Goal: Information Seeking & Learning: Check status

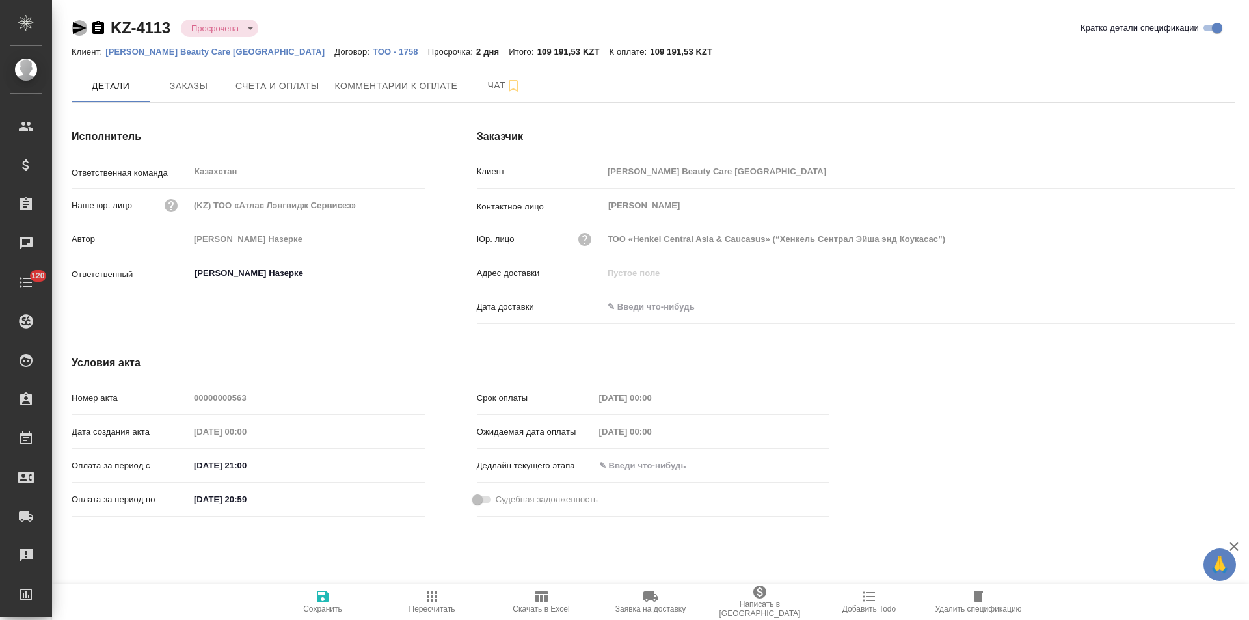
click at [79, 27] on icon "button" at bounding box center [80, 28] width 14 height 12
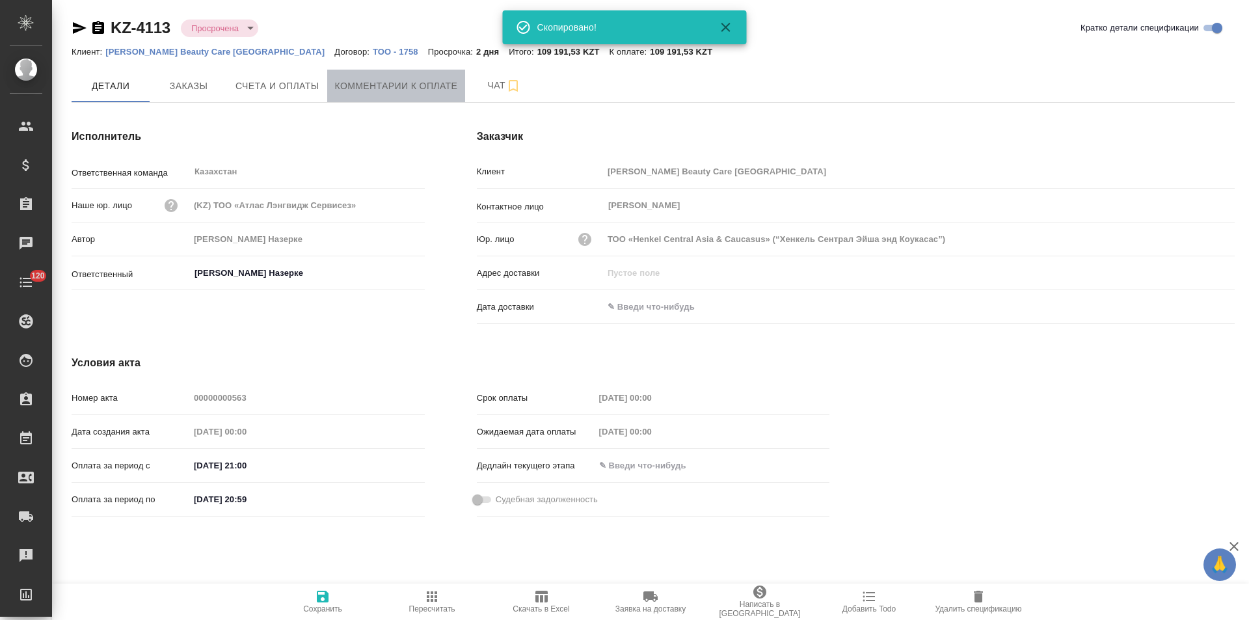
click at [408, 93] on span "Комментарии к оплате" at bounding box center [396, 86] width 123 height 16
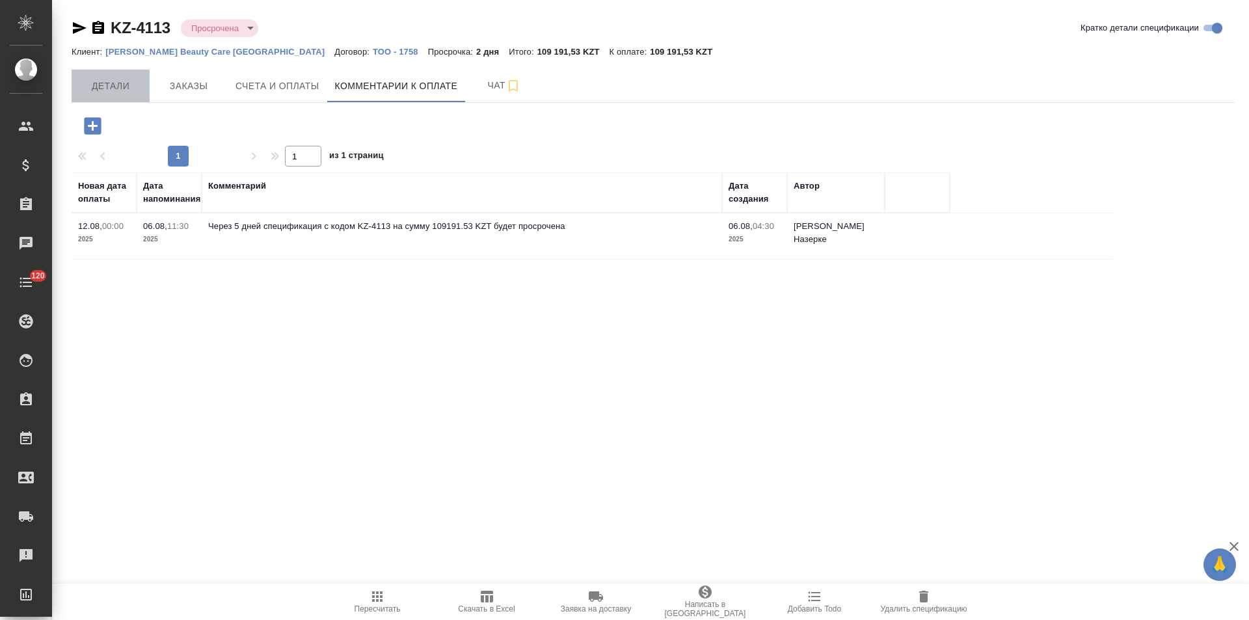
click at [101, 78] on span "Детали" at bounding box center [110, 86] width 62 height 16
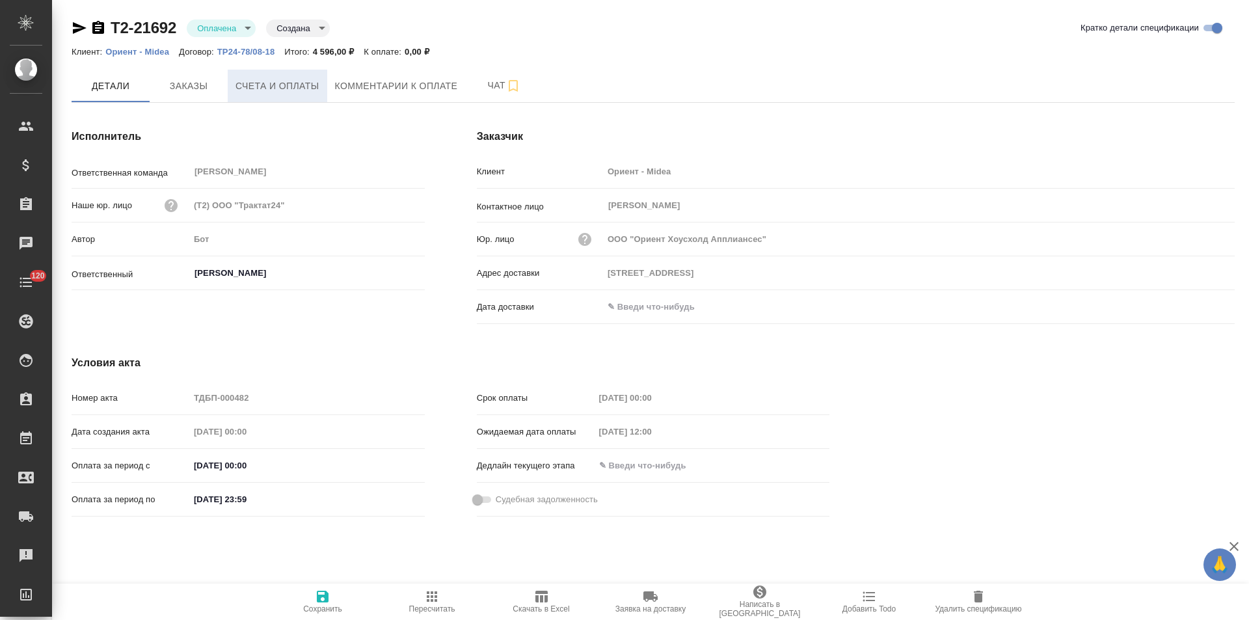
click at [306, 88] on span "Счета и оплаты" at bounding box center [277, 86] width 84 height 16
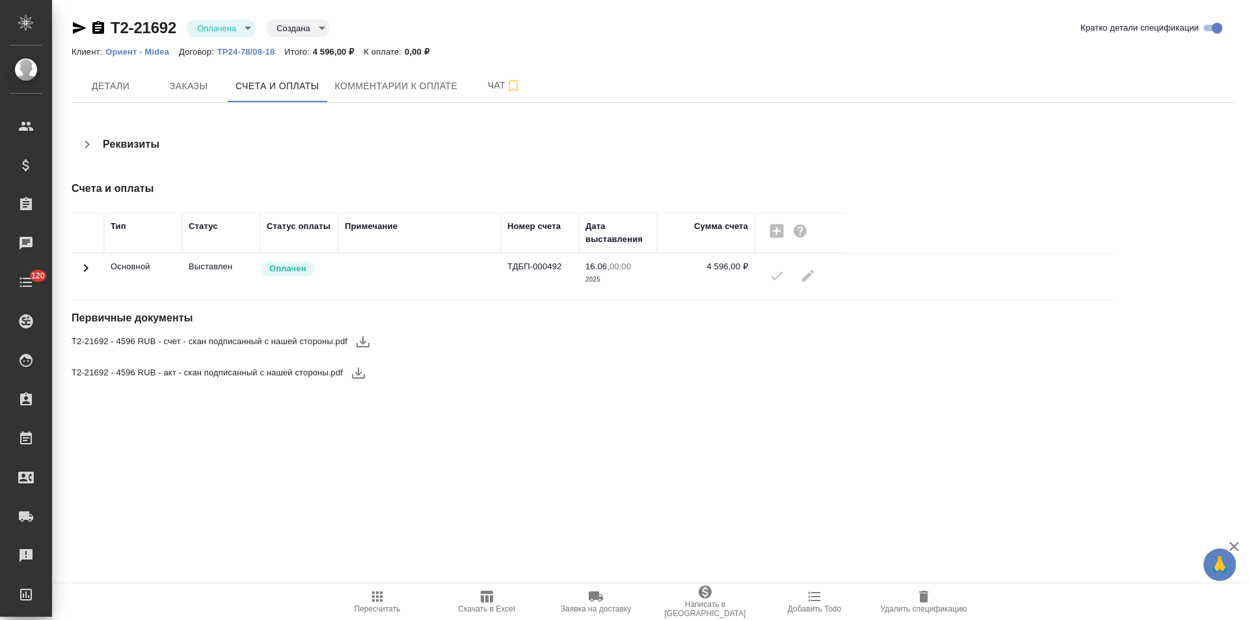
click at [90, 269] on icon at bounding box center [86, 268] width 16 height 16
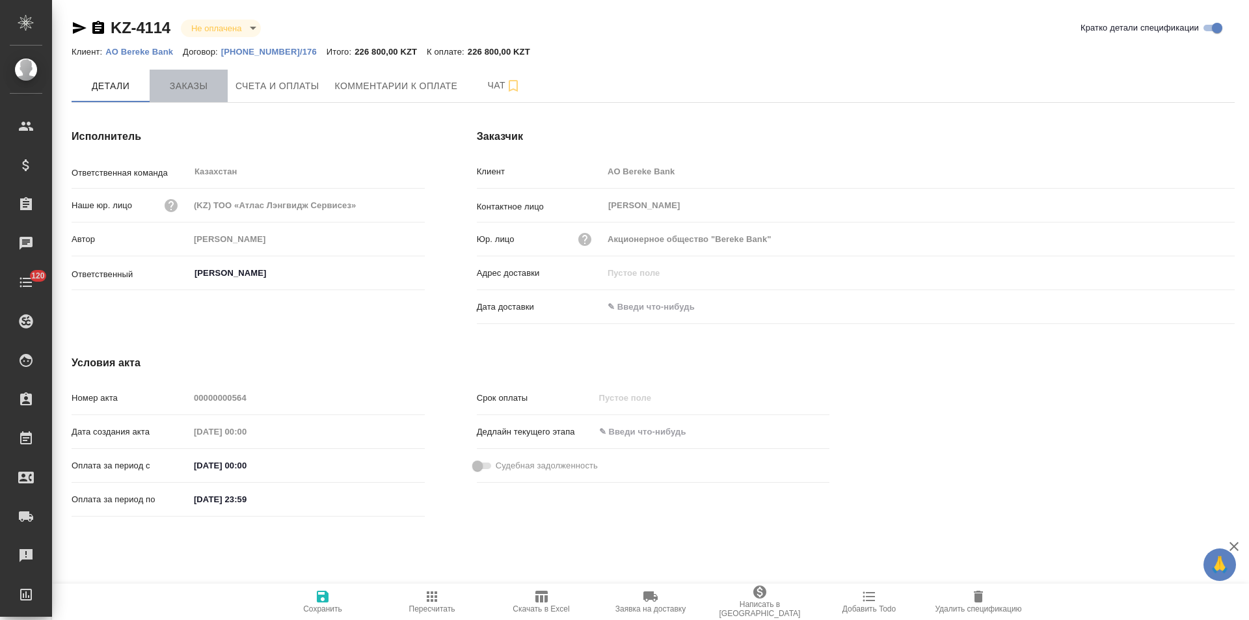
click at [210, 88] on span "Заказы" at bounding box center [188, 86] width 62 height 16
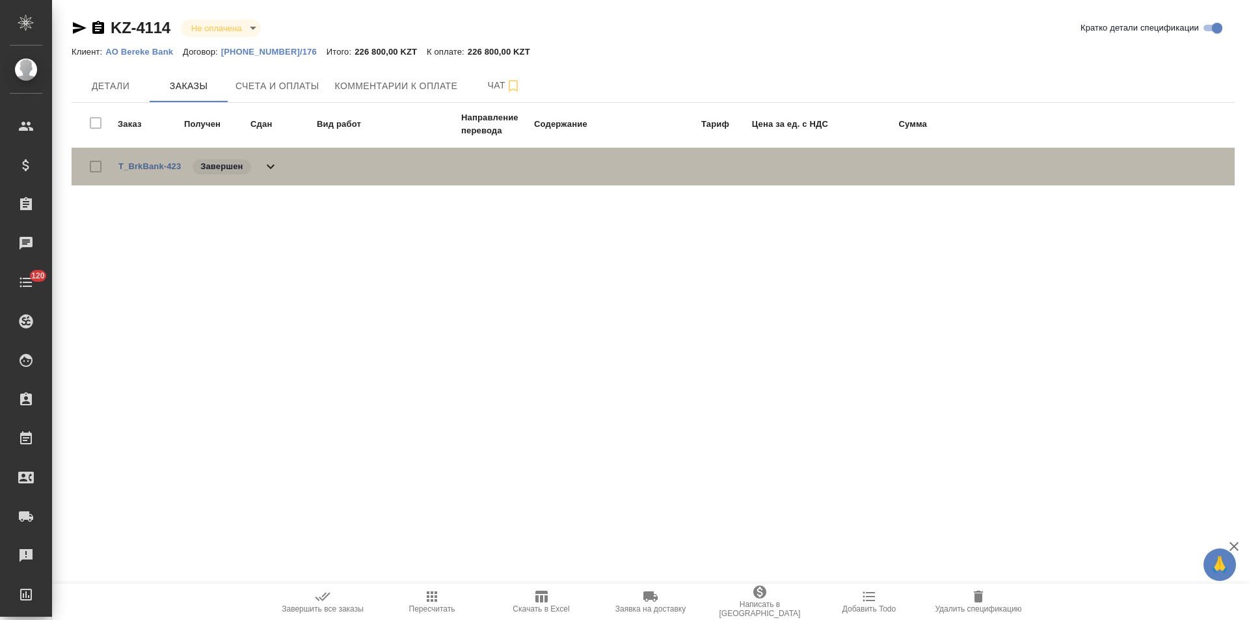
click at [273, 166] on icon at bounding box center [271, 167] width 8 height 5
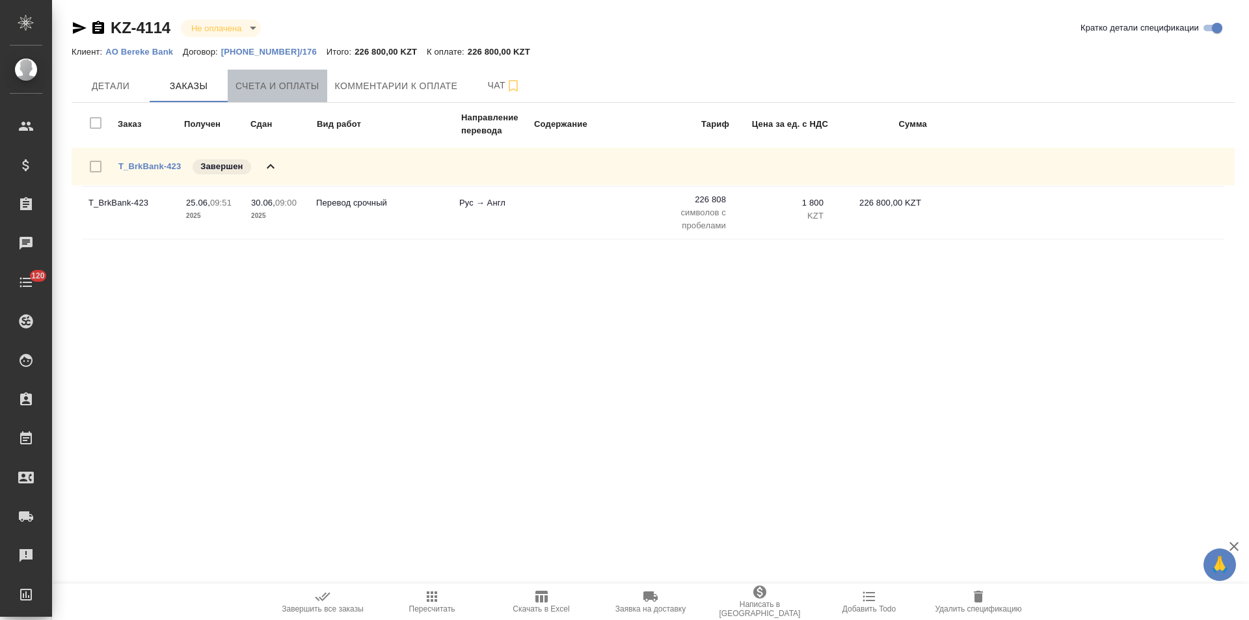
click at [278, 94] on button "Счета и оплаты" at bounding box center [278, 86] width 100 height 33
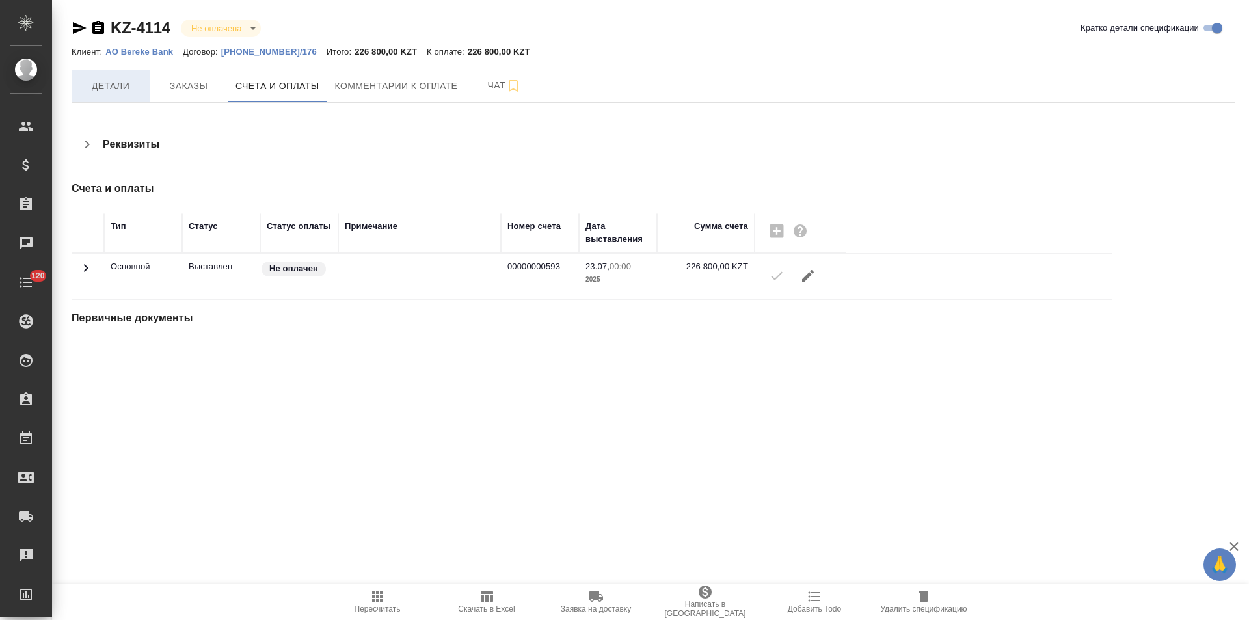
click at [119, 89] on span "Детали" at bounding box center [110, 86] width 62 height 16
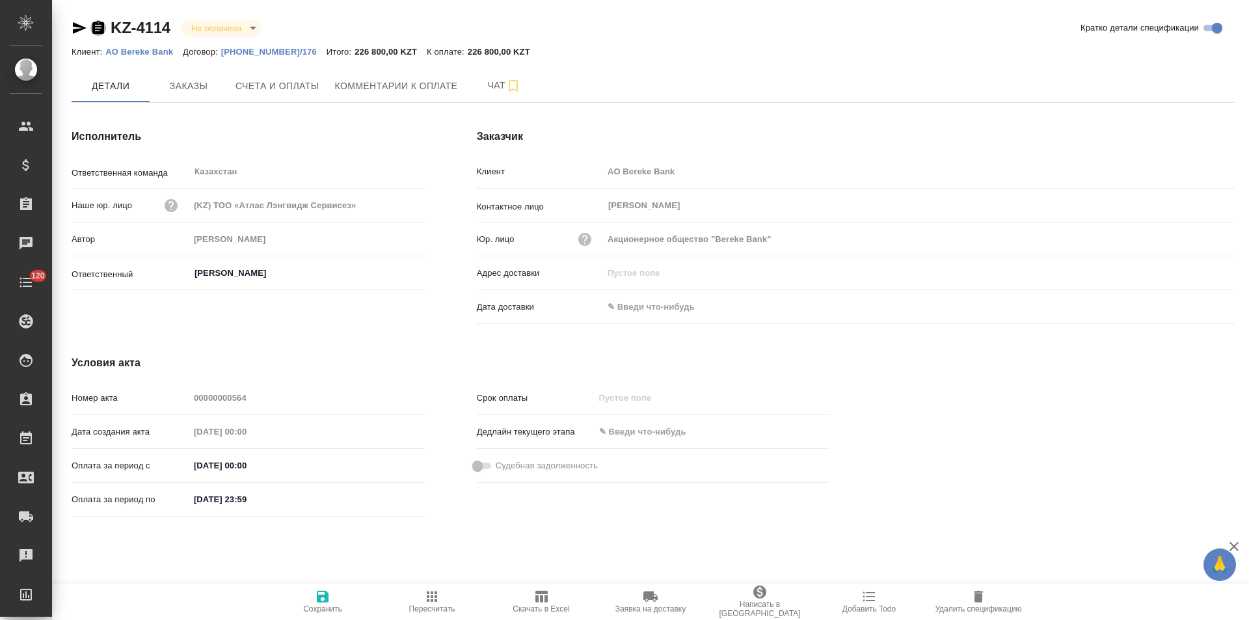
click at [97, 29] on icon "button" at bounding box center [98, 27] width 12 height 13
click at [633, 304] on input "text" at bounding box center [660, 306] width 114 height 19
click at [1199, 298] on icon "button" at bounding box center [1197, 306] width 16 height 16
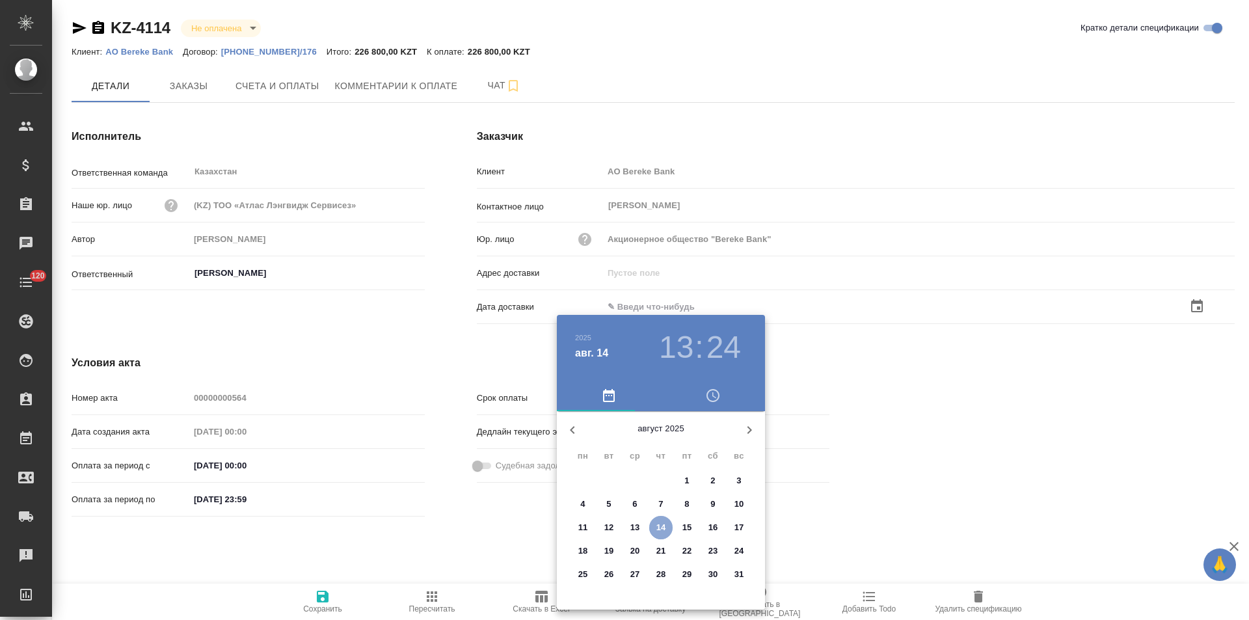
click at [665, 526] on p "14" at bounding box center [661, 527] width 10 height 13
type input "14.08.2025 13:24"
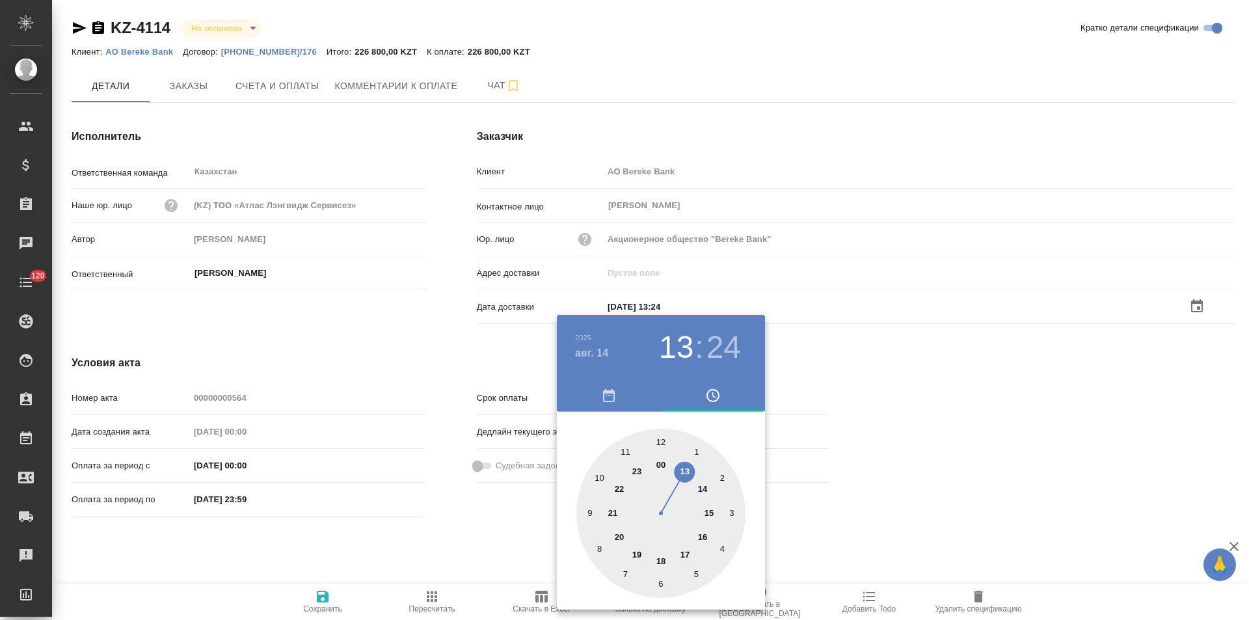
click at [477, 533] on div at bounding box center [624, 310] width 1249 height 620
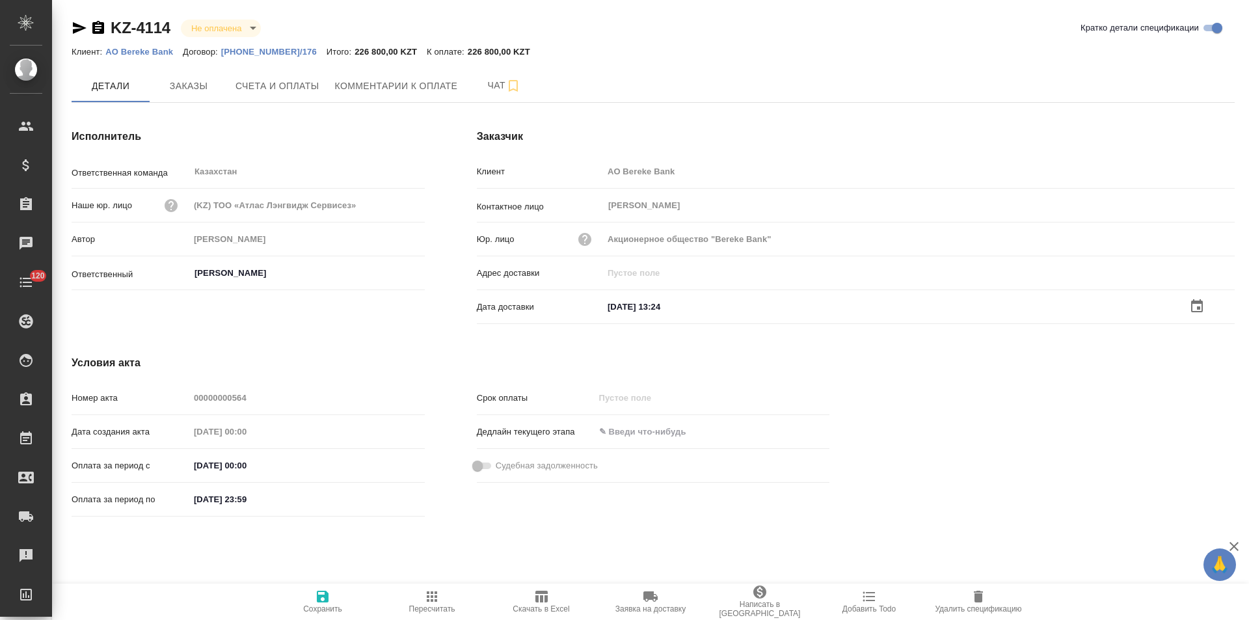
click at [312, 599] on span "Сохранить" at bounding box center [323, 601] width 94 height 25
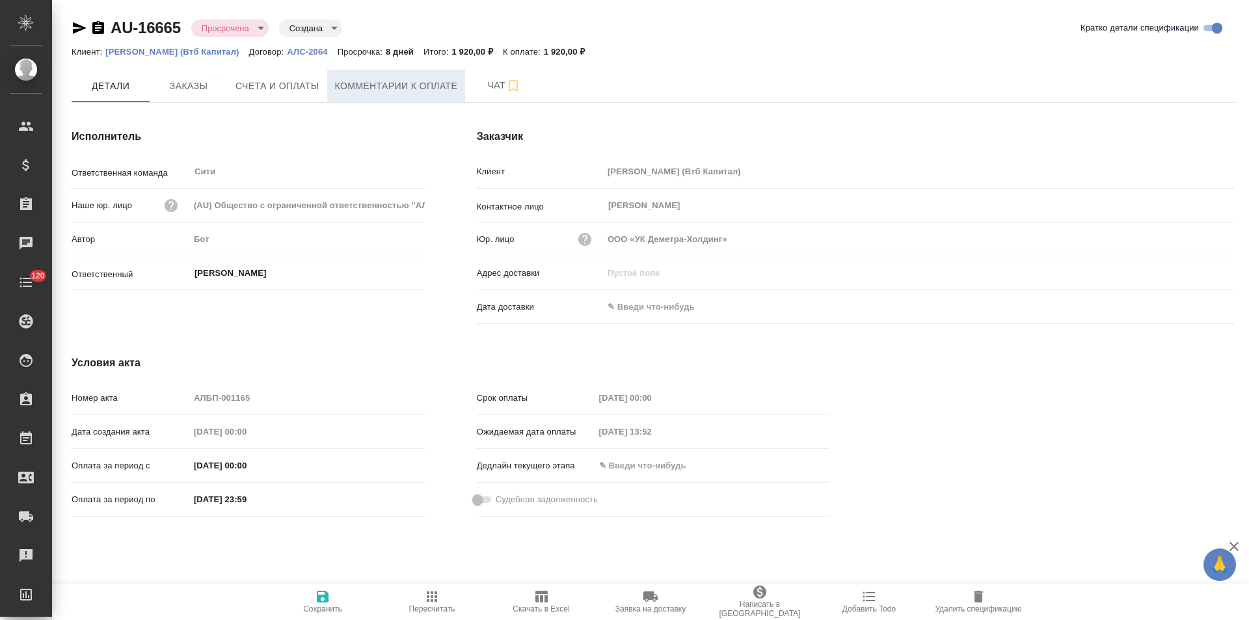
click at [391, 92] on span "Комментарии к оплате" at bounding box center [396, 86] width 123 height 16
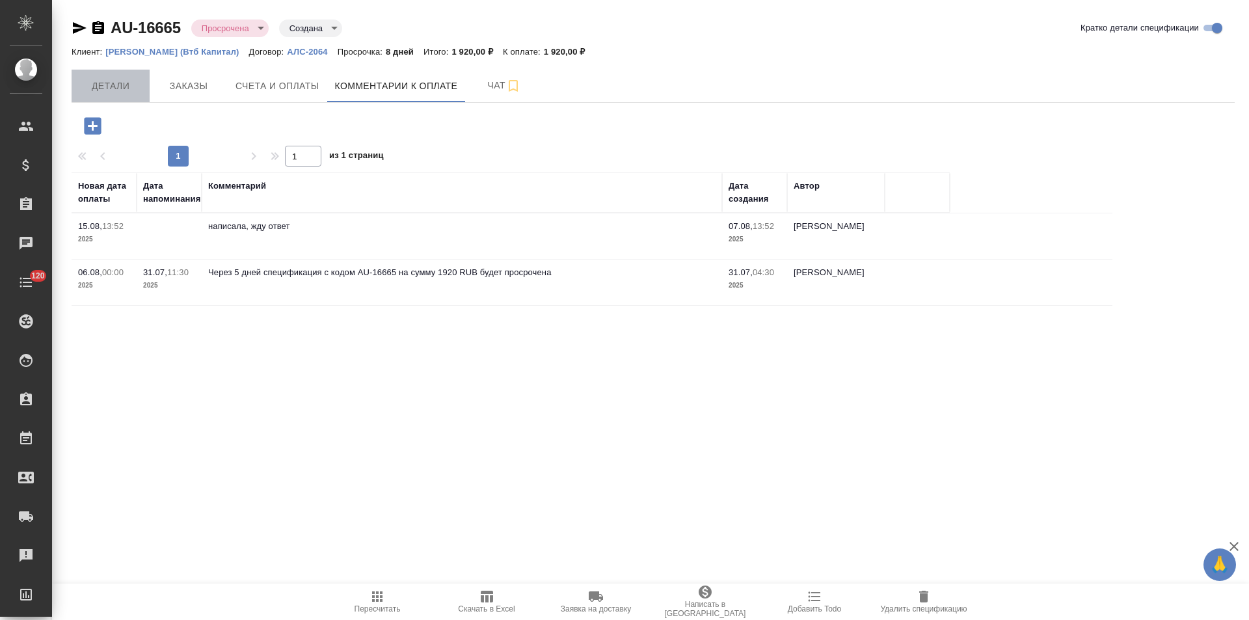
click at [121, 83] on span "Детали" at bounding box center [110, 86] width 62 height 16
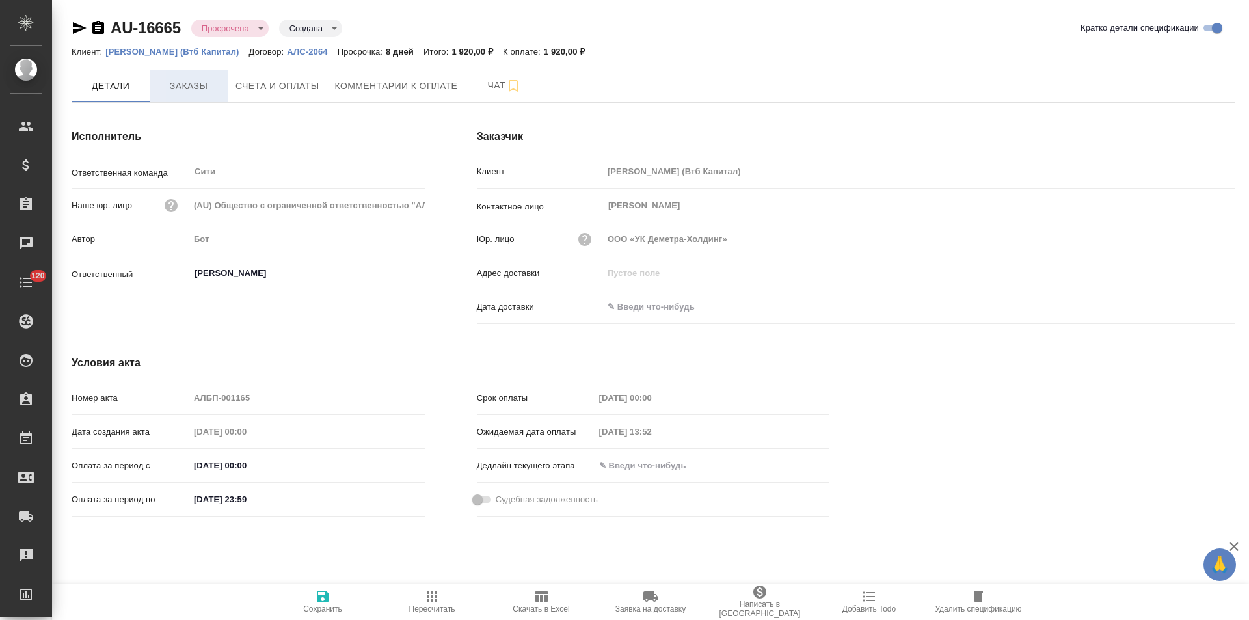
click at [200, 78] on span "Заказы" at bounding box center [188, 86] width 62 height 16
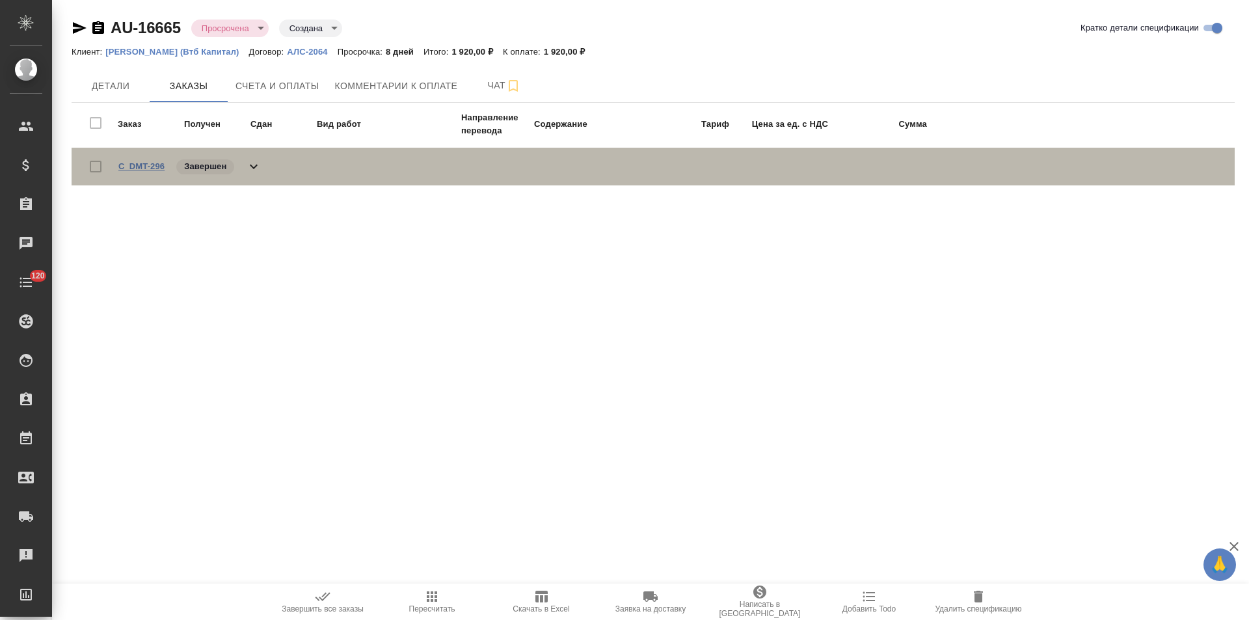
click at [161, 165] on link "C_DMT-296" at bounding box center [141, 166] width 46 height 10
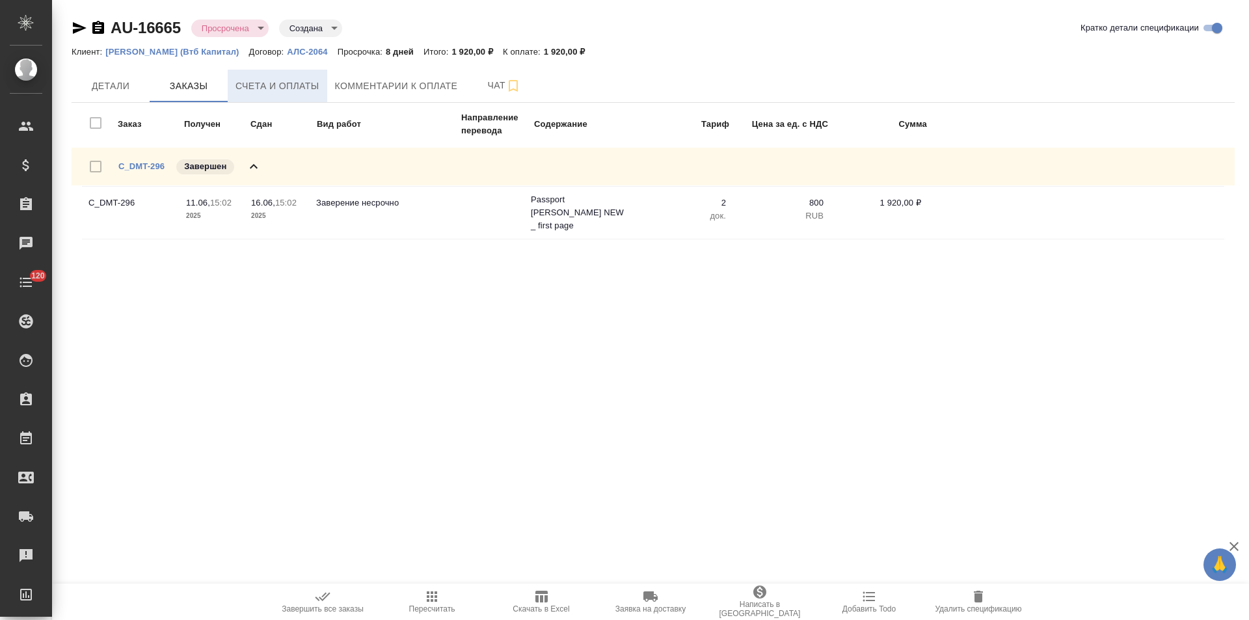
click at [286, 81] on span "Счета и оплаты" at bounding box center [277, 86] width 84 height 16
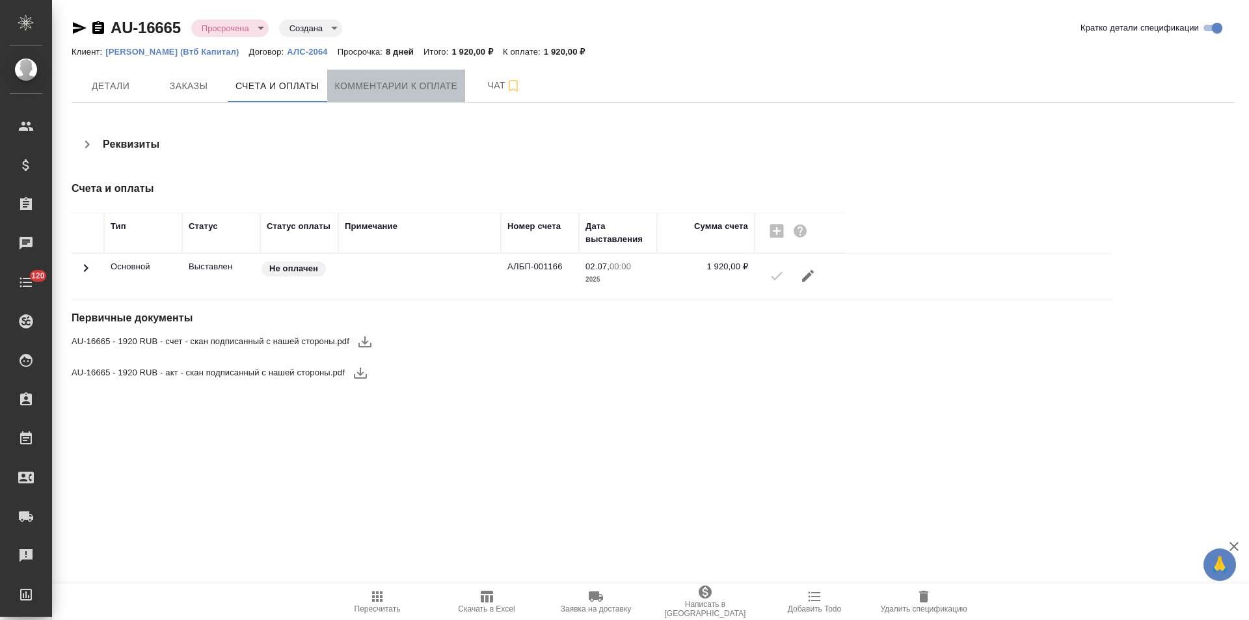
click at [416, 82] on span "Комментарии к оплате" at bounding box center [396, 86] width 123 height 16
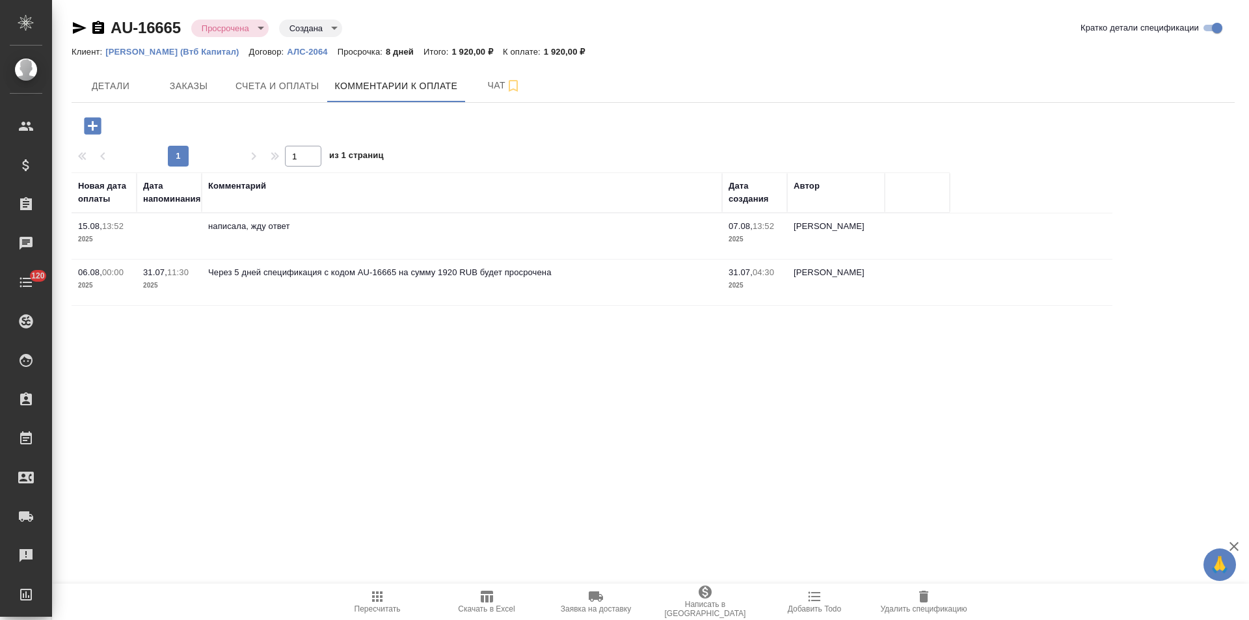
click at [82, 27] on icon "button" at bounding box center [80, 28] width 14 height 12
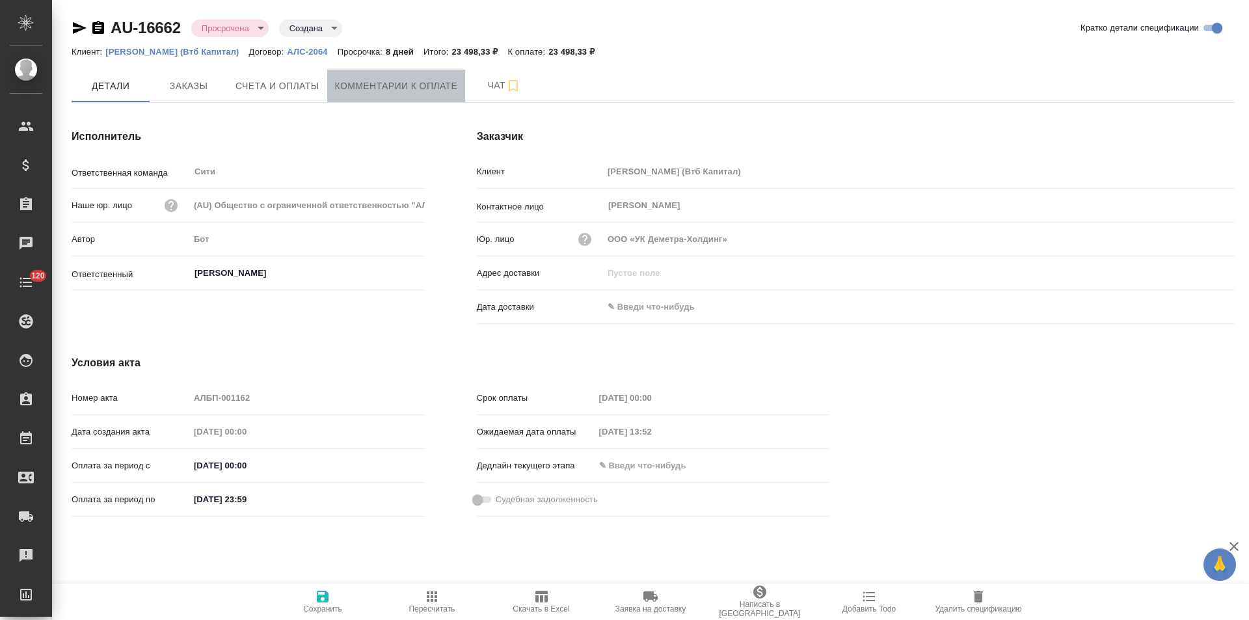
click at [351, 90] on span "Комментарии к оплате" at bounding box center [396, 86] width 123 height 16
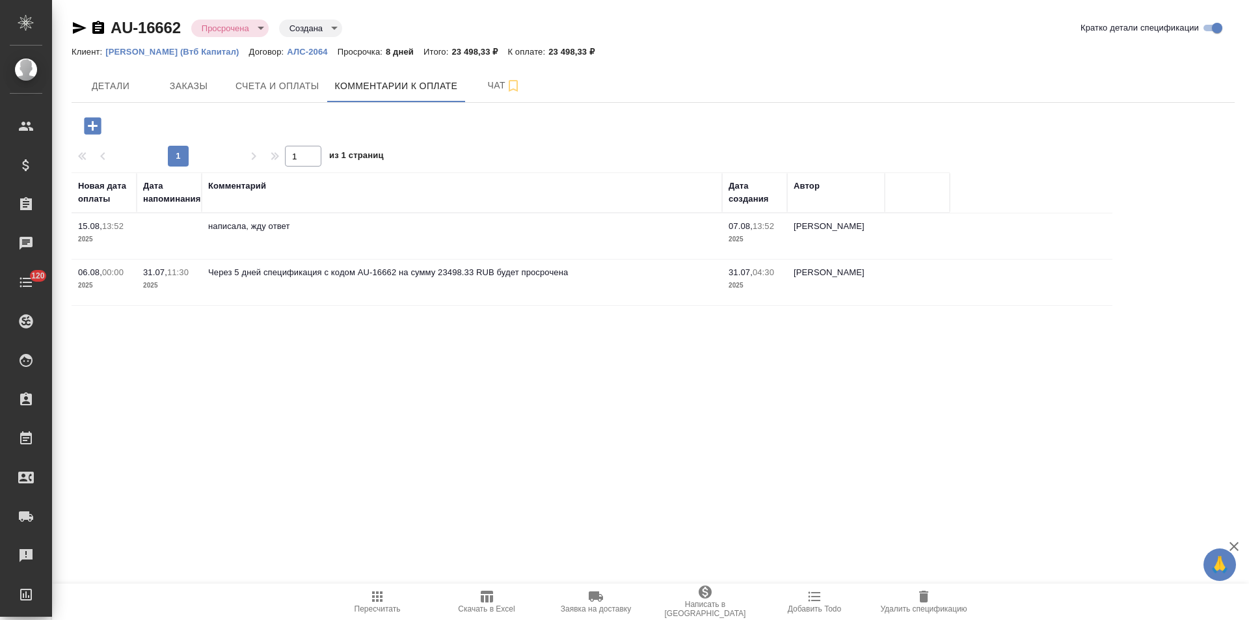
click at [222, 51] on p "[PERSON_NAME] (Втб Капитал)" at bounding box center [176, 52] width 143 height 10
click at [70, 85] on div "AU-16662 Просрочена delayed Создана created Кратко детали спецификации Клиент: …" at bounding box center [652, 169] width 1177 height 339
click at [107, 87] on span "Детали" at bounding box center [110, 86] width 62 height 16
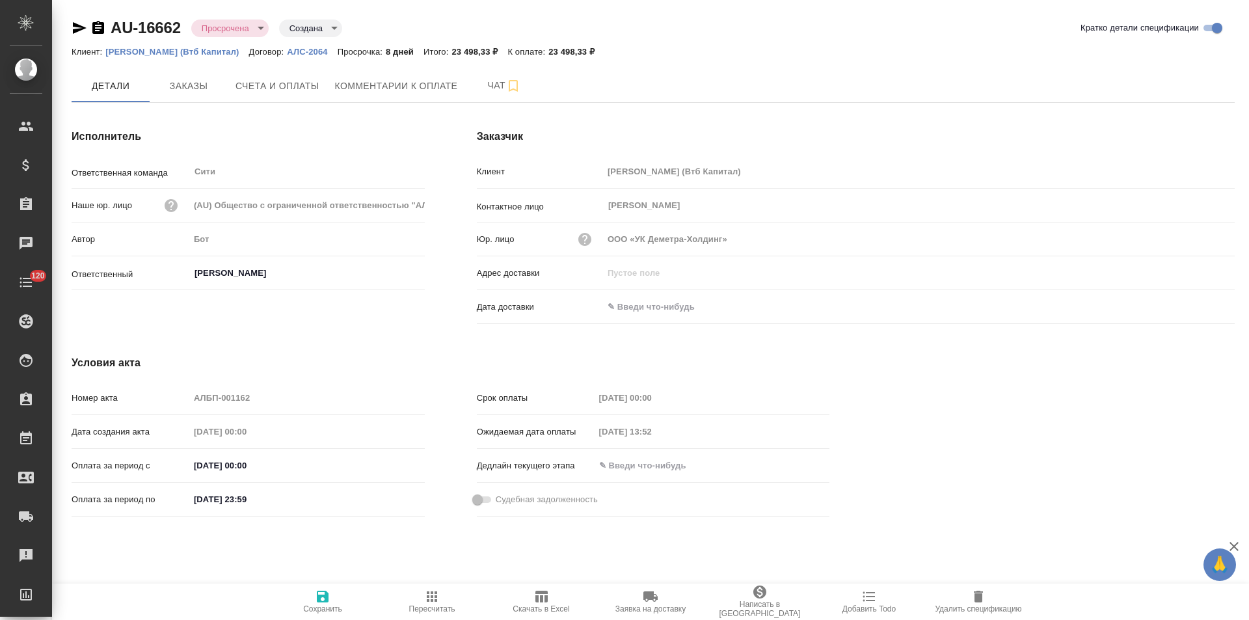
click at [188, 89] on span "Заказы" at bounding box center [188, 86] width 62 height 16
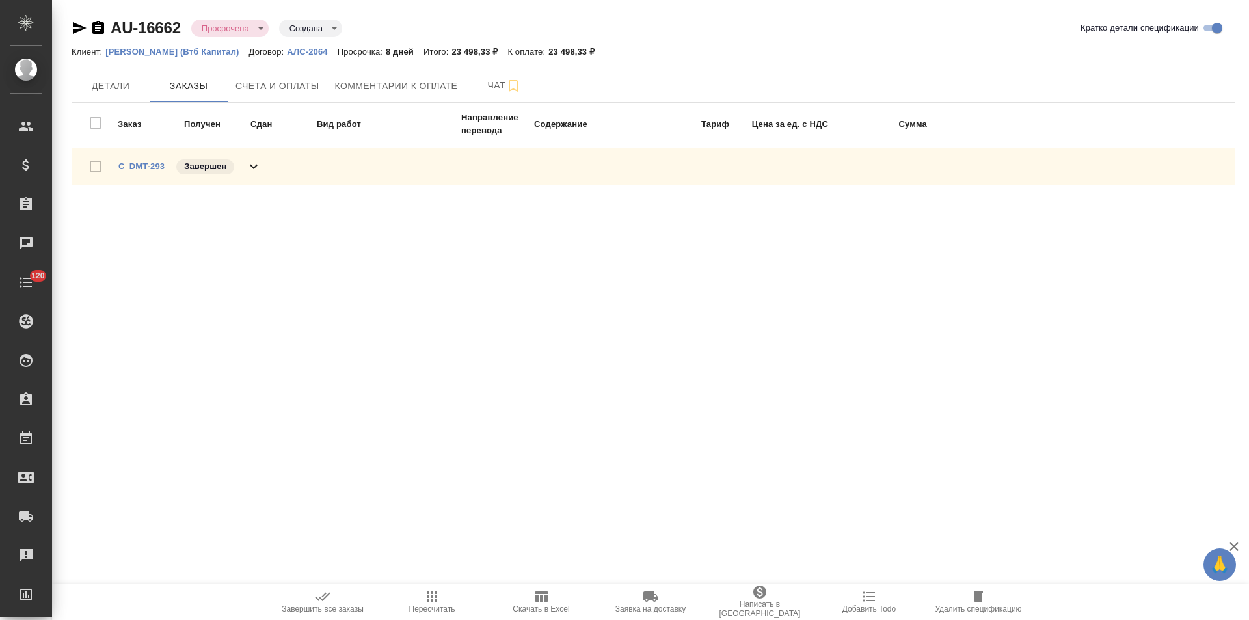
click at [152, 166] on link "C_DMT-293" at bounding box center [141, 166] width 46 height 10
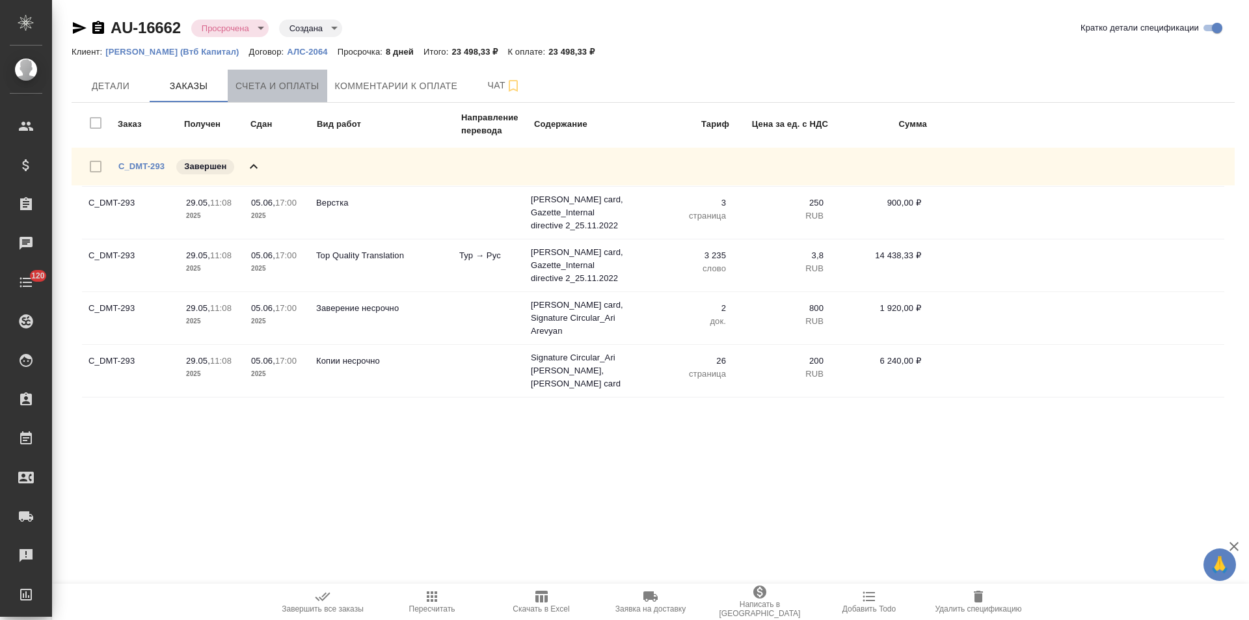
click at [310, 90] on span "Счета и оплаты" at bounding box center [277, 86] width 84 height 16
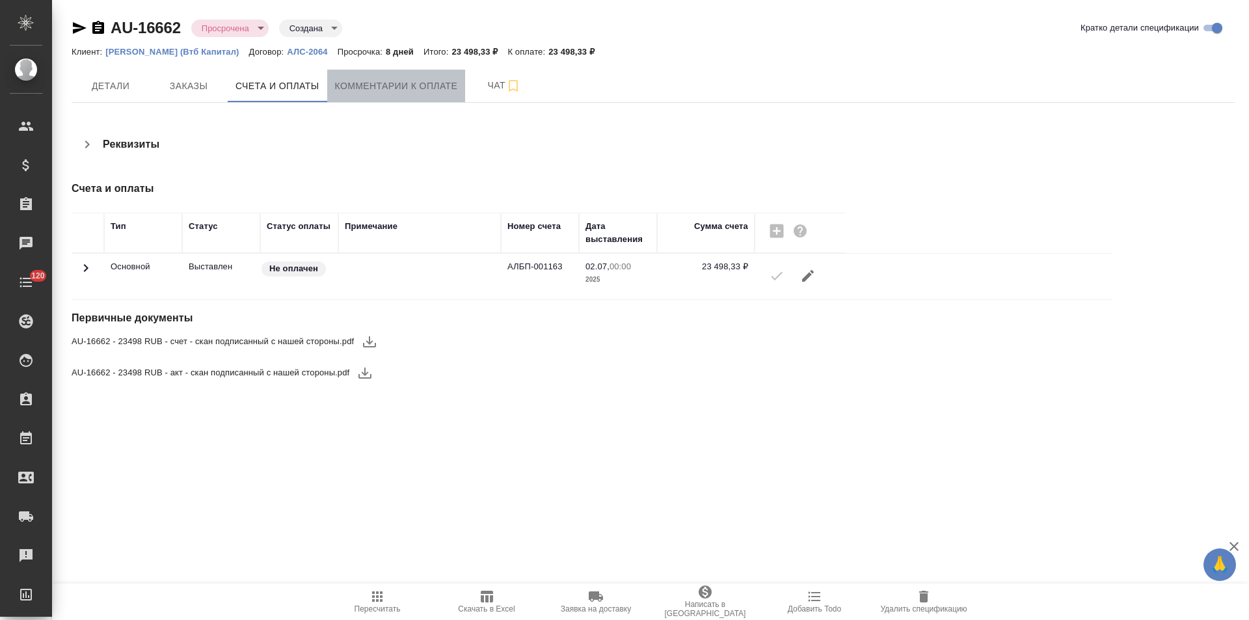
click at [349, 87] on span "Комментарии к оплате" at bounding box center [396, 86] width 123 height 16
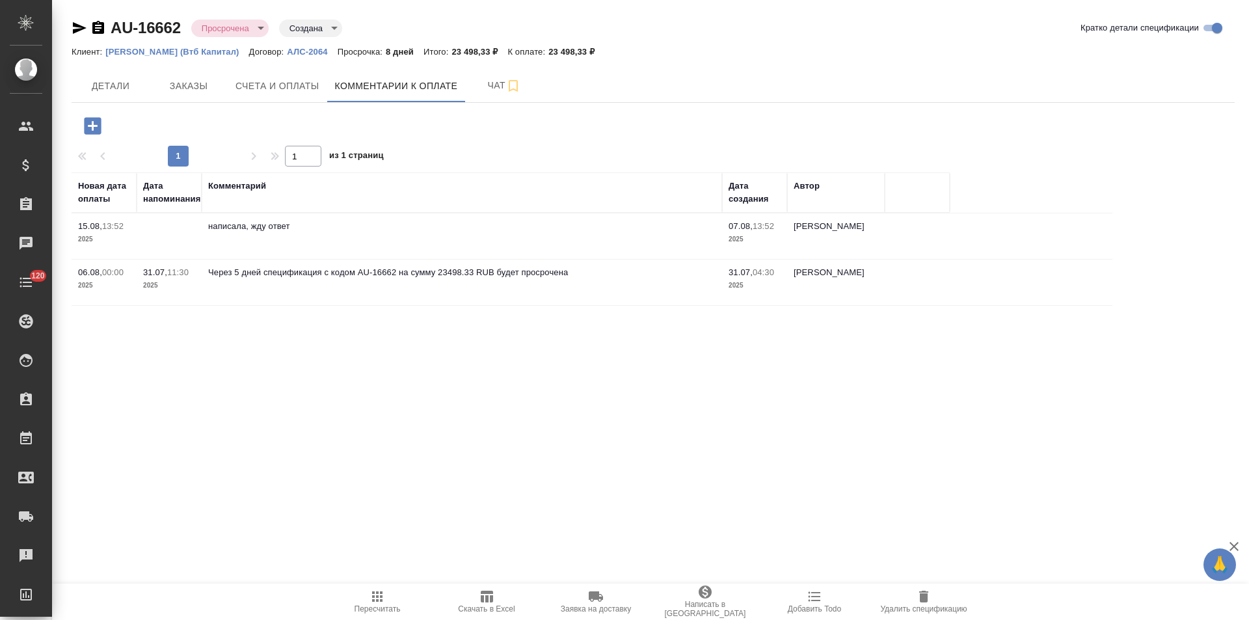
click at [78, 28] on icon "button" at bounding box center [80, 28] width 16 height 16
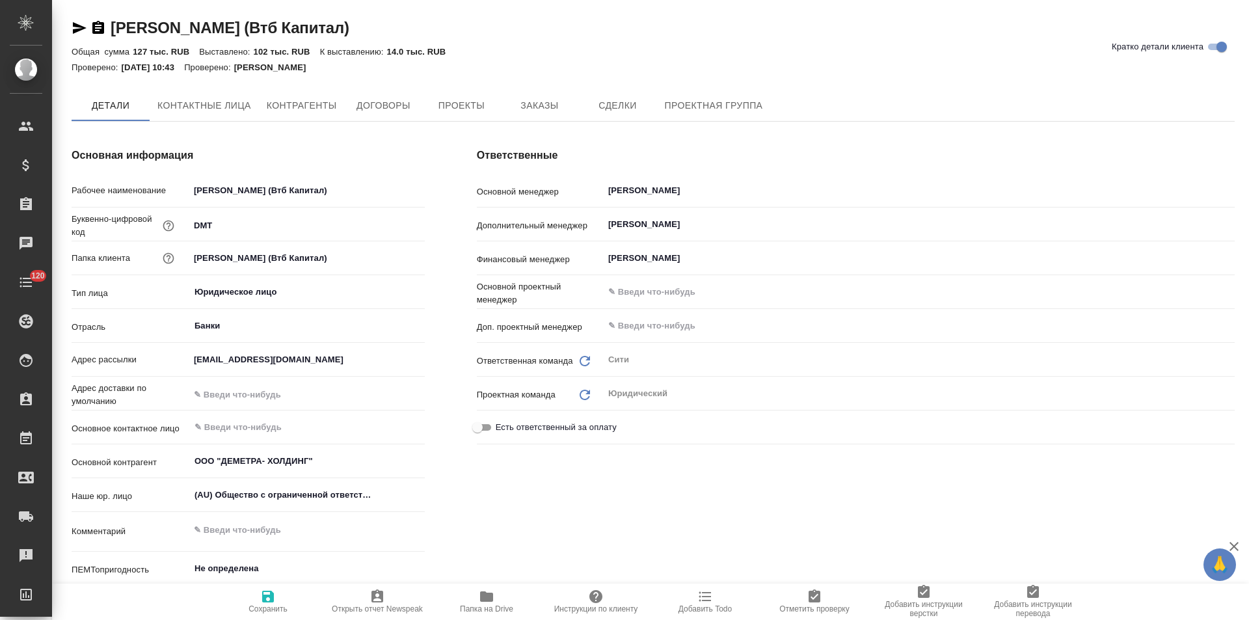
type textarea "x"
click at [554, 103] on span "Заказы" at bounding box center [539, 106] width 62 height 16
type textarea "x"
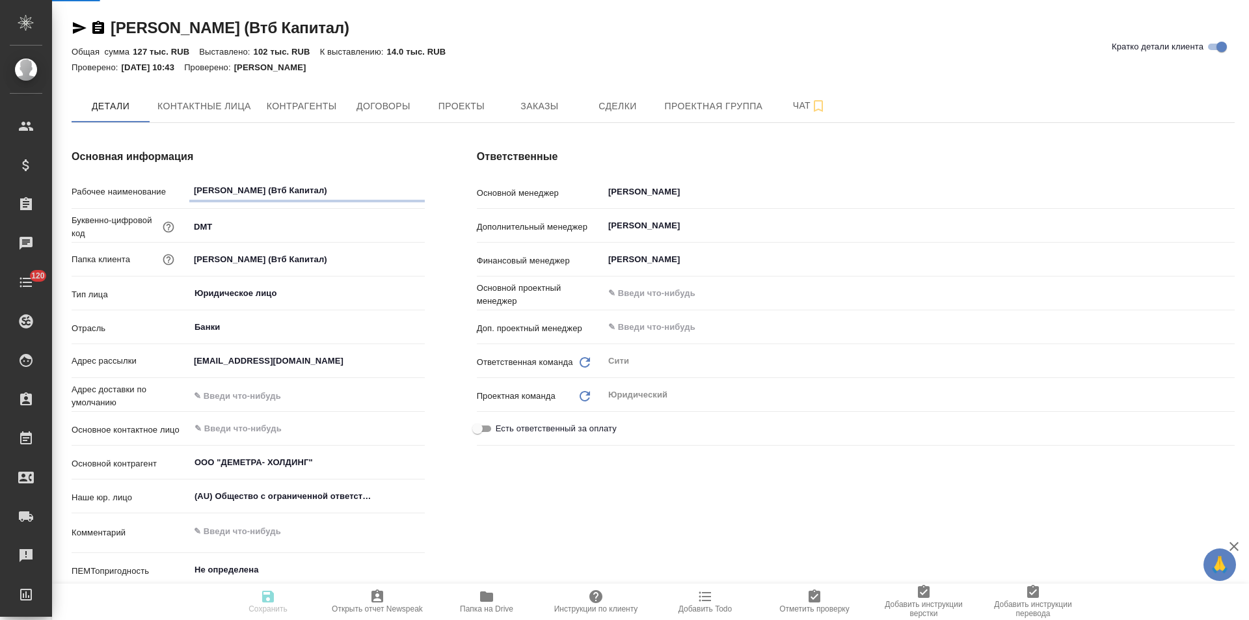
type textarea "x"
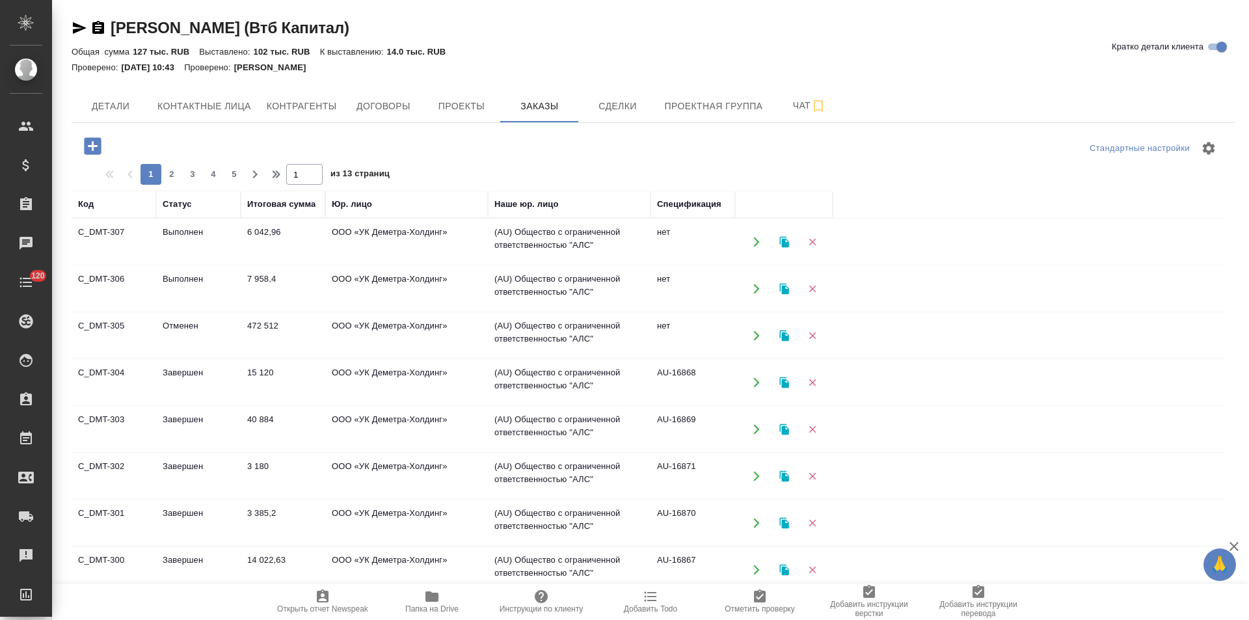
click at [462, 237] on td "ООО «УК Деметра-Холдинг»" at bounding box center [406, 242] width 163 height 46
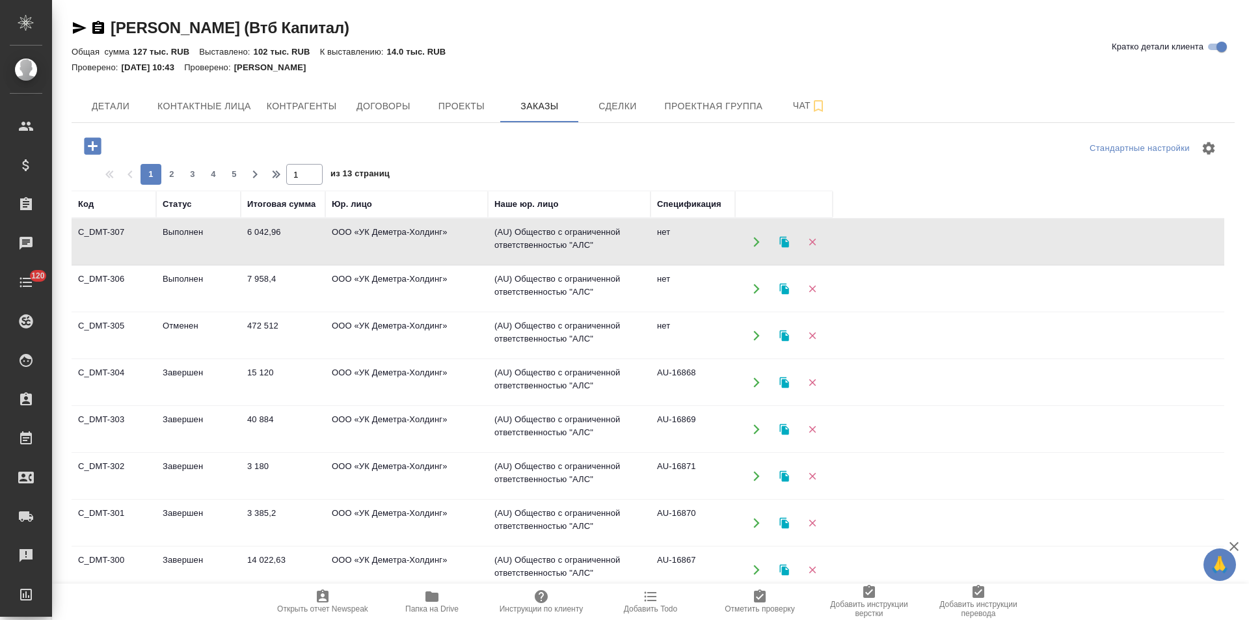
click at [462, 237] on td "ООО «УК Деметра-Холдинг»" at bounding box center [406, 242] width 163 height 46
click at [441, 246] on td "ООО «УК Деметра-Холдинг»" at bounding box center [406, 242] width 163 height 46
click at [440, 265] on td "ООО «УК Деметра-Холдинг»" at bounding box center [406, 242] width 163 height 46
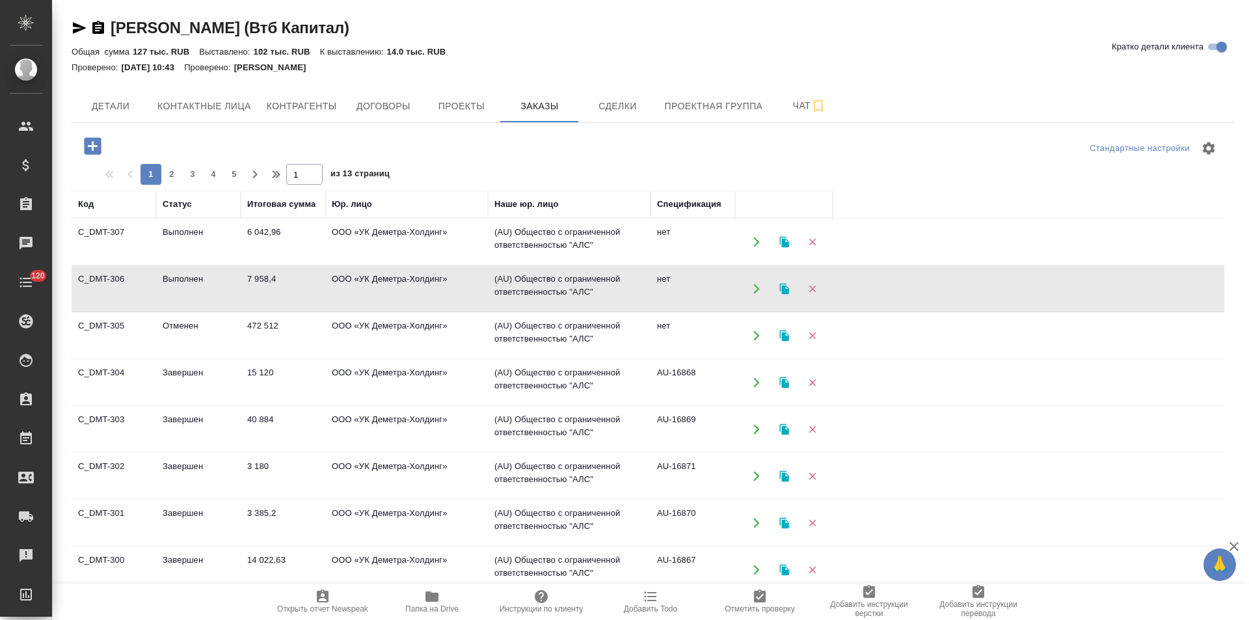
click at [440, 265] on td "ООО «УК Деметра-Холдинг»" at bounding box center [406, 242] width 163 height 46
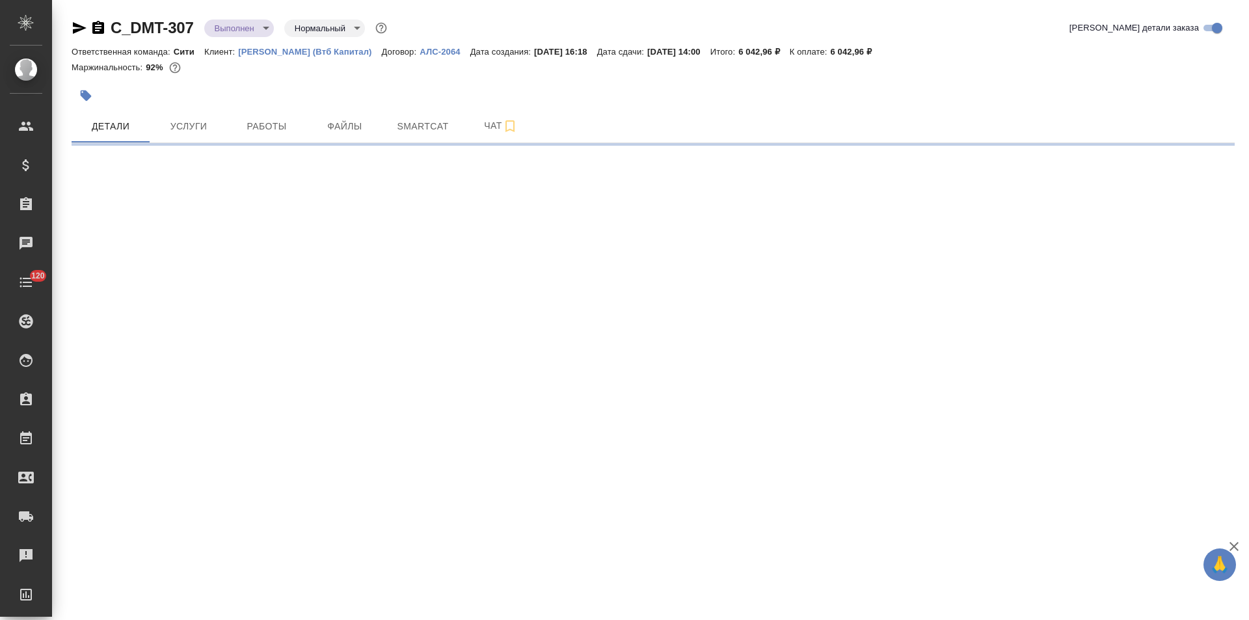
select select "RU"
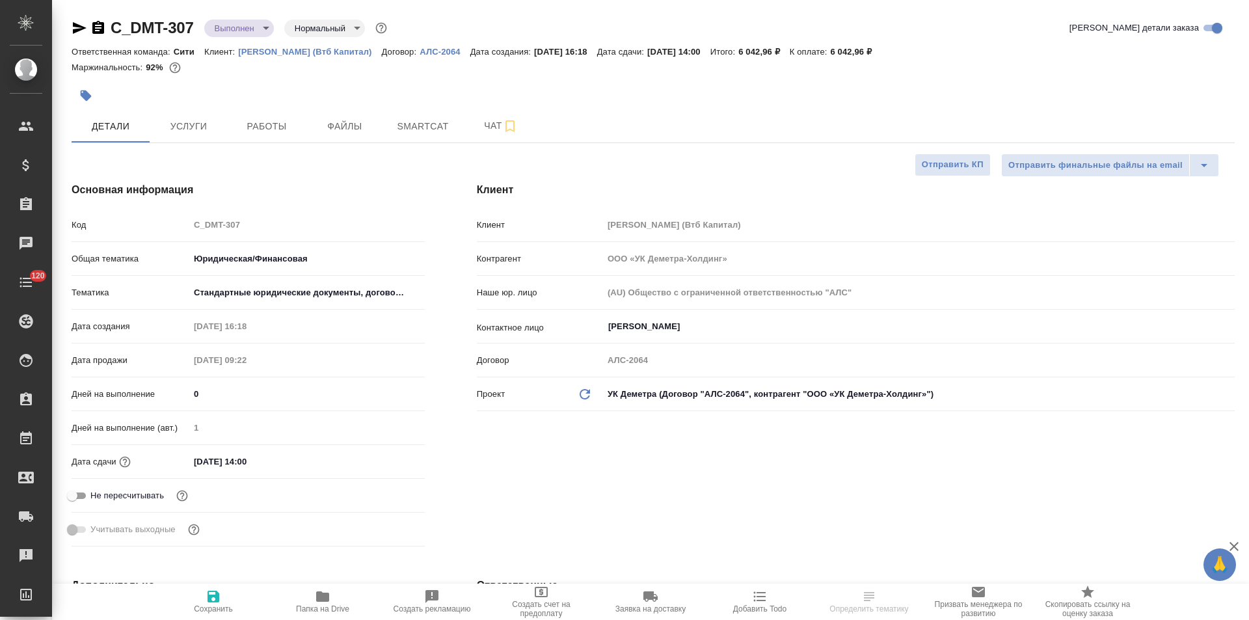
type textarea "x"
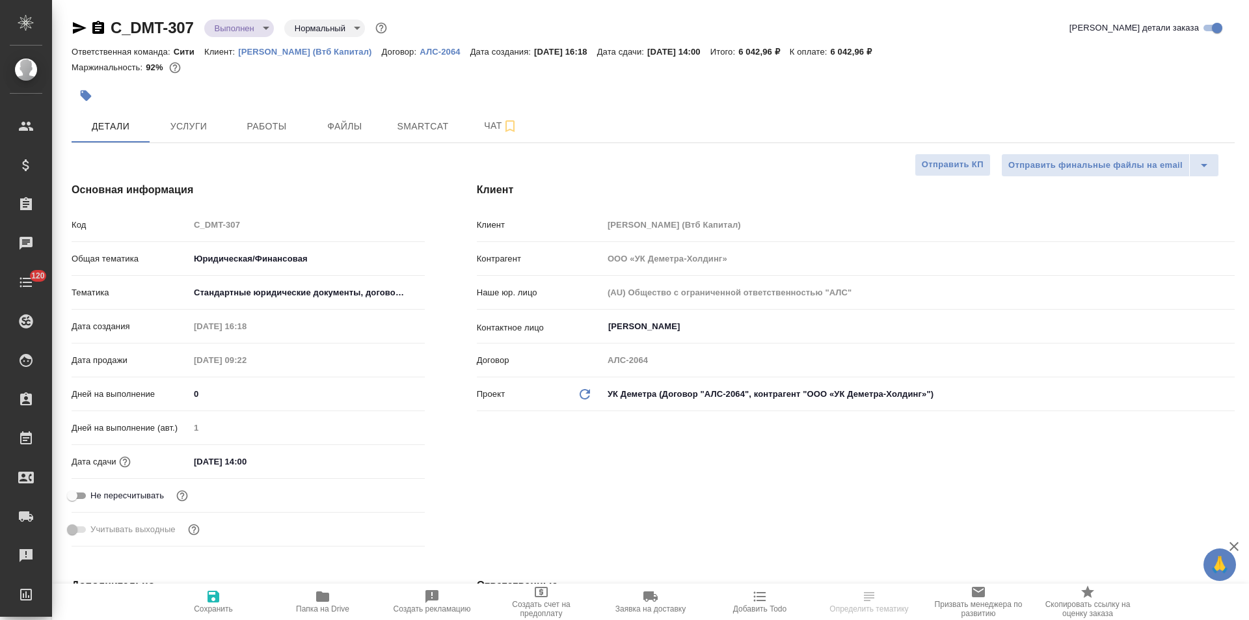
type textarea "x"
select select "RU"
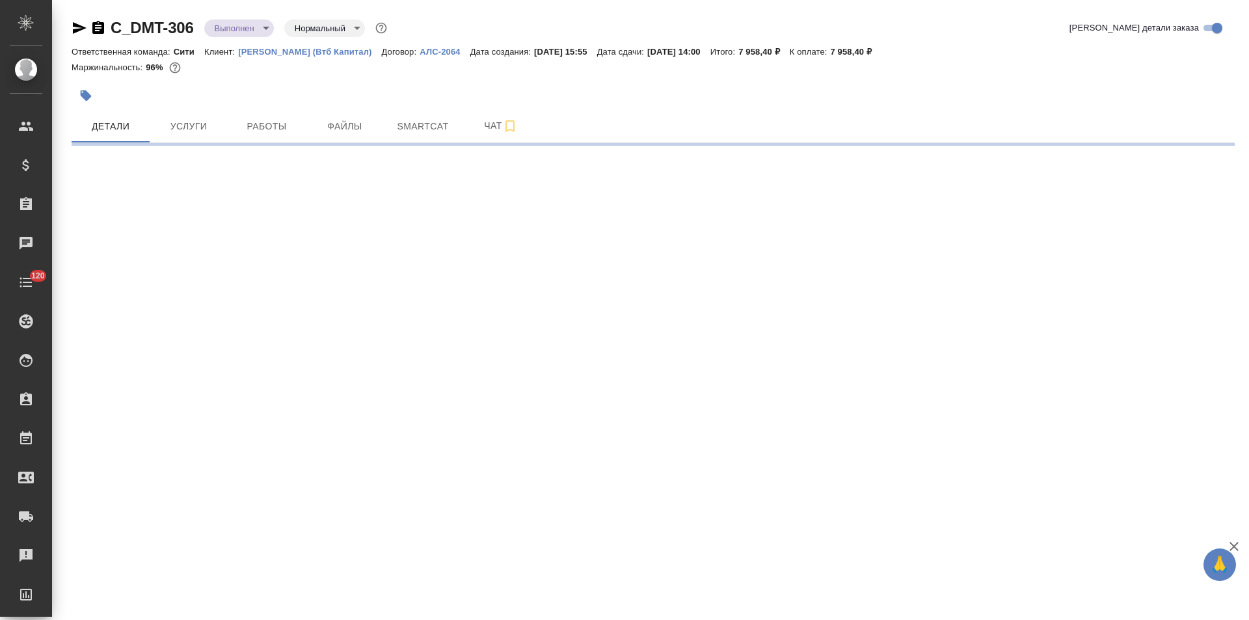
select select "RU"
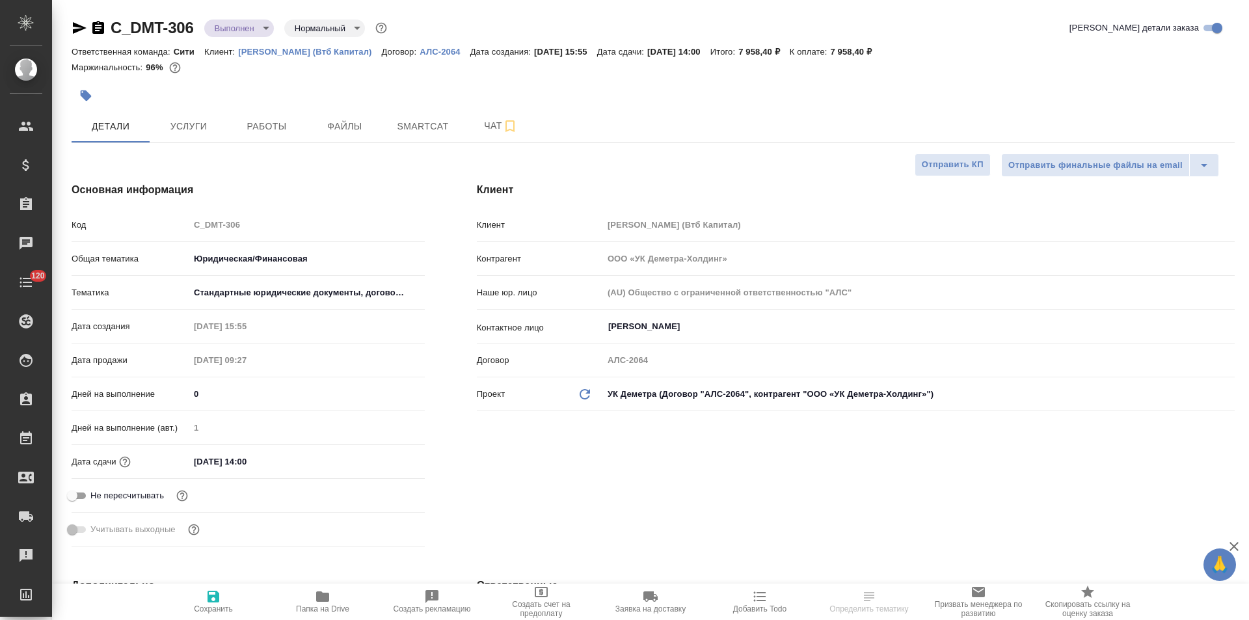
type textarea "x"
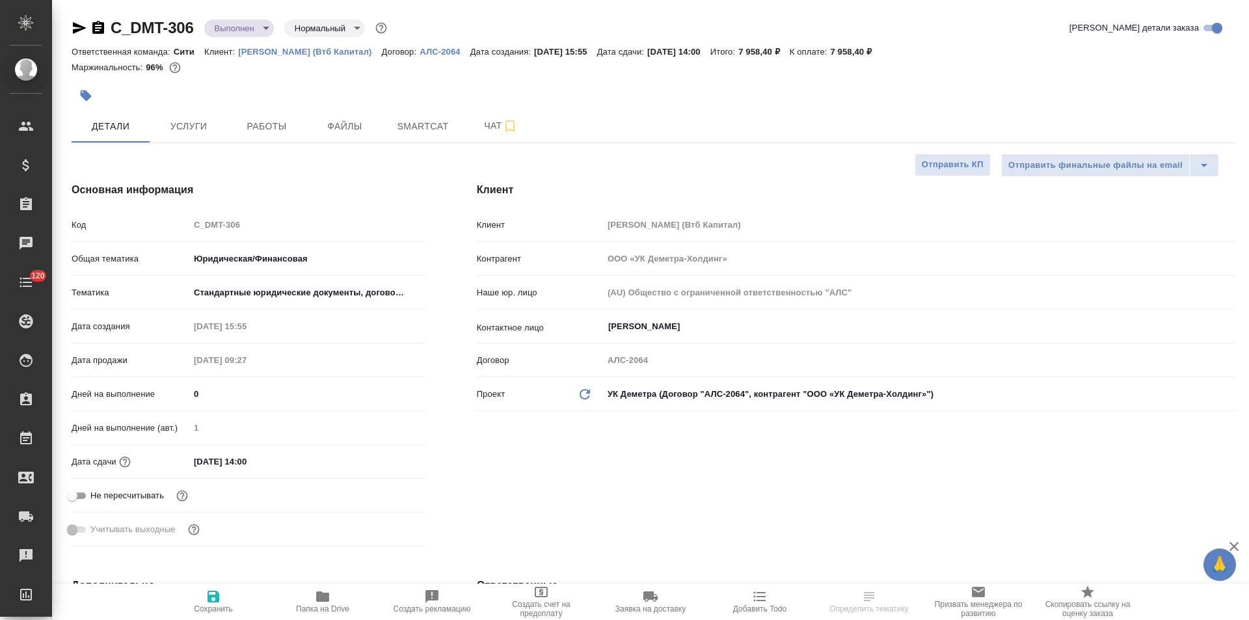
type textarea "x"
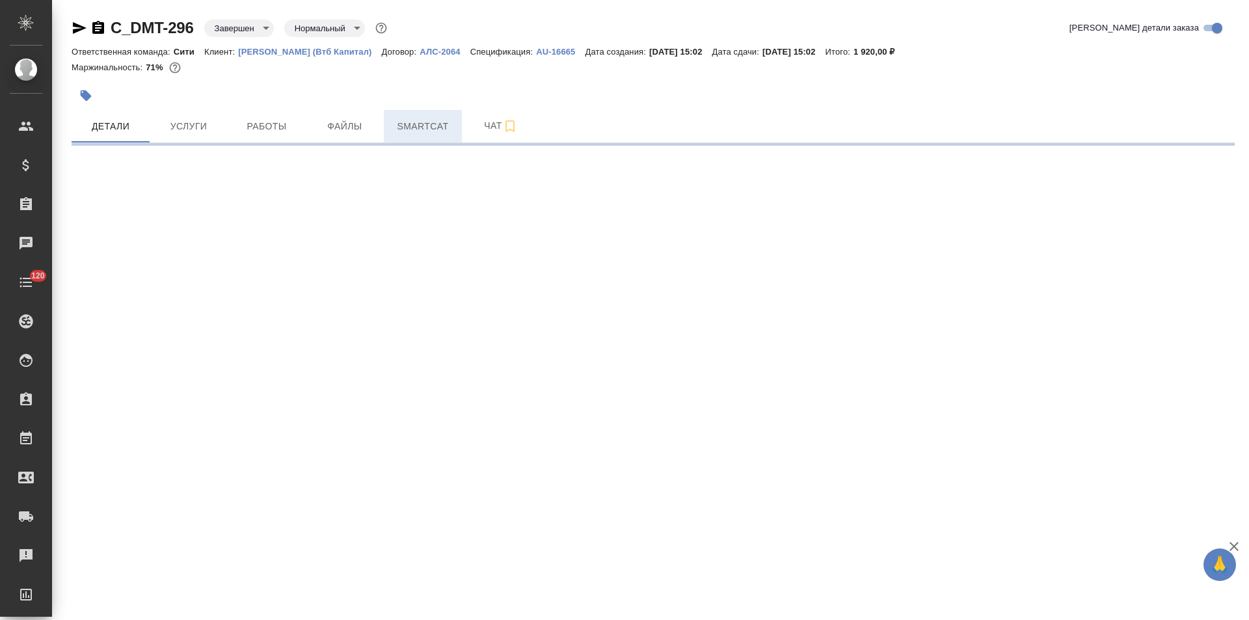
select select "RU"
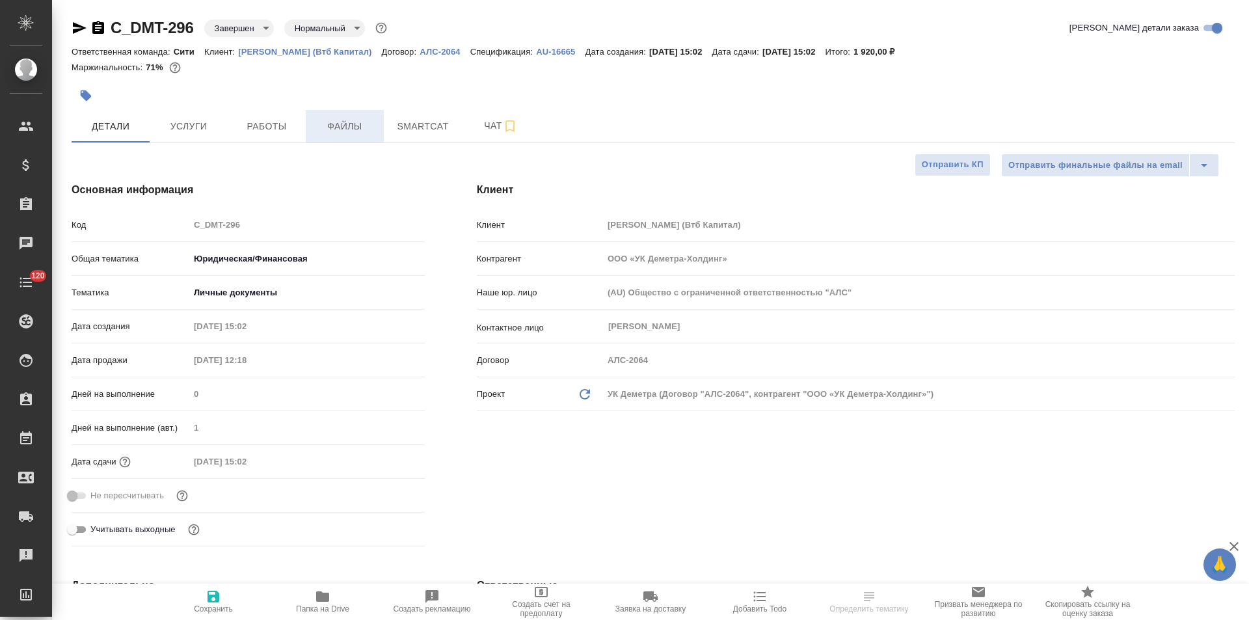
type textarea "x"
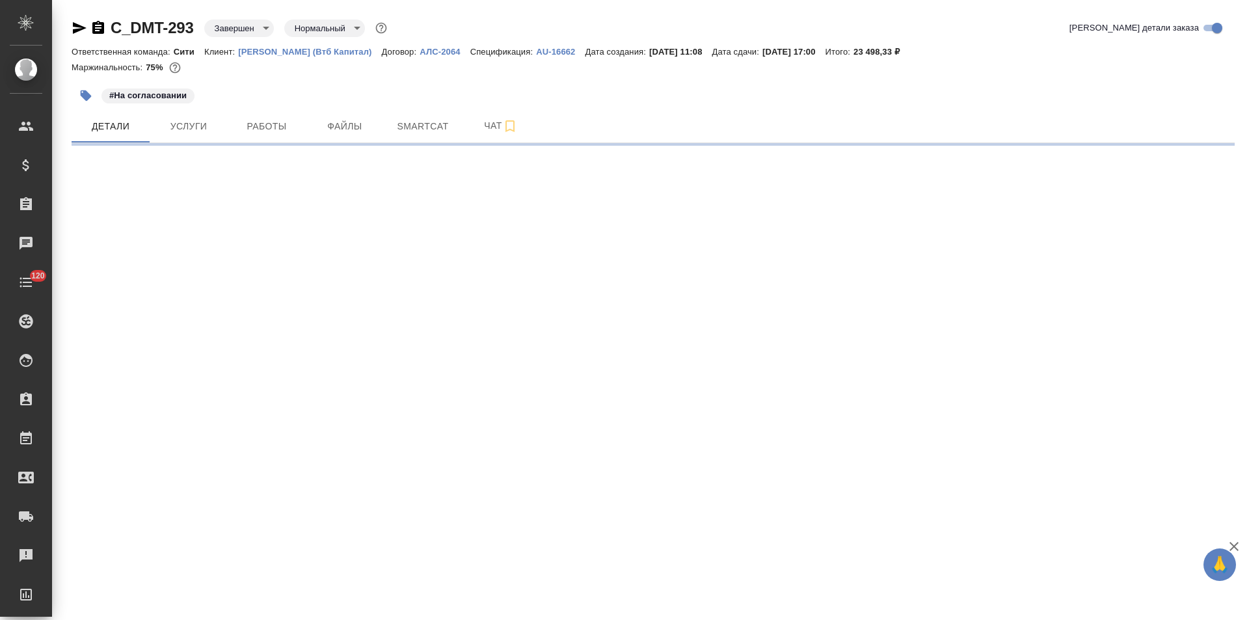
select select "RU"
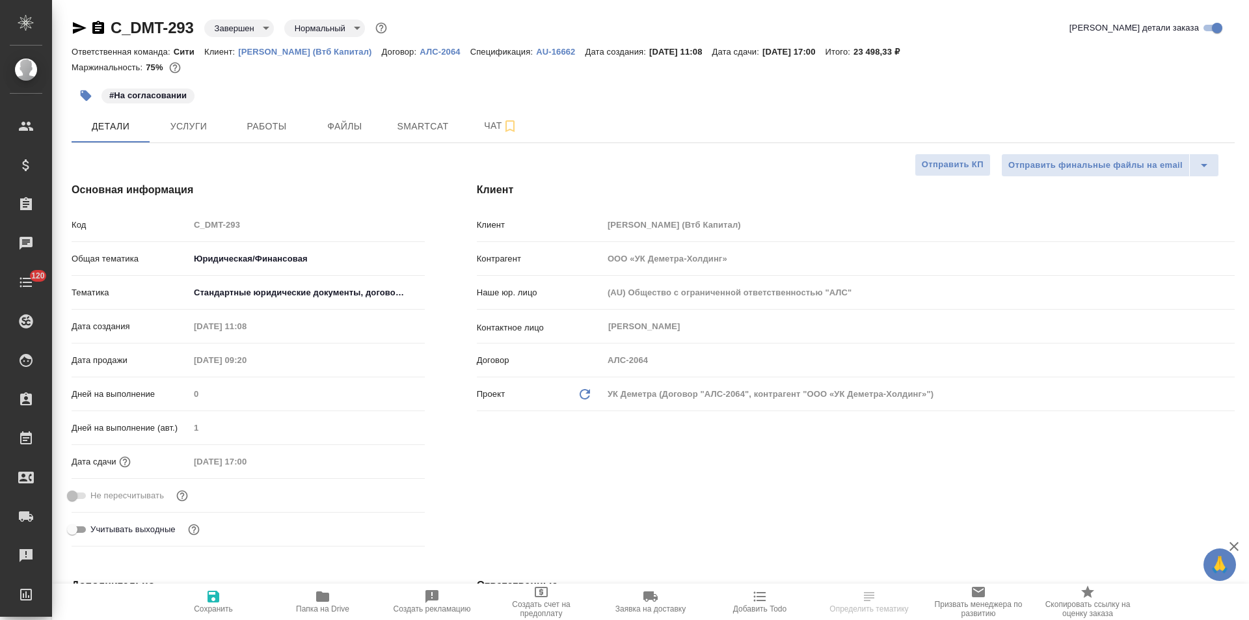
type textarea "x"
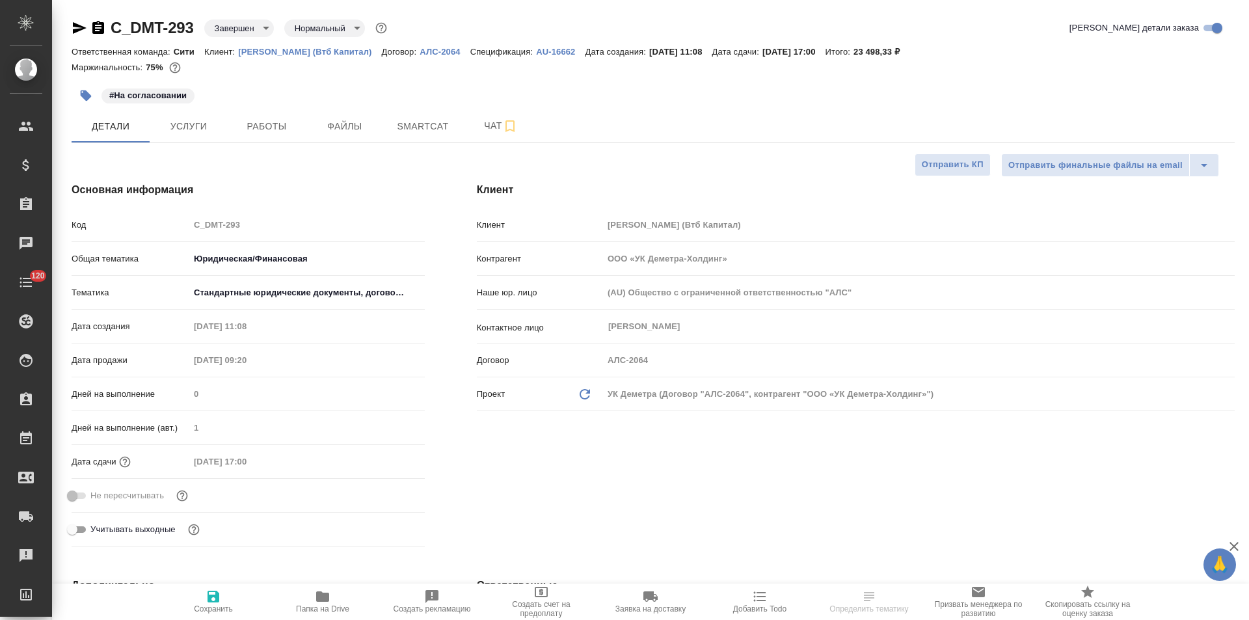
type textarea "x"
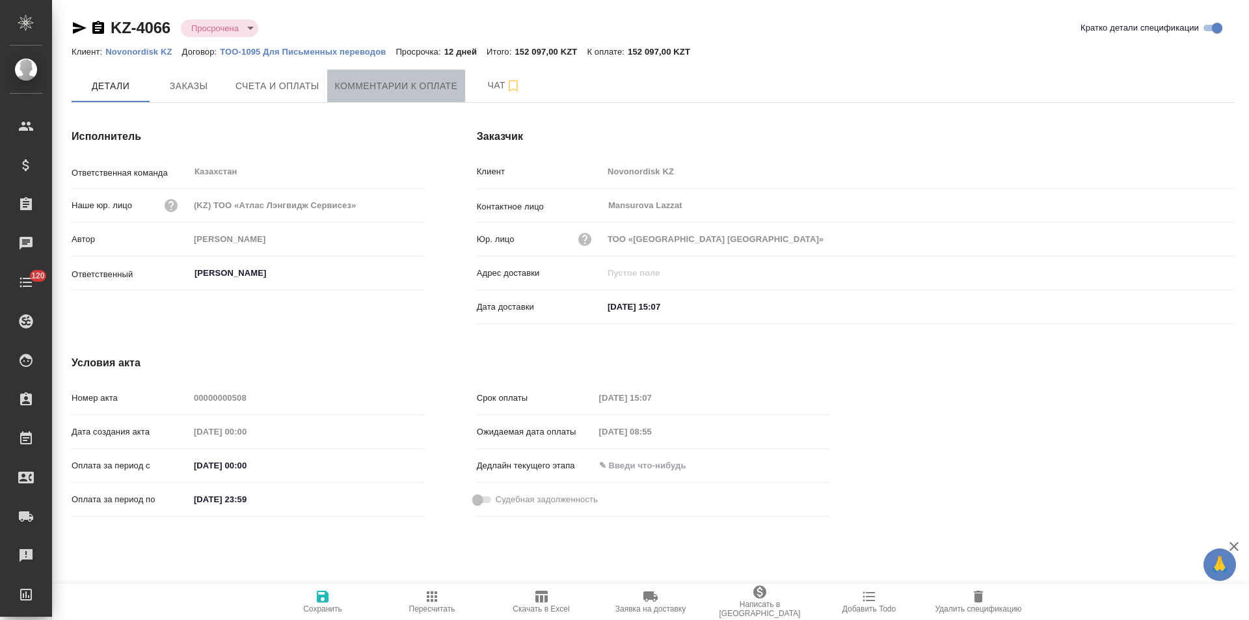
click at [421, 85] on span "Комментарии к оплате" at bounding box center [396, 86] width 123 height 16
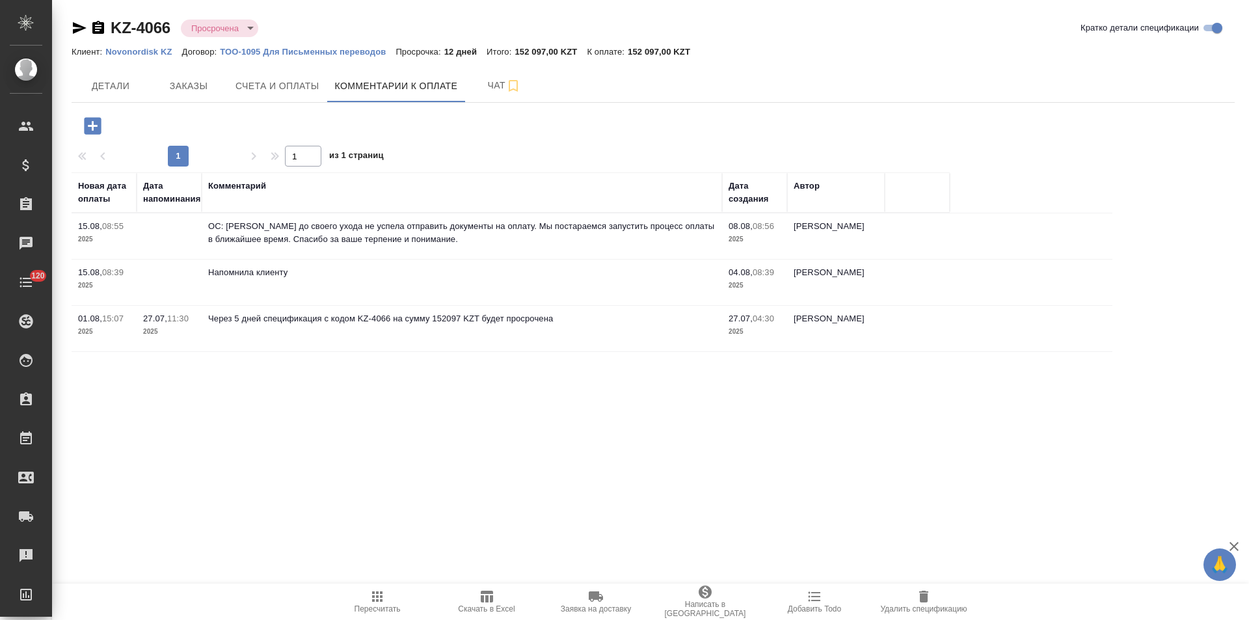
click at [76, 28] on icon "button" at bounding box center [80, 28] width 16 height 16
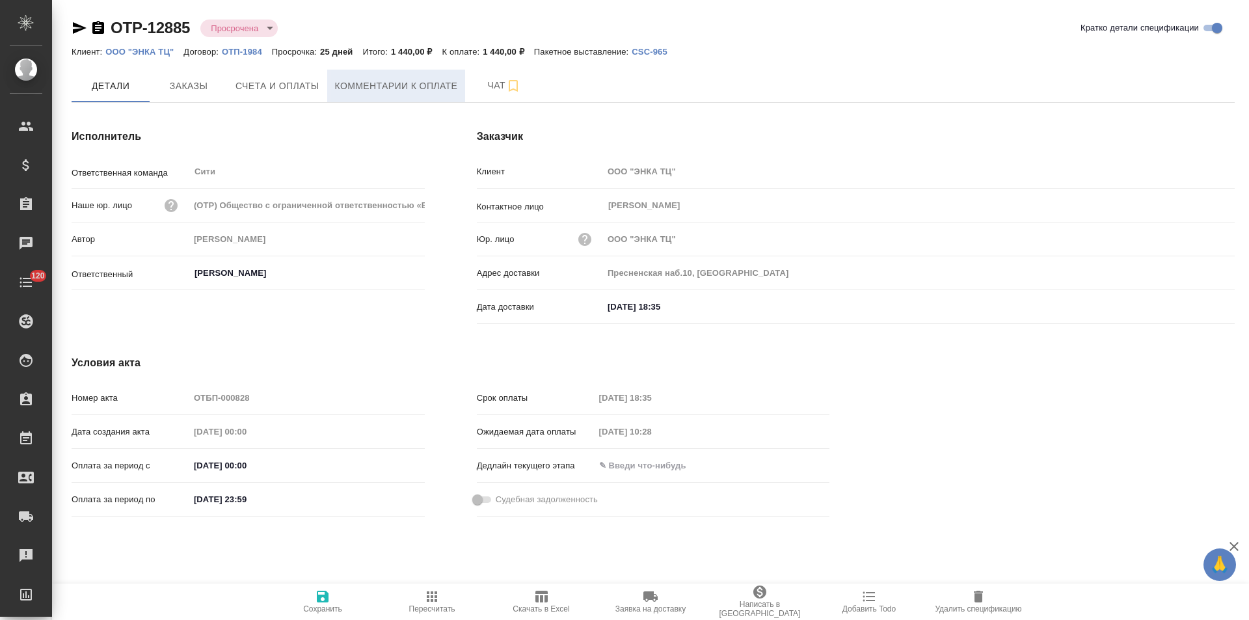
click at [399, 91] on span "Комментарии к оплате" at bounding box center [396, 86] width 123 height 16
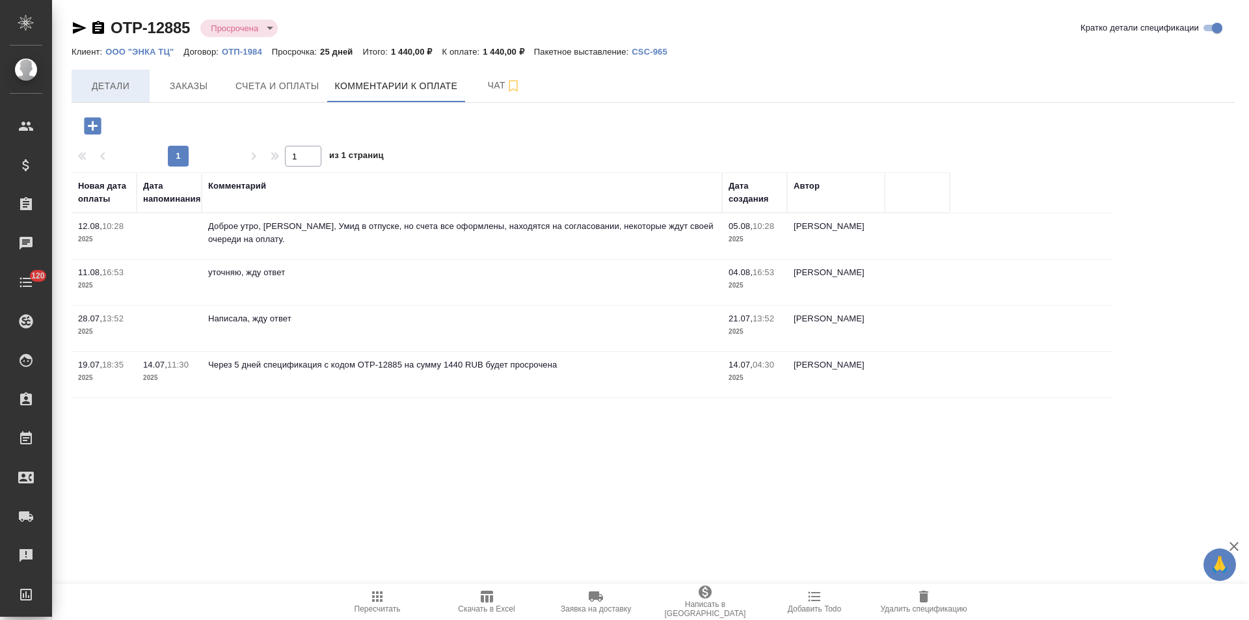
click at [118, 81] on span "Детали" at bounding box center [110, 86] width 62 height 16
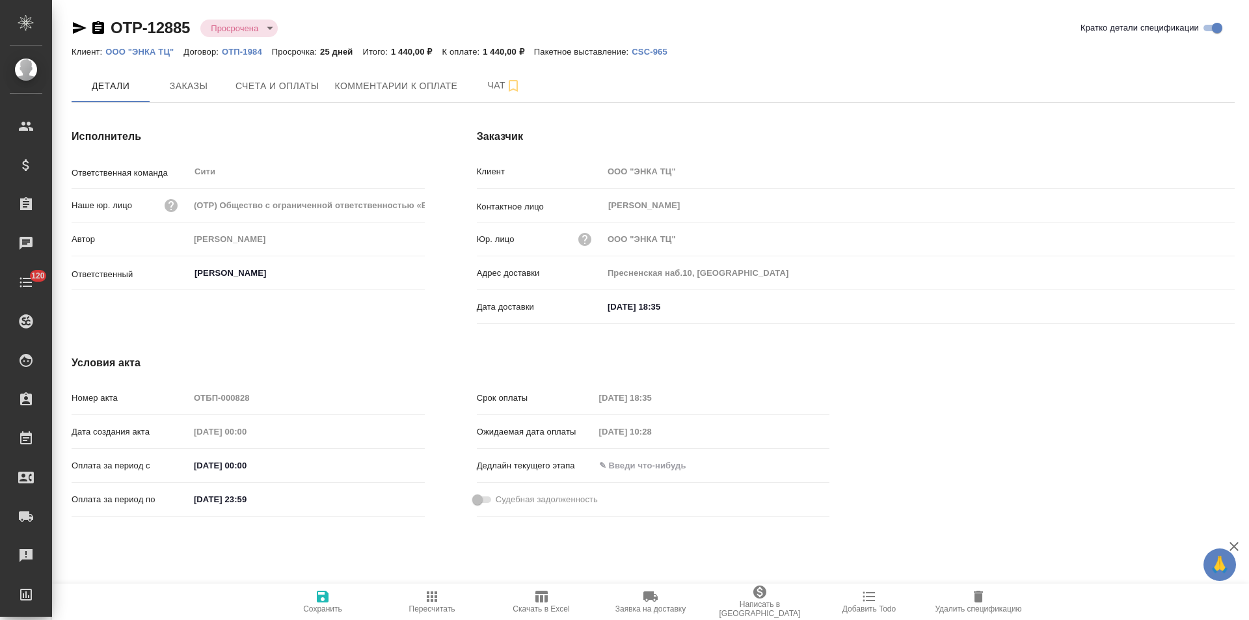
click at [358, 85] on span "Комментарии к оплате" at bounding box center [396, 86] width 123 height 16
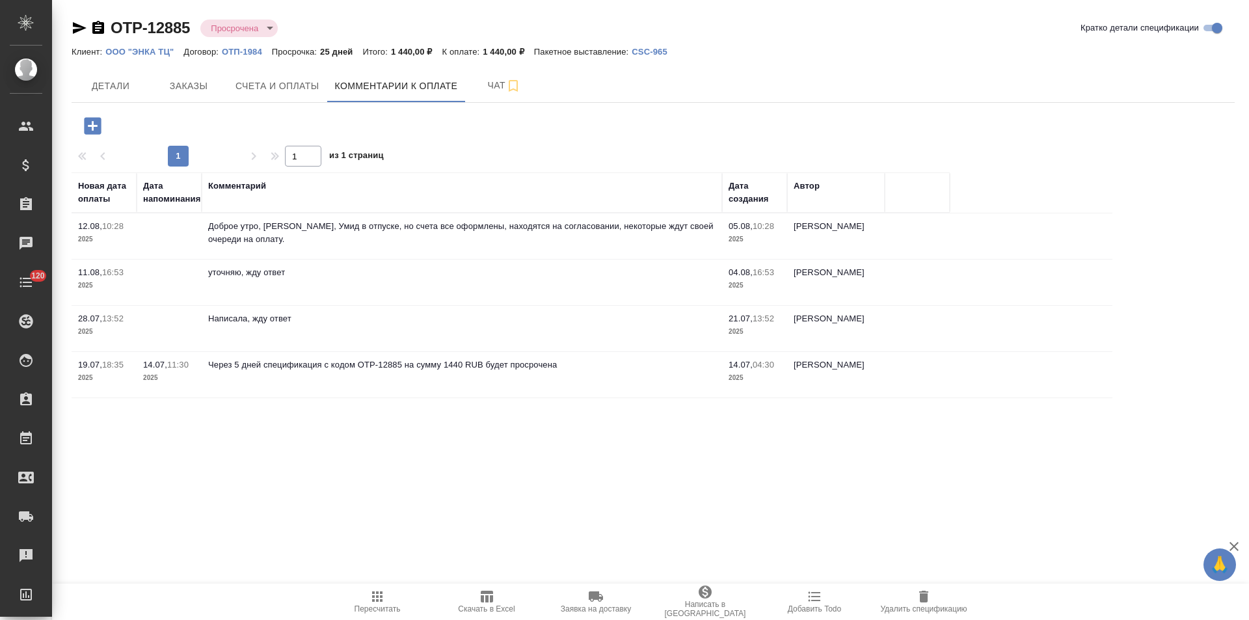
click at [75, 27] on icon "button" at bounding box center [80, 28] width 16 height 16
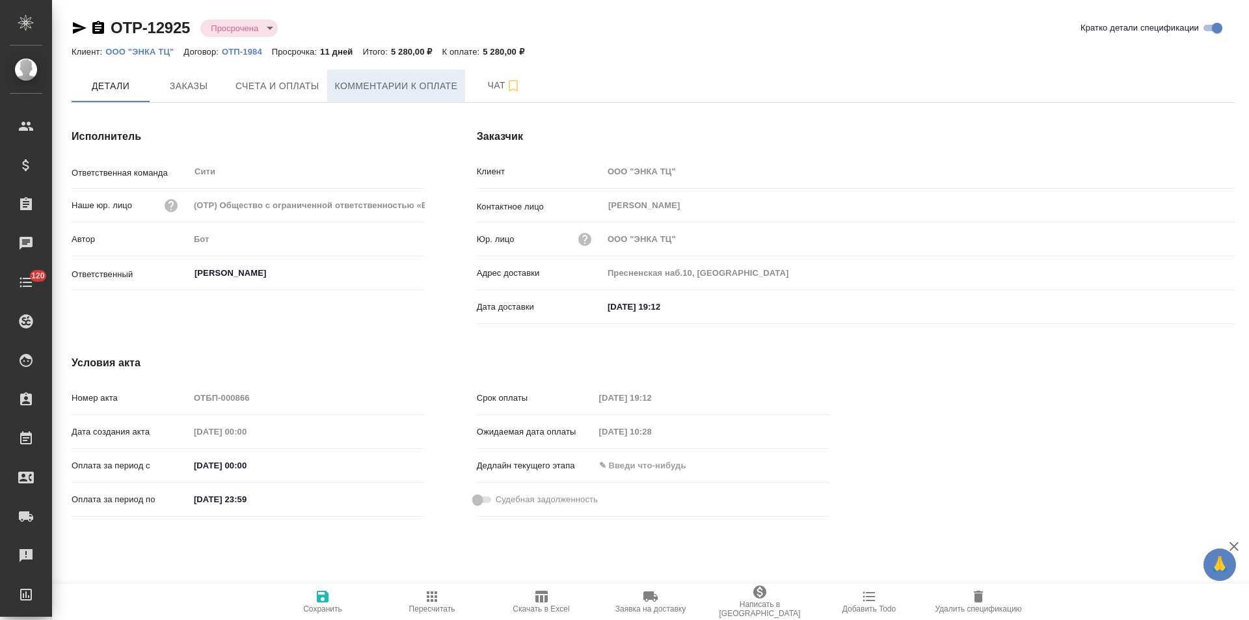
click at [388, 95] on button "Комментарии к оплате" at bounding box center [396, 86] width 139 height 33
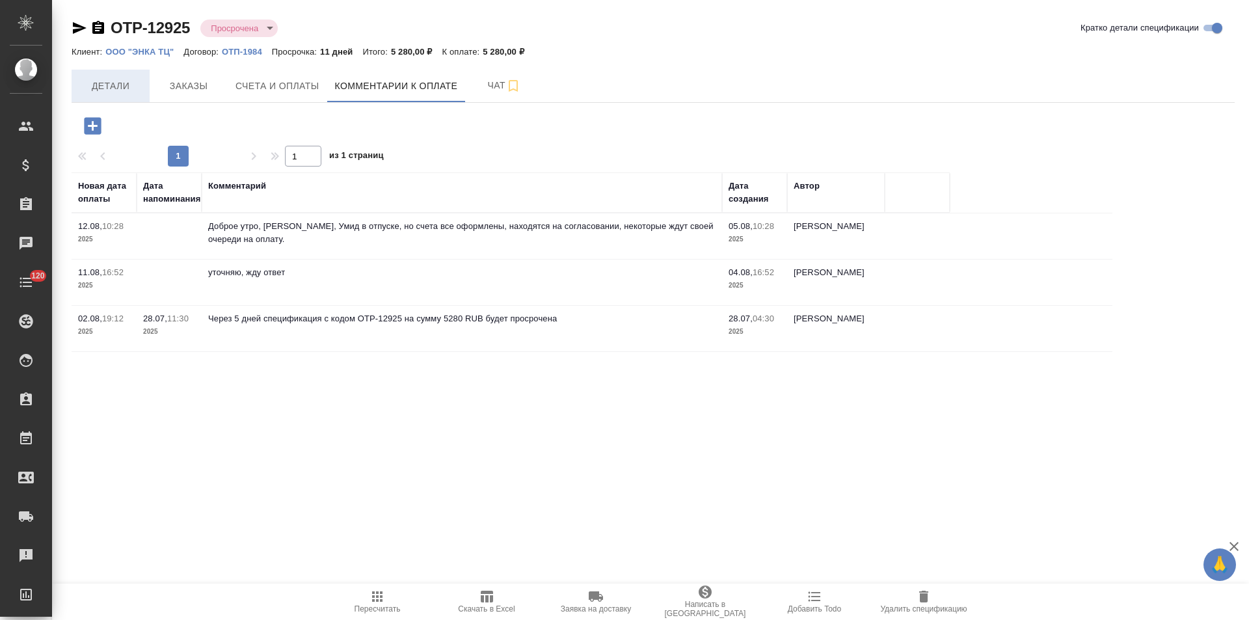
click at [117, 91] on span "Детали" at bounding box center [110, 86] width 62 height 16
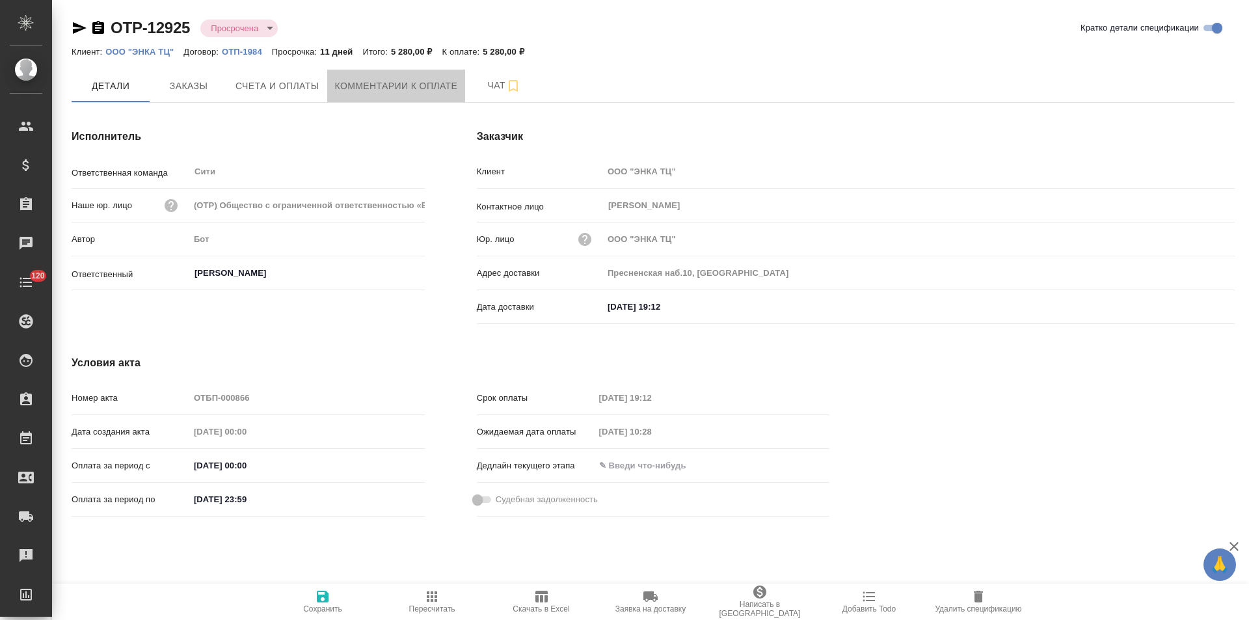
click at [350, 88] on span "Комментарии к оплате" at bounding box center [396, 86] width 123 height 16
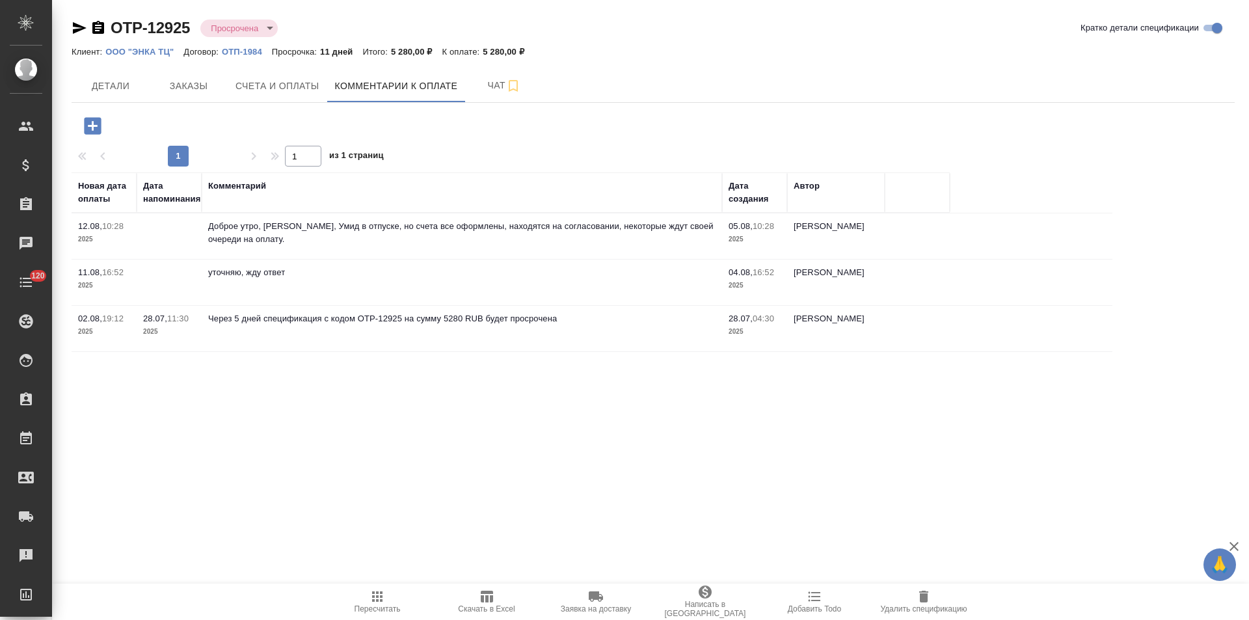
click at [77, 26] on icon "button" at bounding box center [80, 28] width 14 height 12
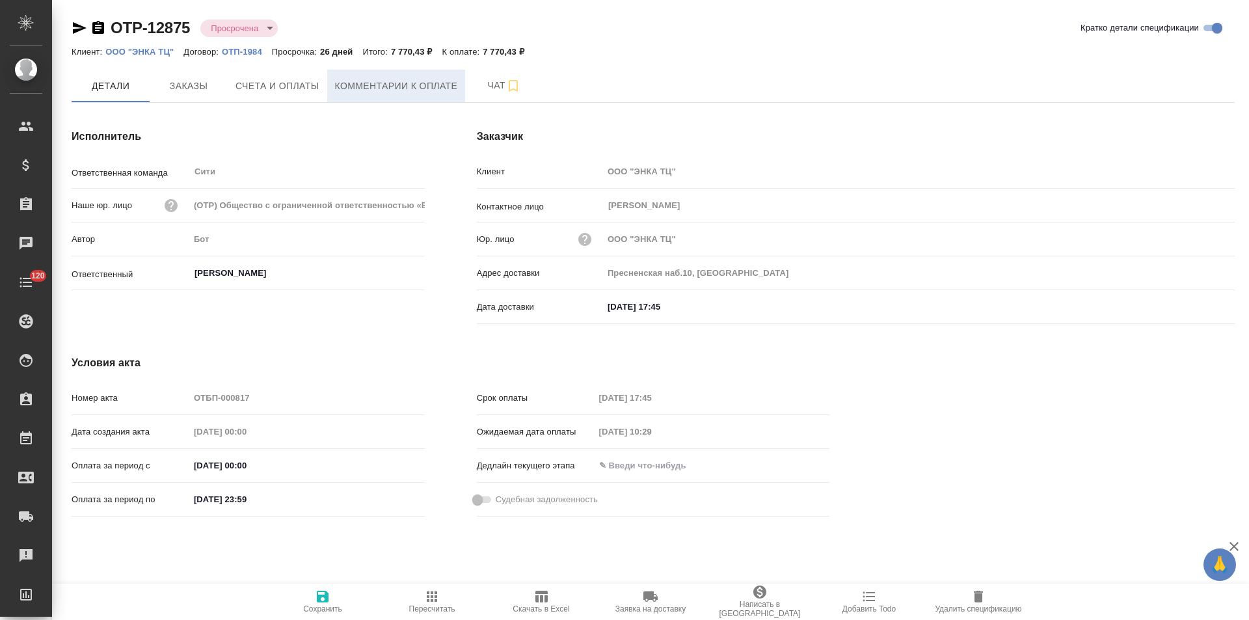
click at [380, 90] on span "Комментарии к оплате" at bounding box center [396, 86] width 123 height 16
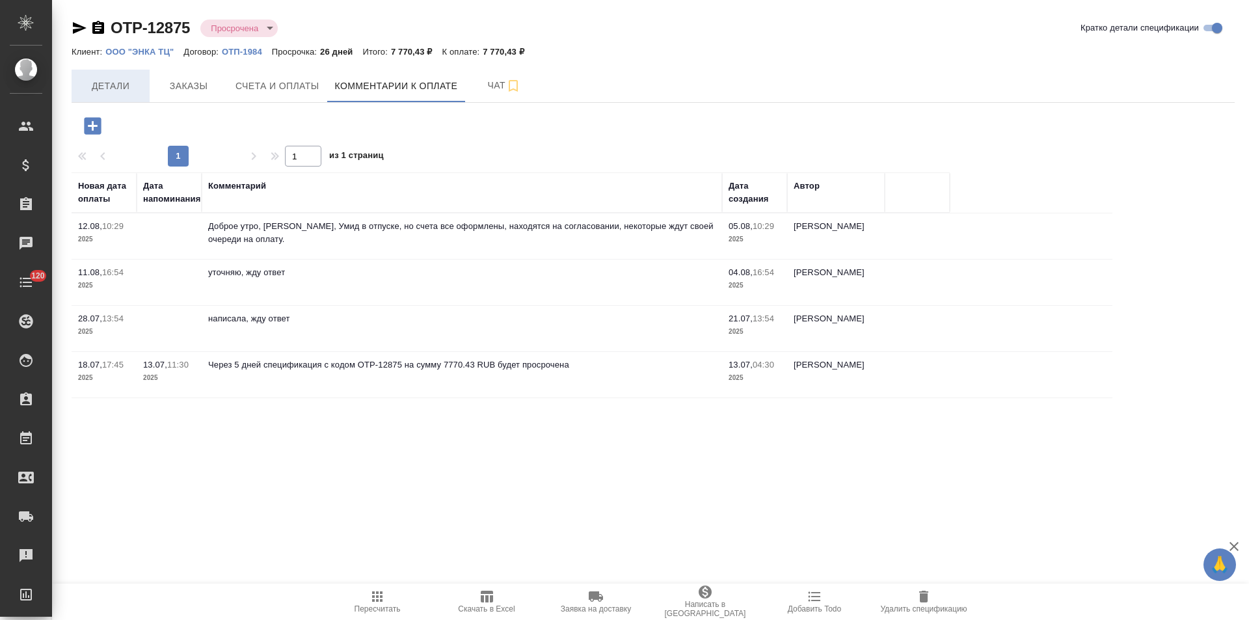
click at [117, 88] on span "Детали" at bounding box center [110, 86] width 62 height 16
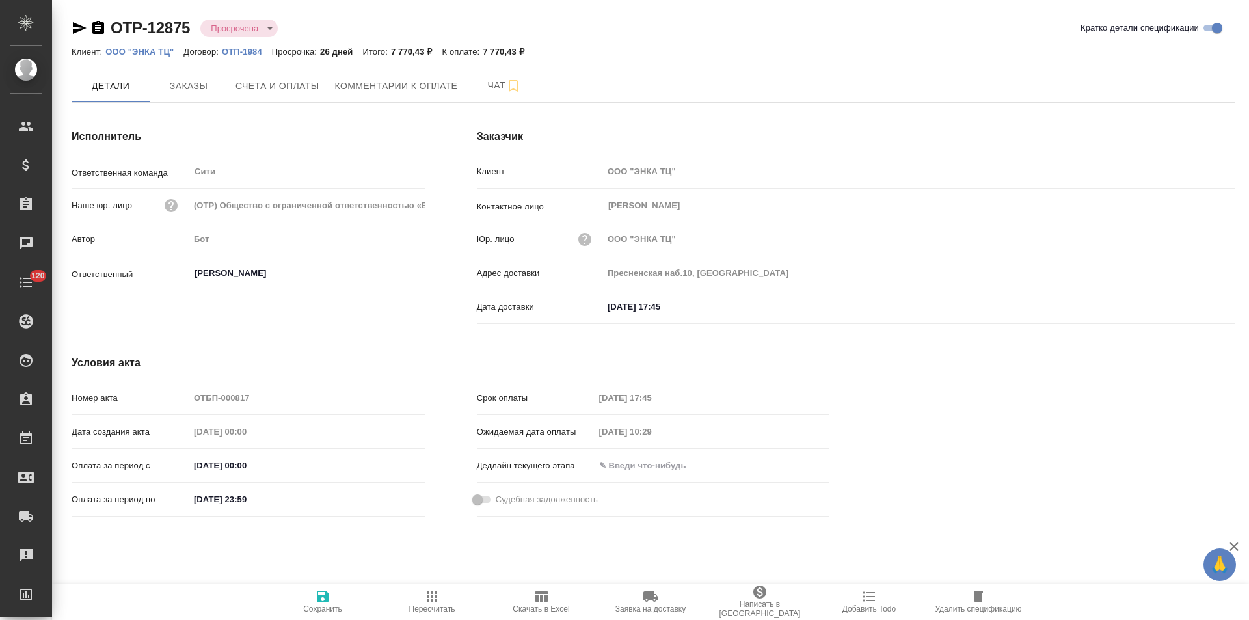
click at [395, 89] on span "Комментарии к оплате" at bounding box center [396, 86] width 123 height 16
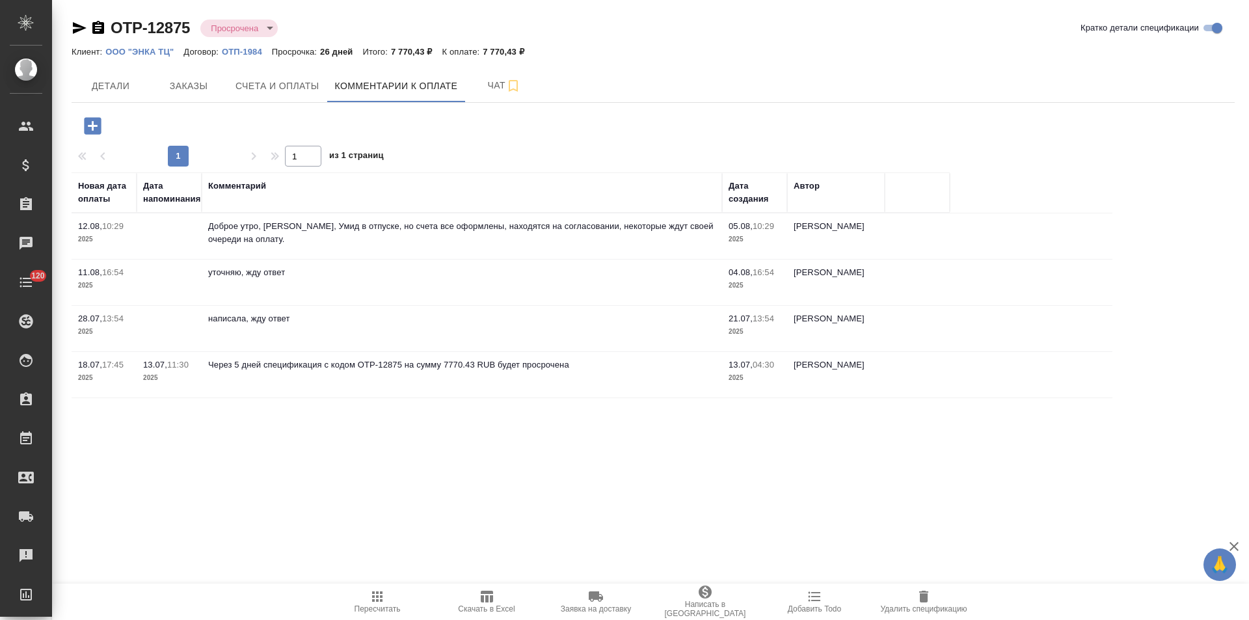
click at [77, 29] on icon "button" at bounding box center [80, 28] width 14 height 12
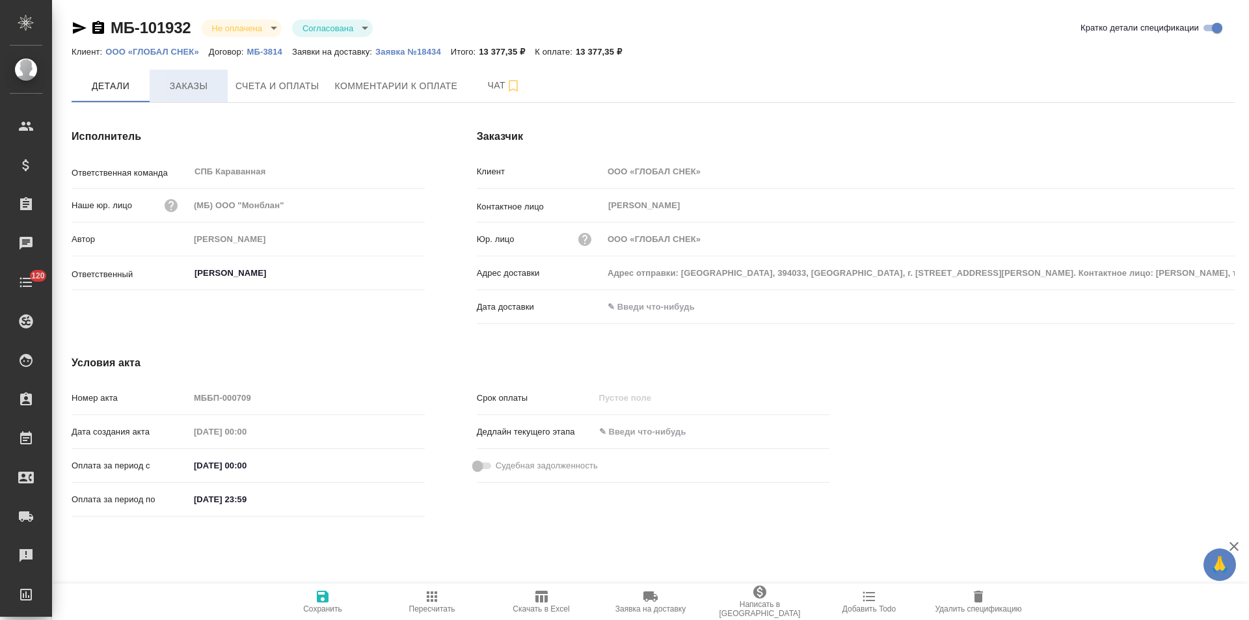
click at [208, 89] on span "Заказы" at bounding box center [188, 86] width 62 height 16
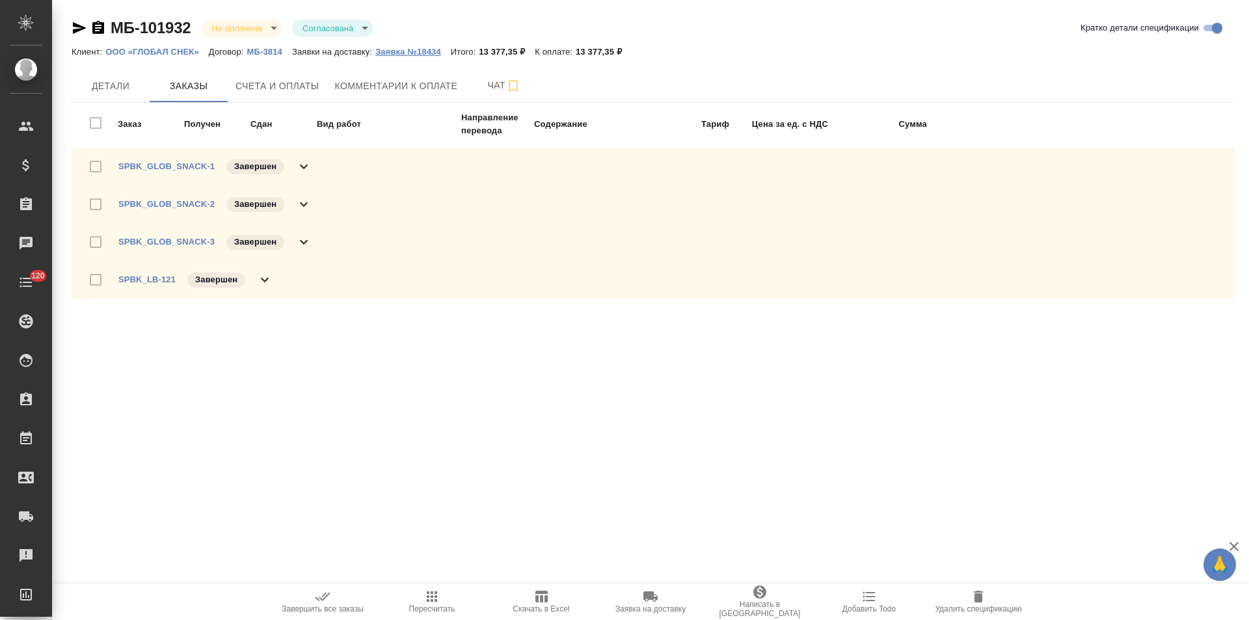
click at [412, 52] on p "Заявка №18434" at bounding box center [412, 52] width 75 height 10
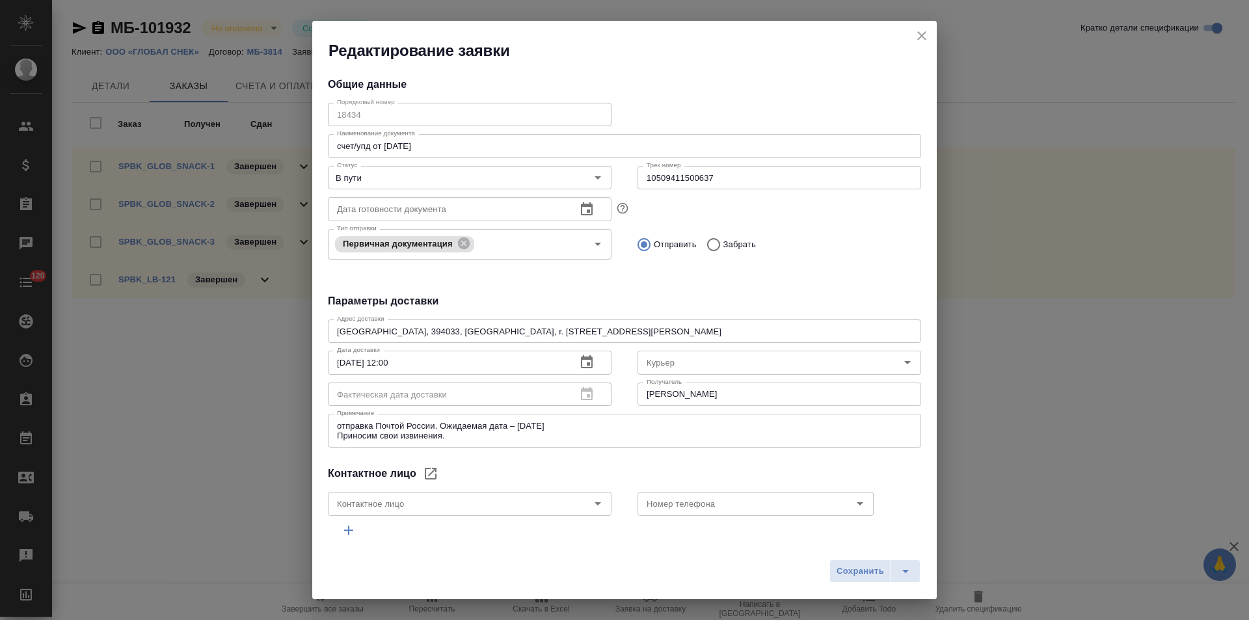
type input "Гришина Юлия"
type input "+7961-181-69-19"
type input "Russian Post"
click at [918, 36] on icon "close" at bounding box center [922, 36] width 16 height 16
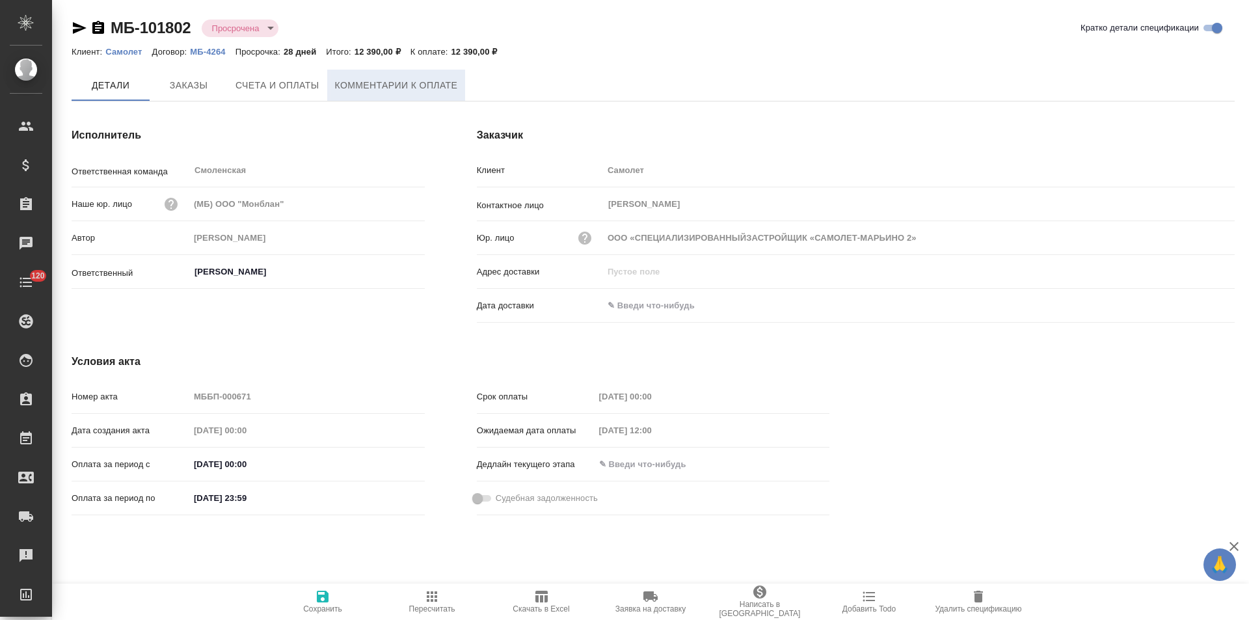
type input "ООО «СПЕЦИАЛИЗИРОВАННЫЙЗАСТРОЙЩИК «САМОЛЕТ-МАРЬИНО 2»"
click at [386, 92] on span "Комментарии к оплате" at bounding box center [396, 86] width 123 height 16
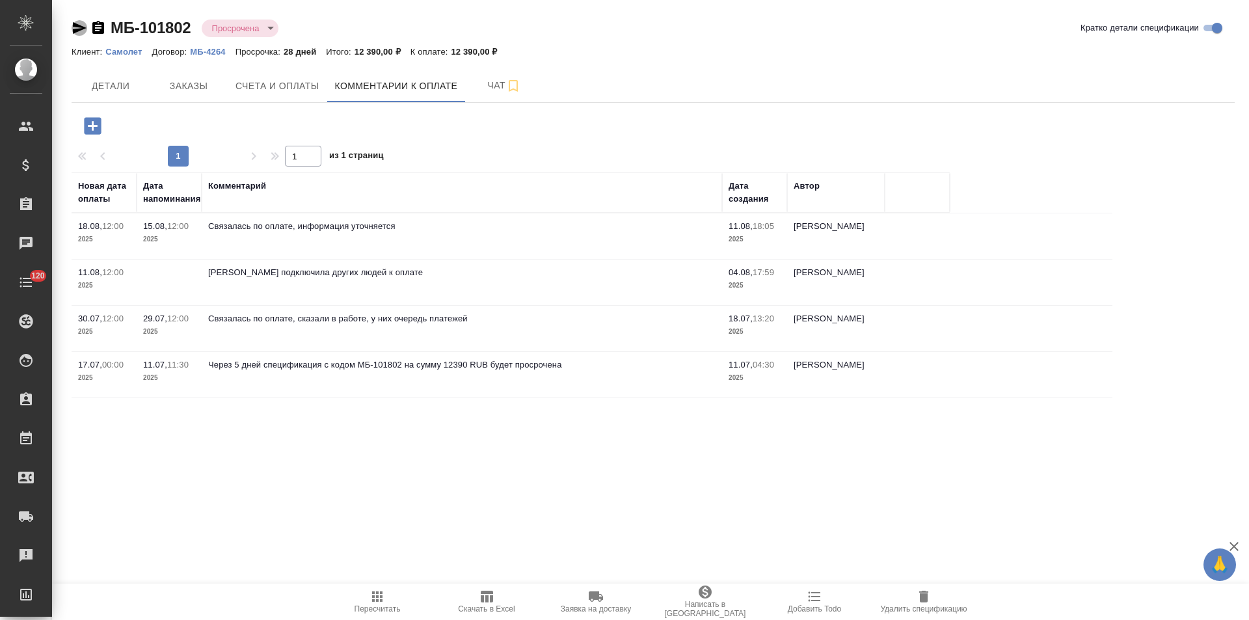
click at [76, 26] on icon "button" at bounding box center [80, 28] width 14 height 12
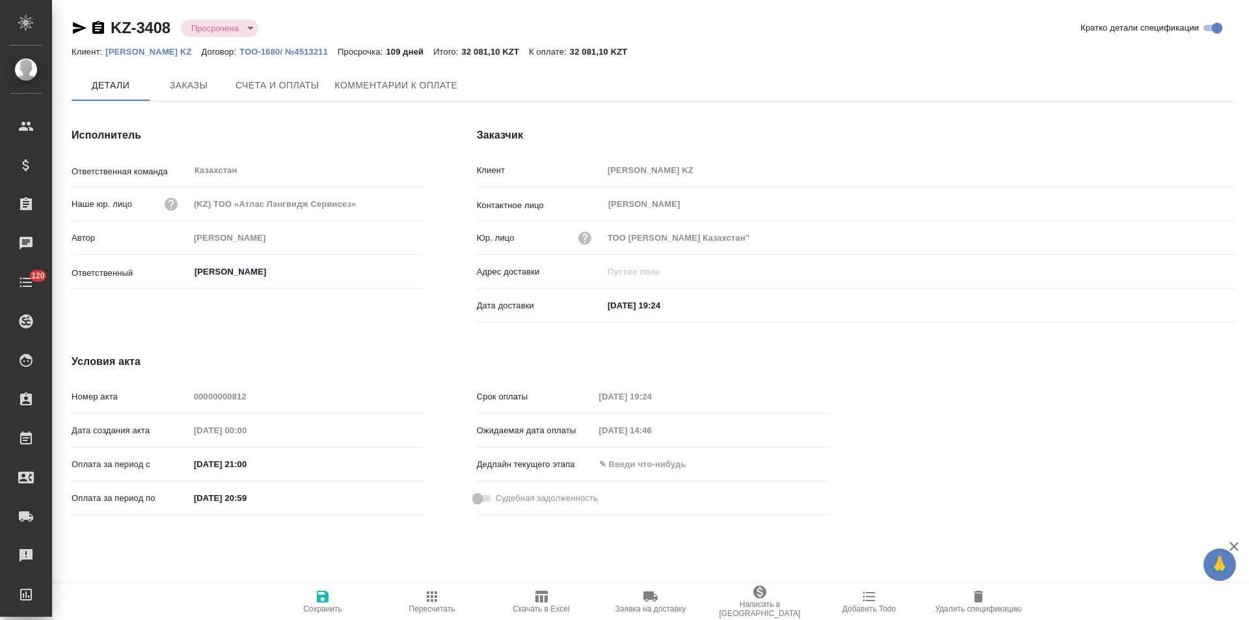
click at [363, 92] on span "Комментарии к оплате" at bounding box center [396, 85] width 123 height 16
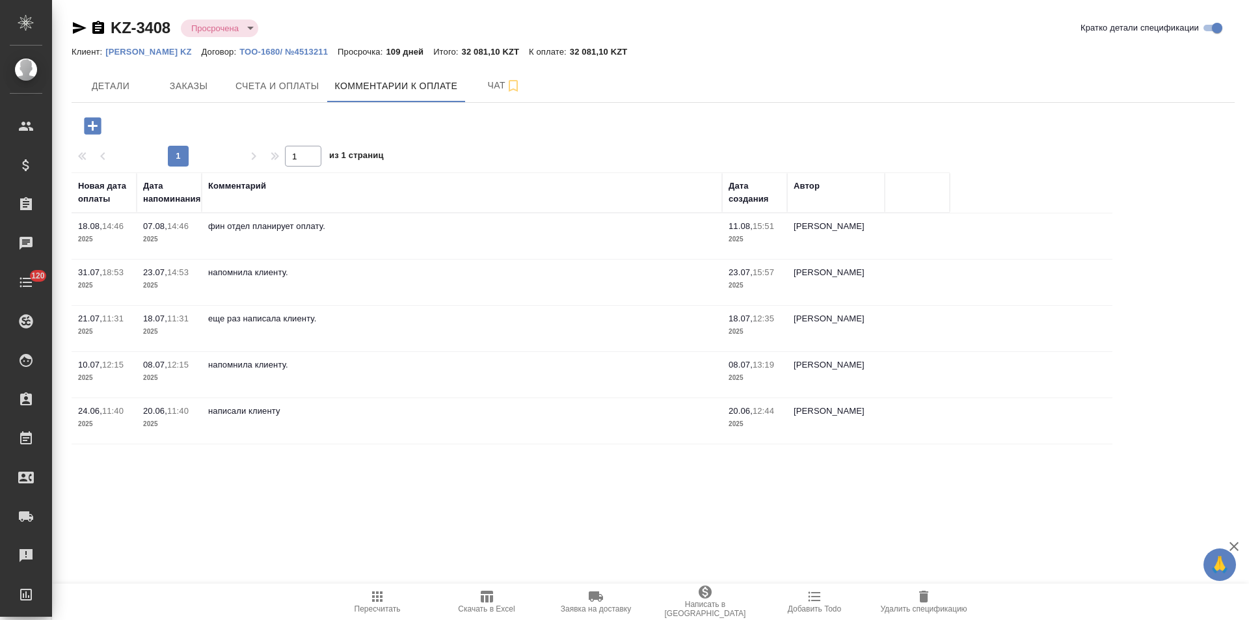
click at [80, 29] on icon "button" at bounding box center [80, 28] width 14 height 12
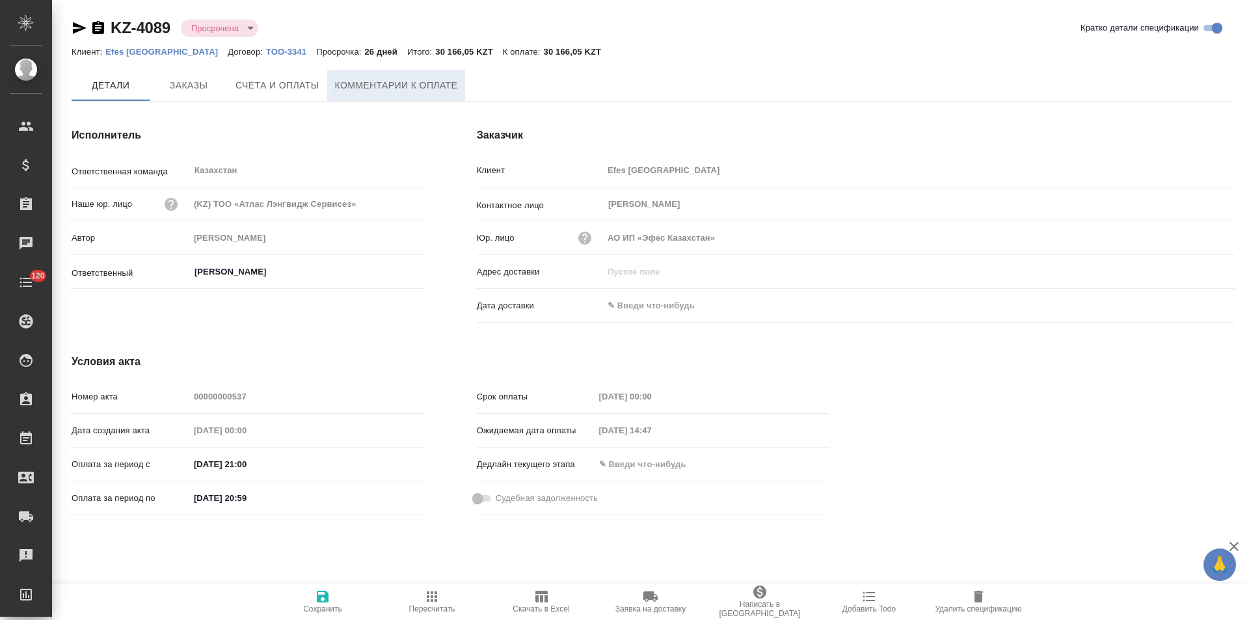
click at [381, 91] on span "Комментарии к оплате" at bounding box center [396, 85] width 123 height 16
type input "АО ИП «Эфес Казахстан»"
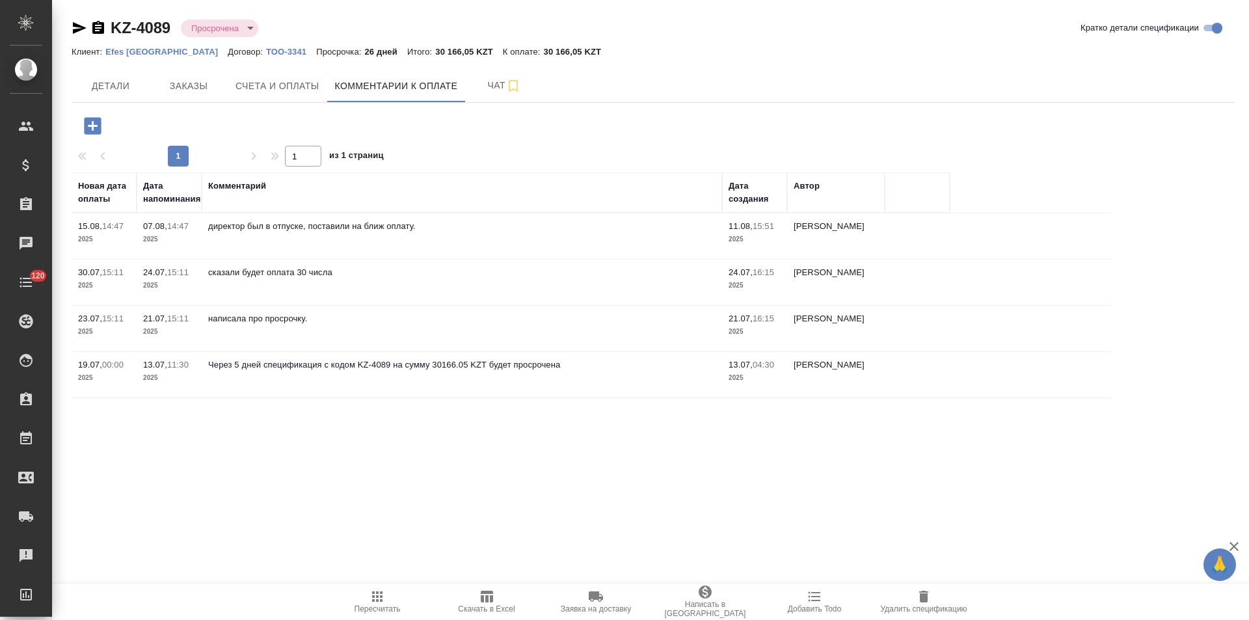
click at [82, 30] on icon "button" at bounding box center [80, 28] width 14 height 12
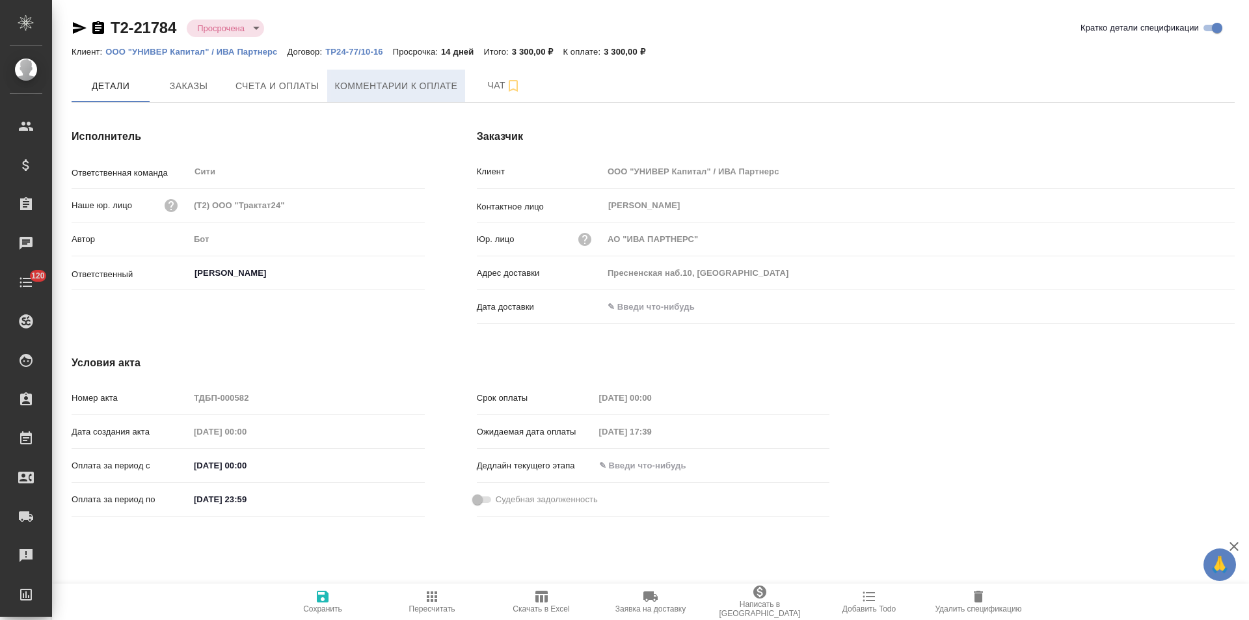
click at [367, 88] on span "Комментарии к оплате" at bounding box center [396, 86] width 123 height 16
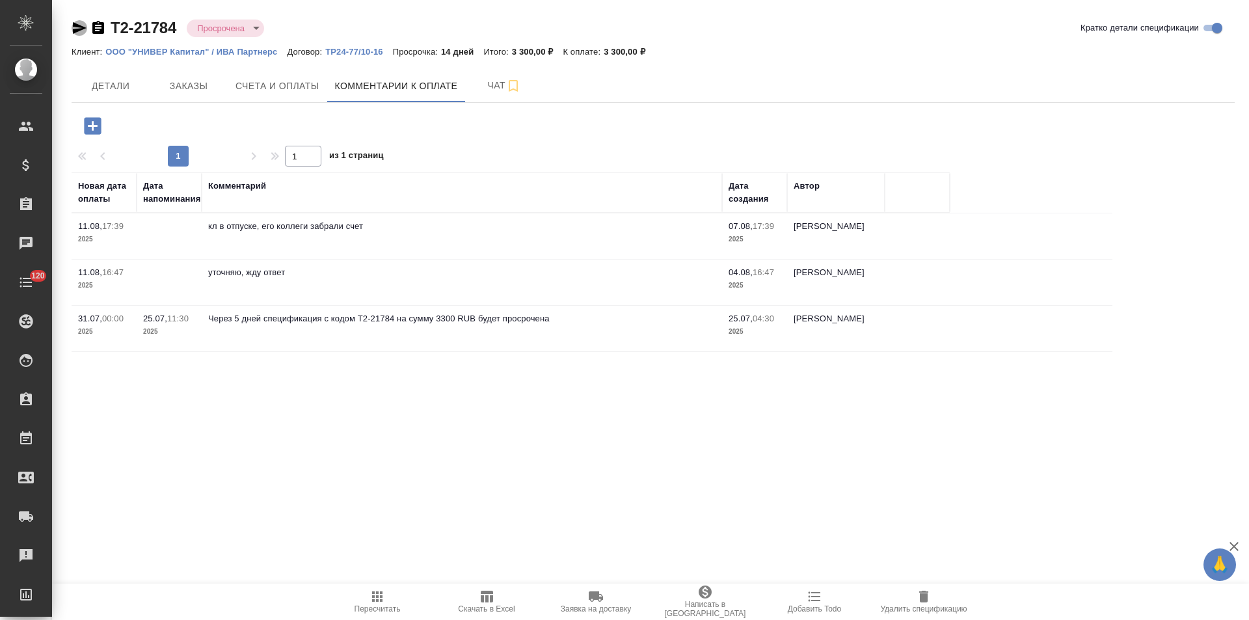
click at [76, 31] on icon "button" at bounding box center [80, 28] width 14 height 12
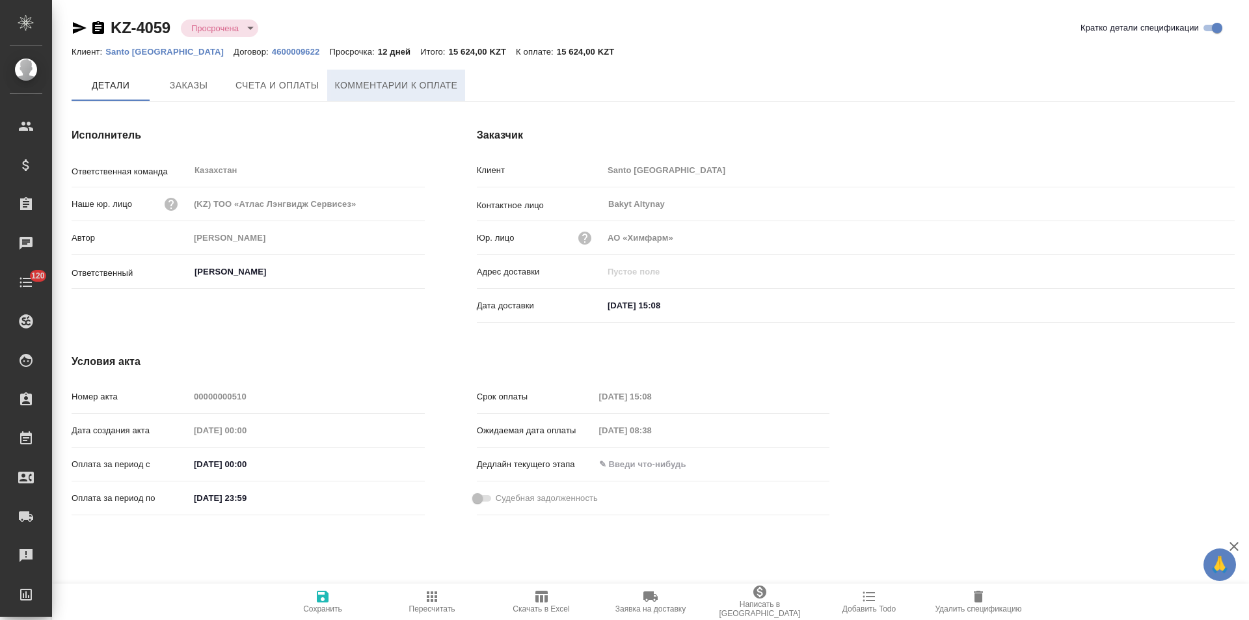
click at [362, 84] on span "Комментарии к оплате" at bounding box center [396, 85] width 123 height 16
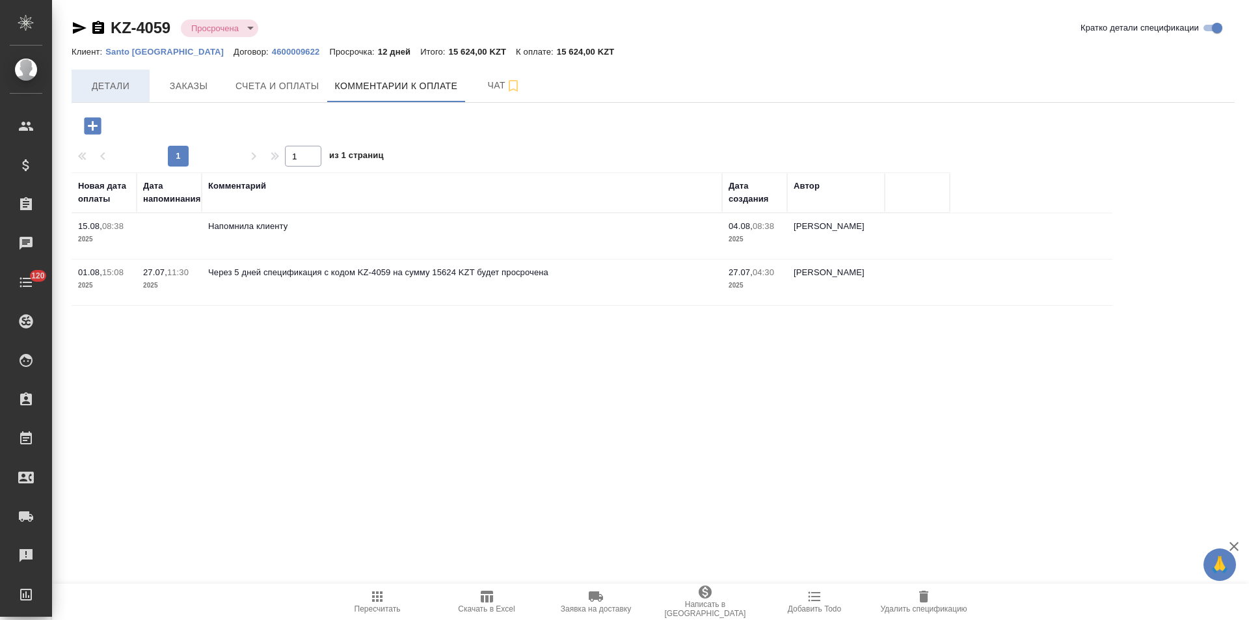
click at [121, 90] on span "Детали" at bounding box center [110, 86] width 62 height 16
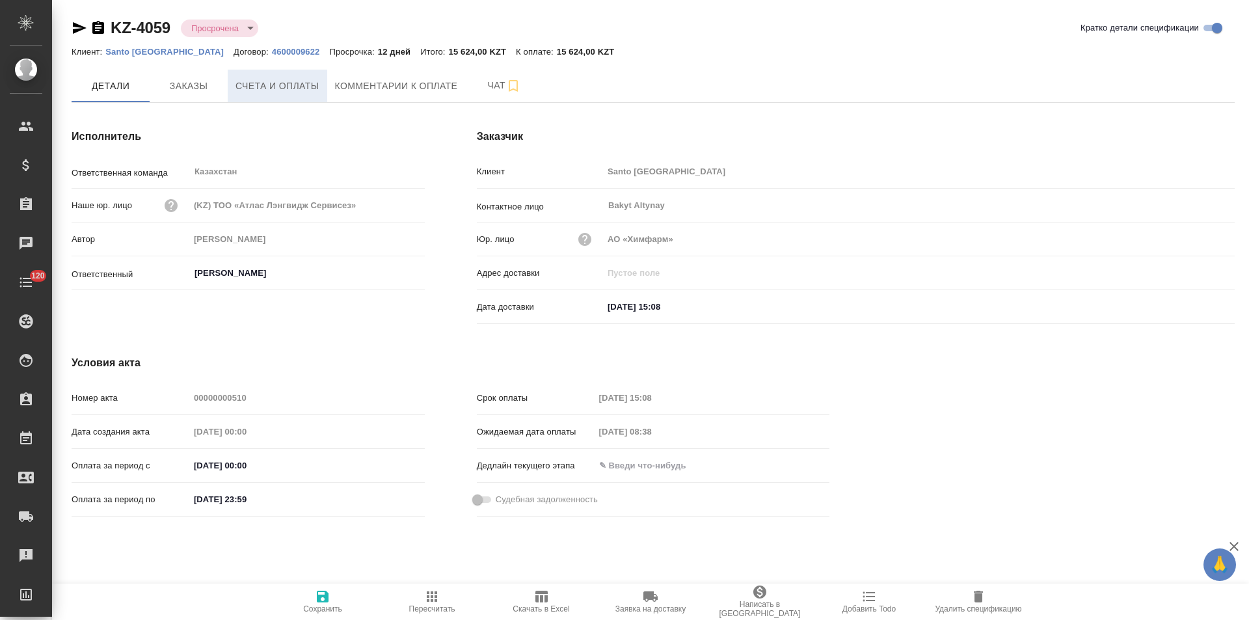
click at [280, 84] on span "Счета и оплаты" at bounding box center [277, 86] width 84 height 16
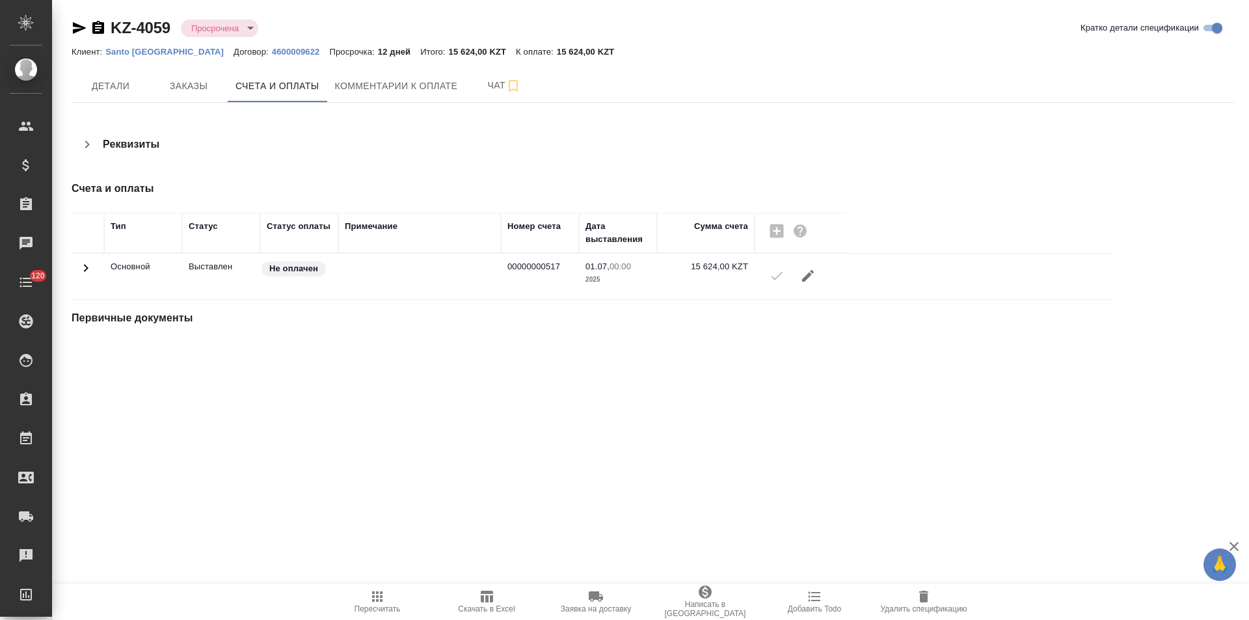
click at [89, 144] on icon "button" at bounding box center [87, 144] width 5 height 8
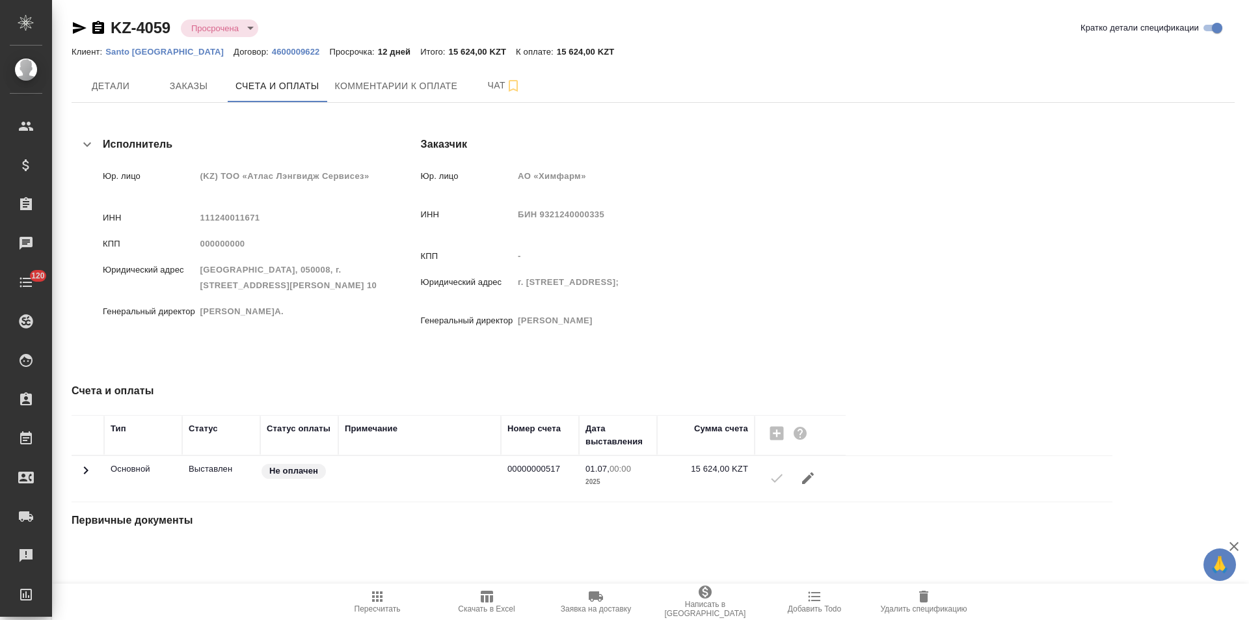
click at [89, 144] on icon "button" at bounding box center [87, 144] width 8 height 5
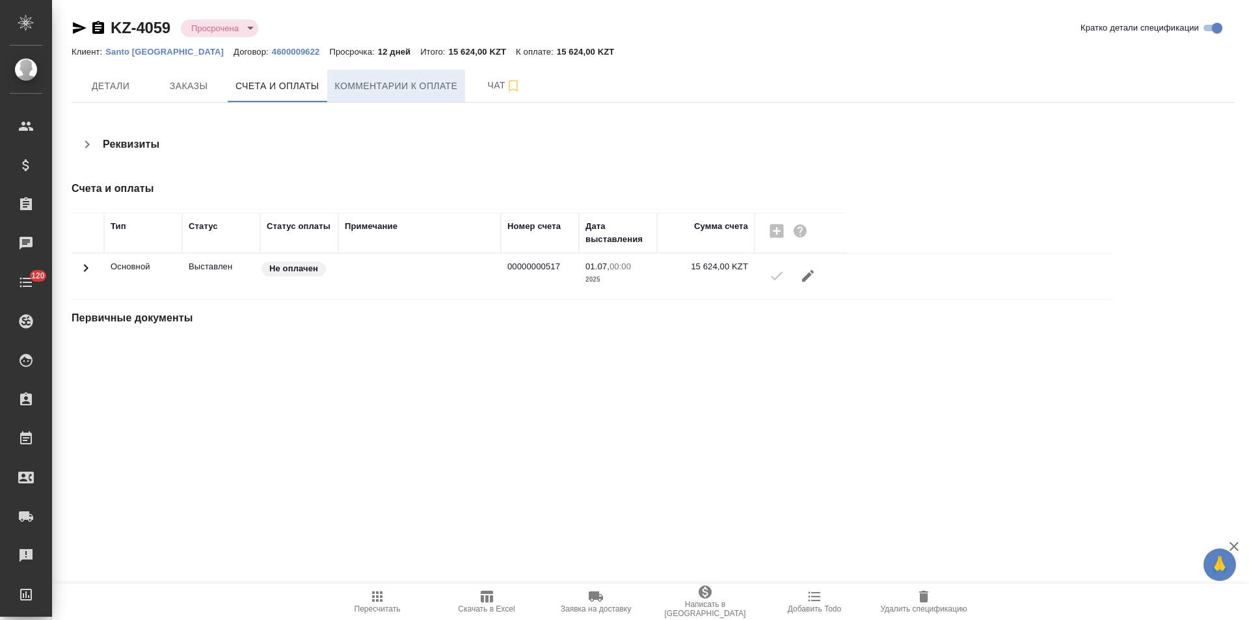
click at [390, 93] on span "Комментарии к оплате" at bounding box center [396, 86] width 123 height 16
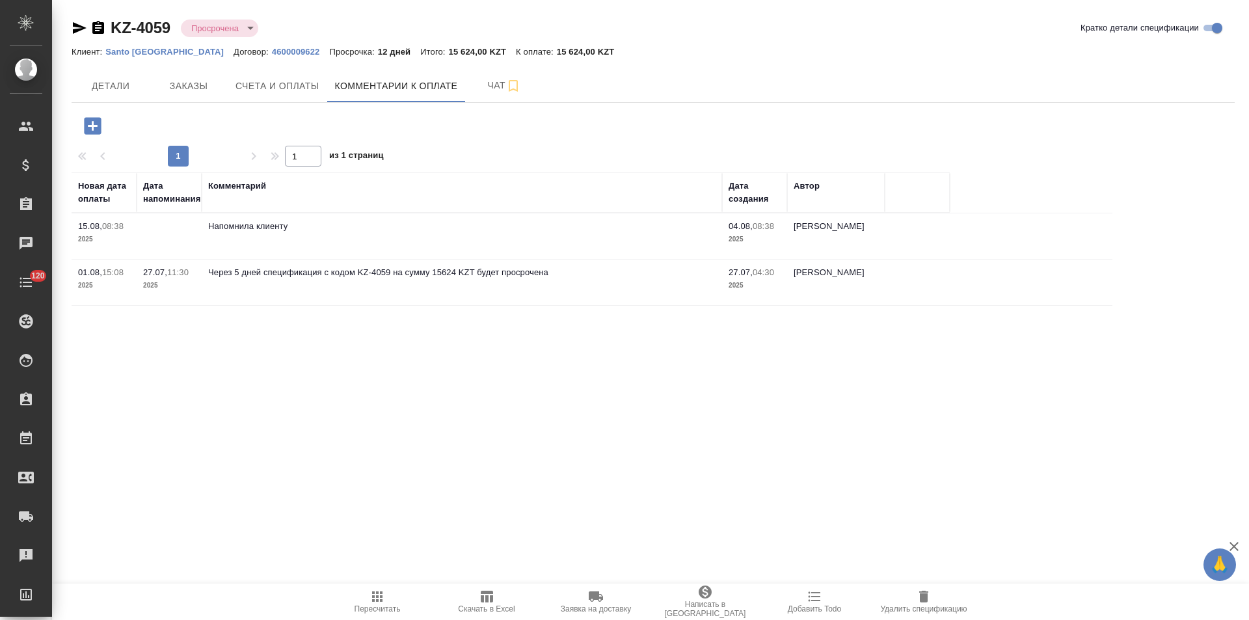
click at [81, 28] on icon "button" at bounding box center [80, 28] width 16 height 16
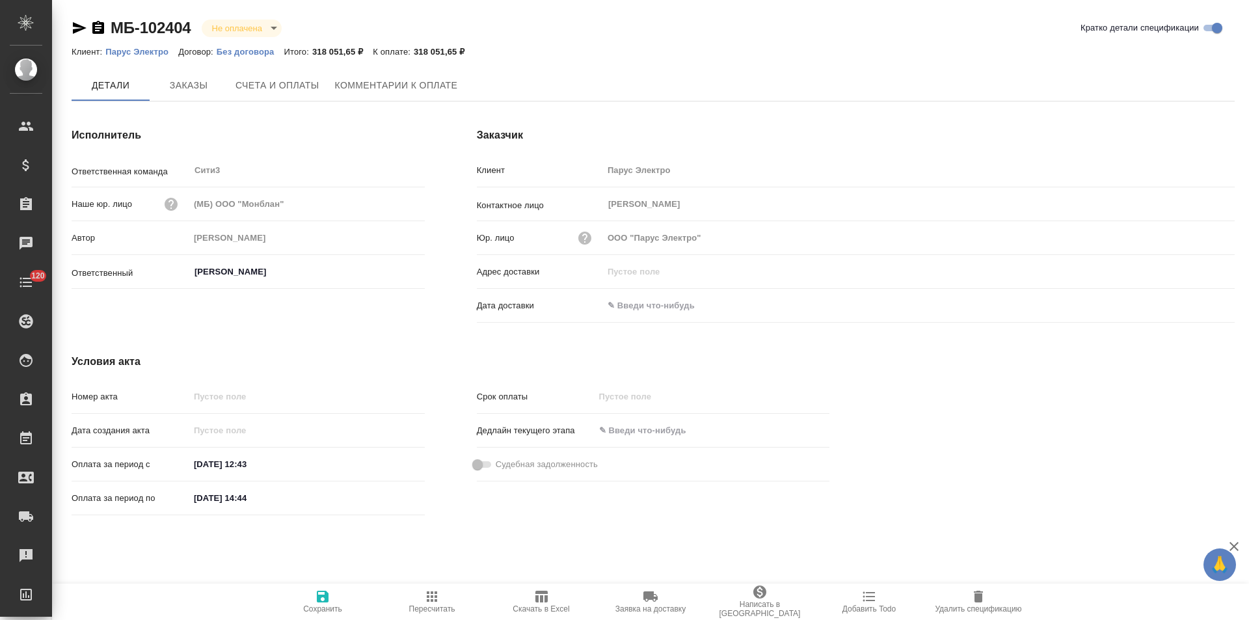
click at [213, 97] on button "Заказы" at bounding box center [189, 85] width 78 height 31
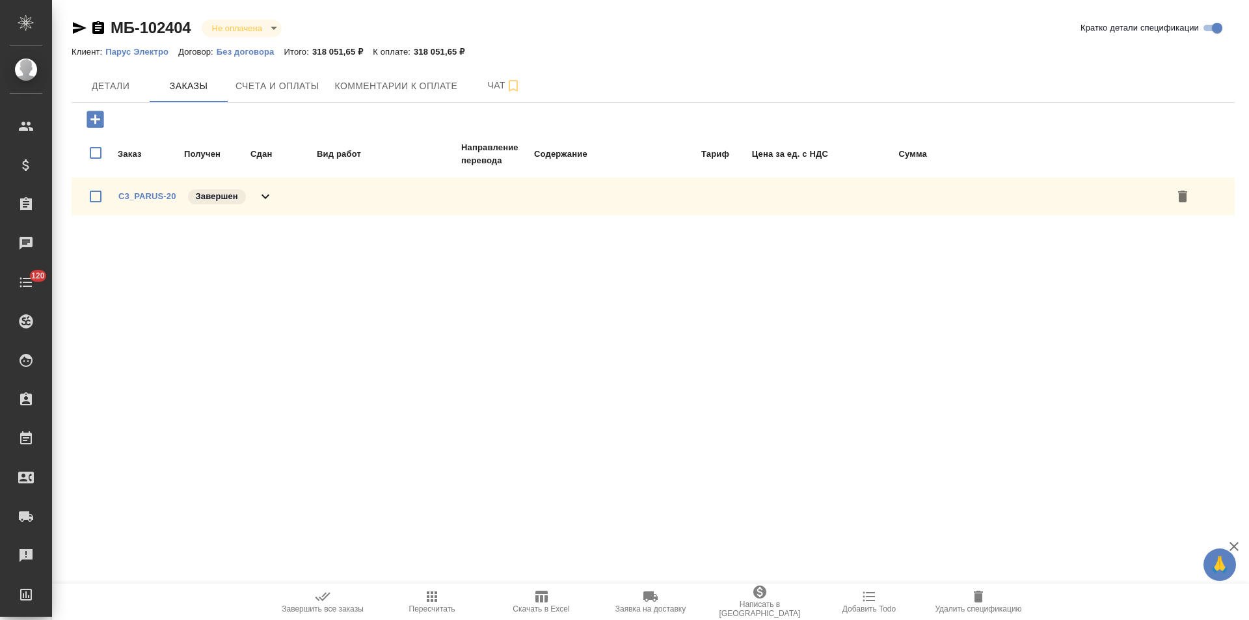
click at [263, 191] on icon at bounding box center [266, 197] width 16 height 16
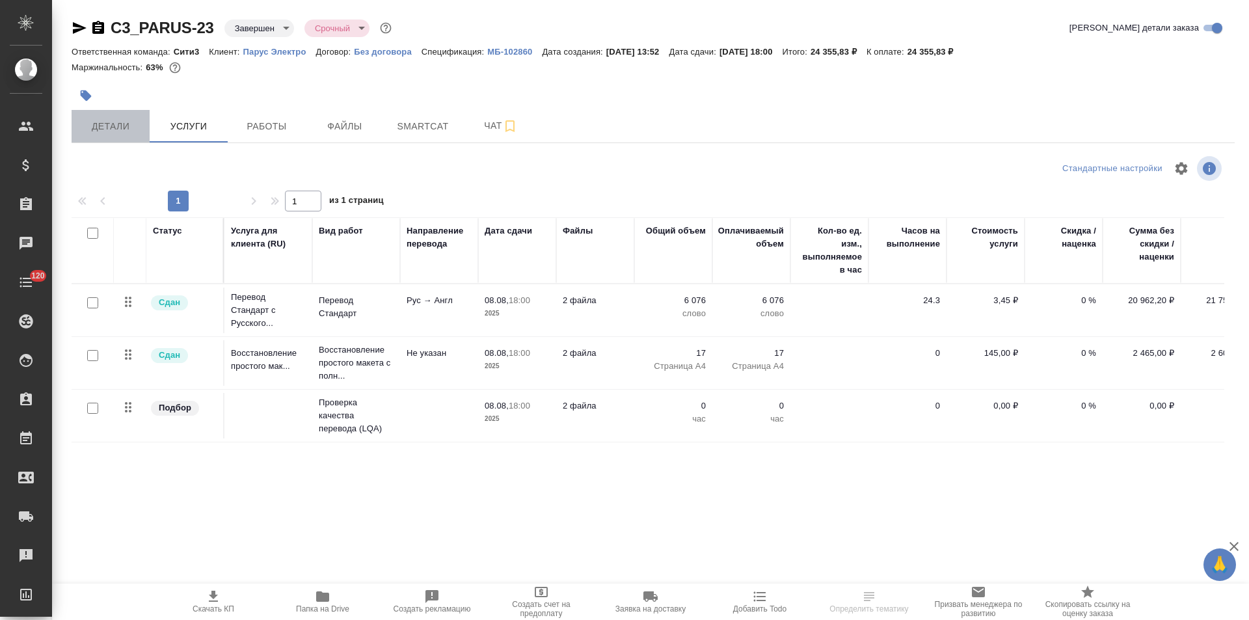
click at [122, 133] on span "Детали" at bounding box center [110, 126] width 62 height 16
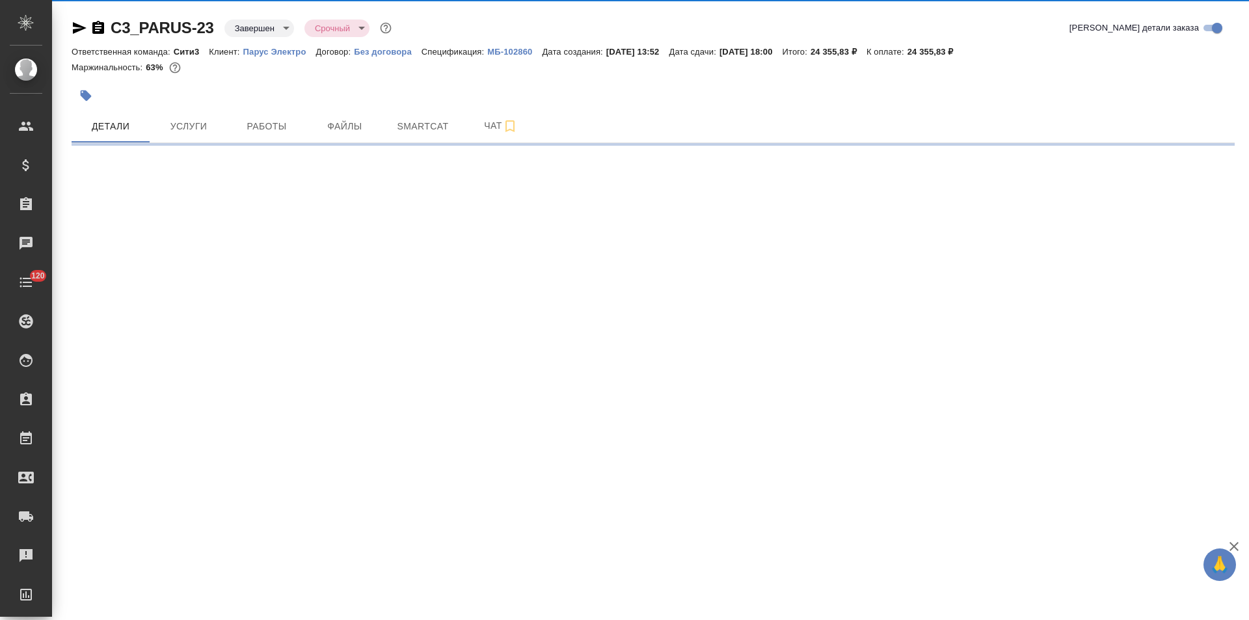
select select "RU"
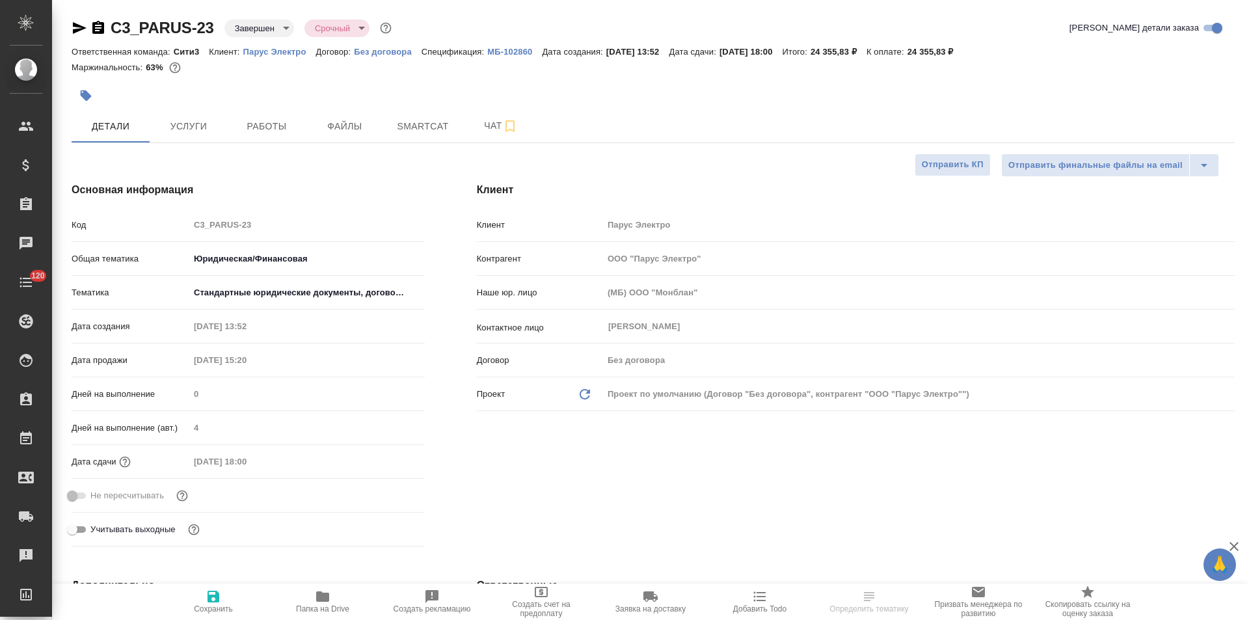
type textarea "x"
drag, startPoint x: 214, startPoint y: 118, endPoint x: 269, endPoint y: 135, distance: 57.6
click at [214, 119] on span "Услуги" at bounding box center [188, 126] width 62 height 16
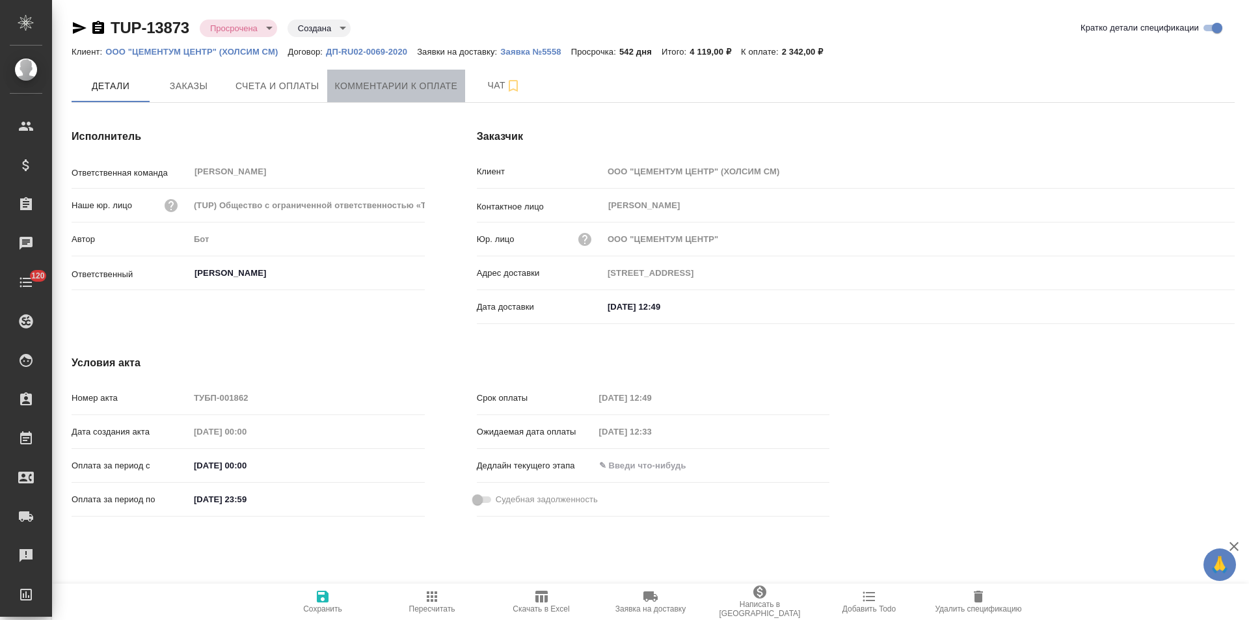
click at [379, 84] on span "Комментарии к оплате" at bounding box center [396, 86] width 123 height 16
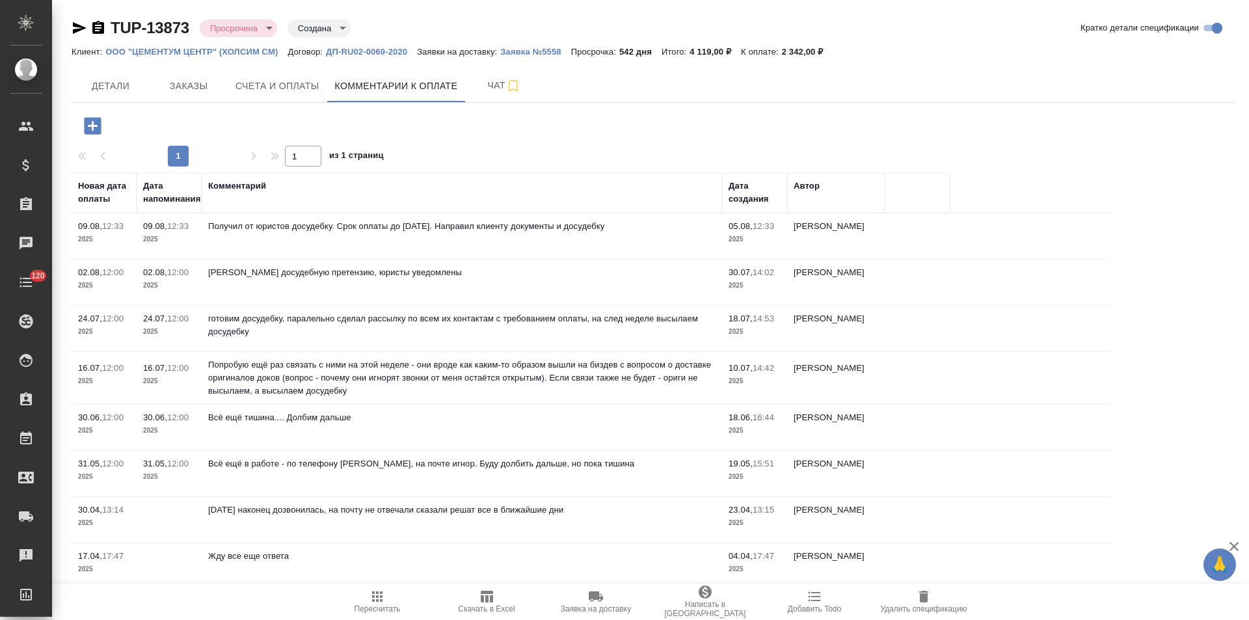
drag, startPoint x: 81, startPoint y: 29, endPoint x: 123, endPoint y: 31, distance: 42.3
click at [81, 29] on icon "button" at bounding box center [80, 28] width 14 height 12
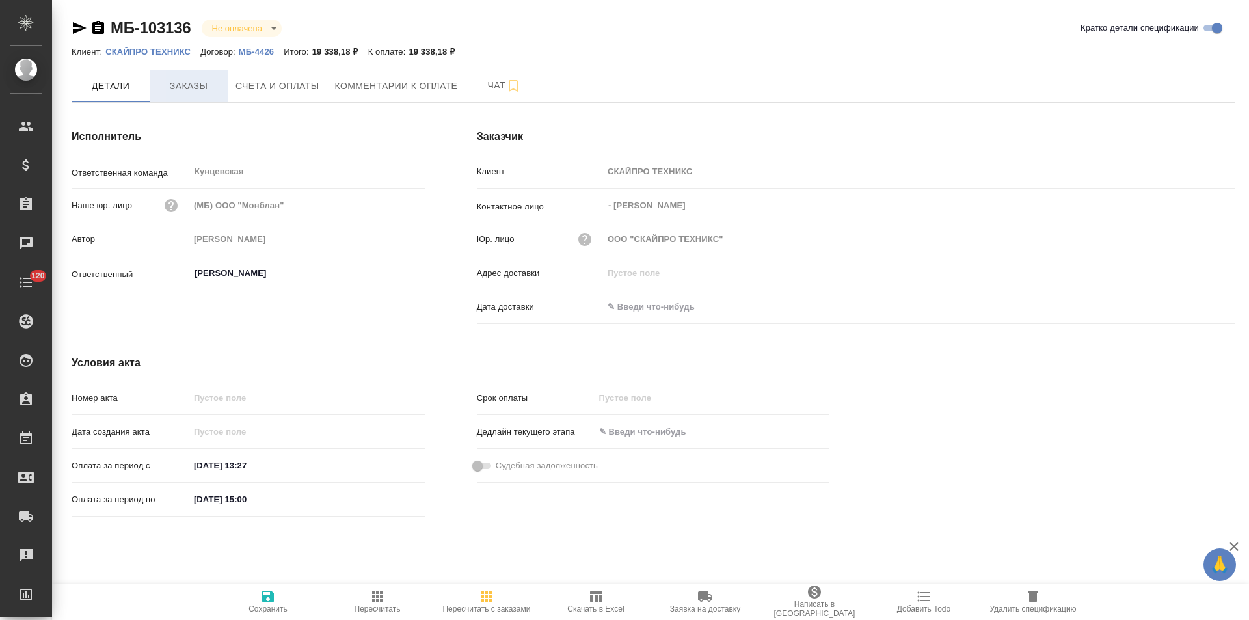
click at [211, 87] on span "Заказы" at bounding box center [188, 86] width 62 height 16
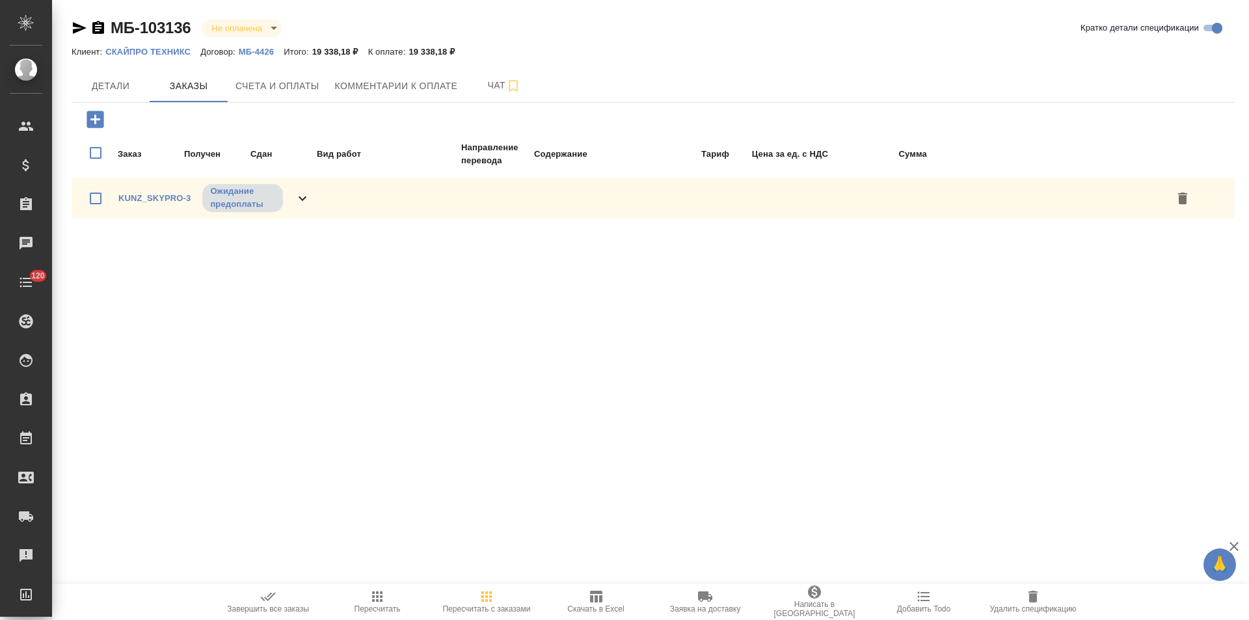
click at [300, 201] on icon at bounding box center [303, 199] width 16 height 16
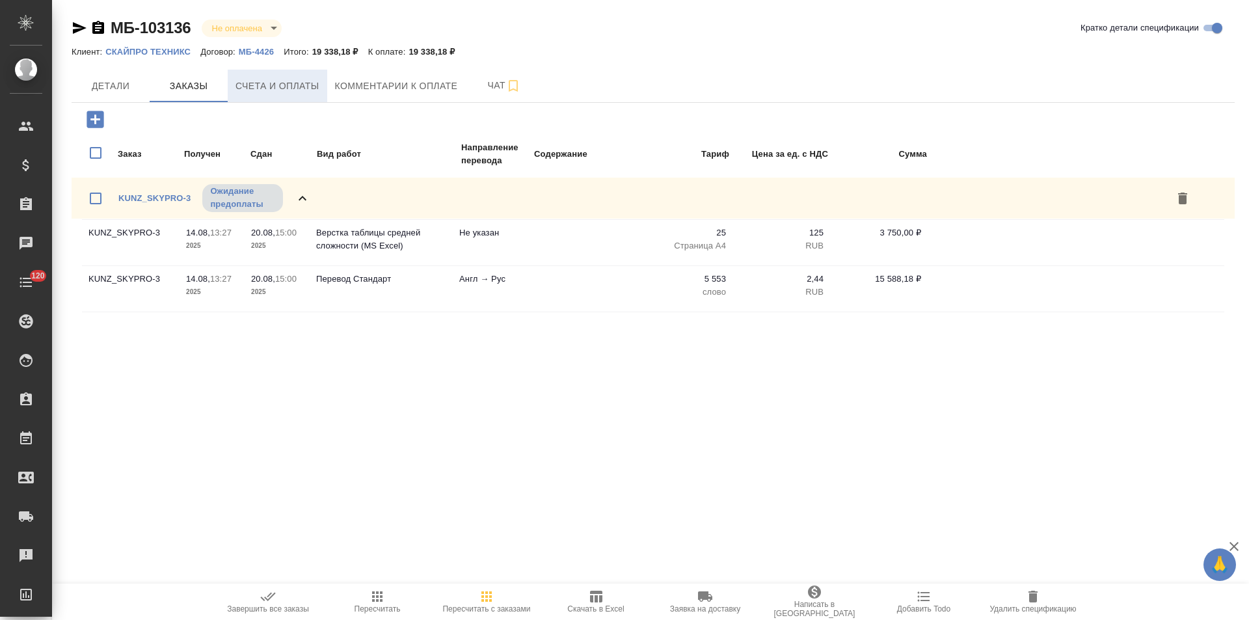
click at [284, 75] on button "Счета и оплаты" at bounding box center [278, 86] width 100 height 33
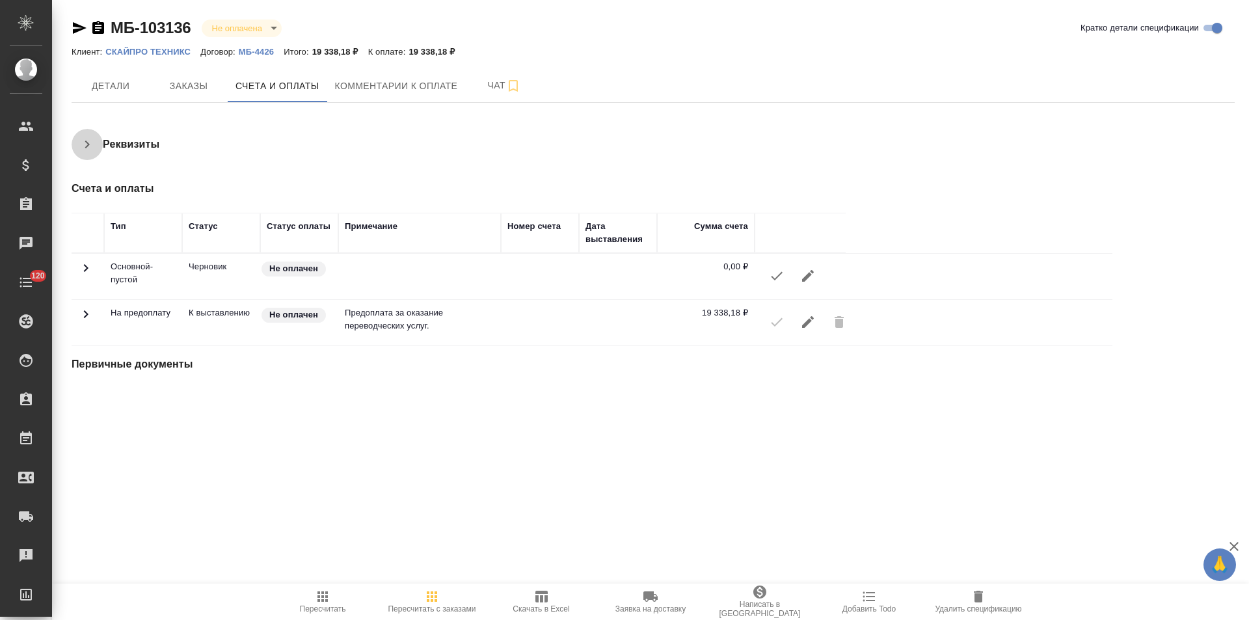
click at [90, 144] on icon "button" at bounding box center [87, 145] width 16 height 16
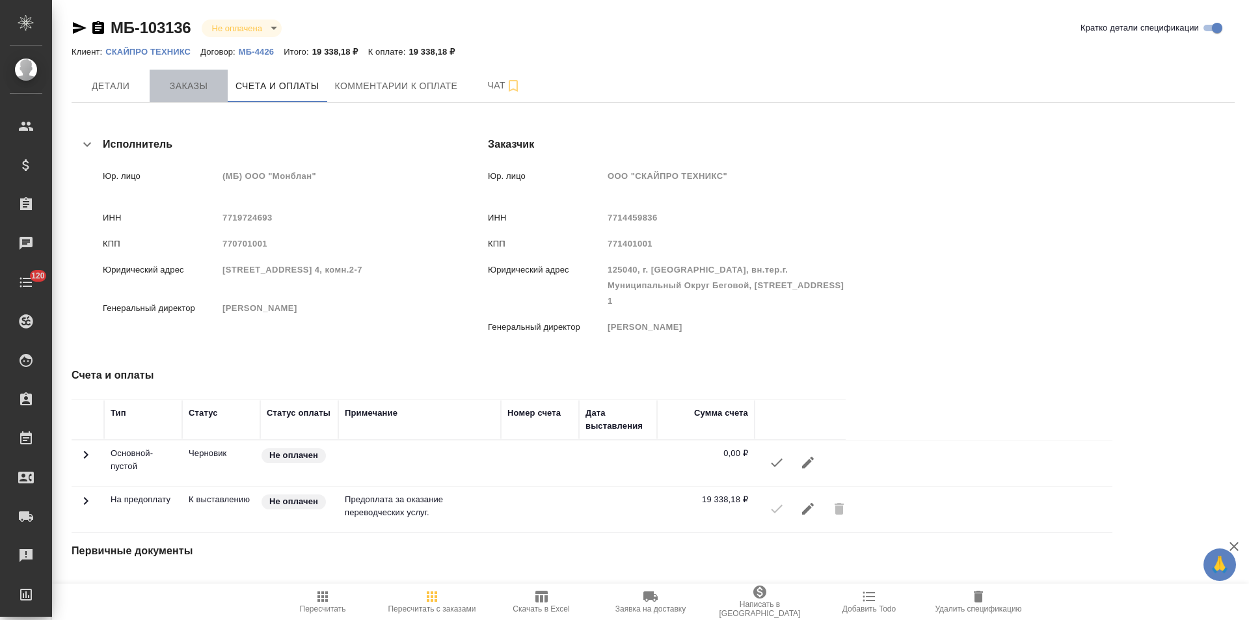
click at [187, 82] on span "Заказы" at bounding box center [188, 86] width 62 height 16
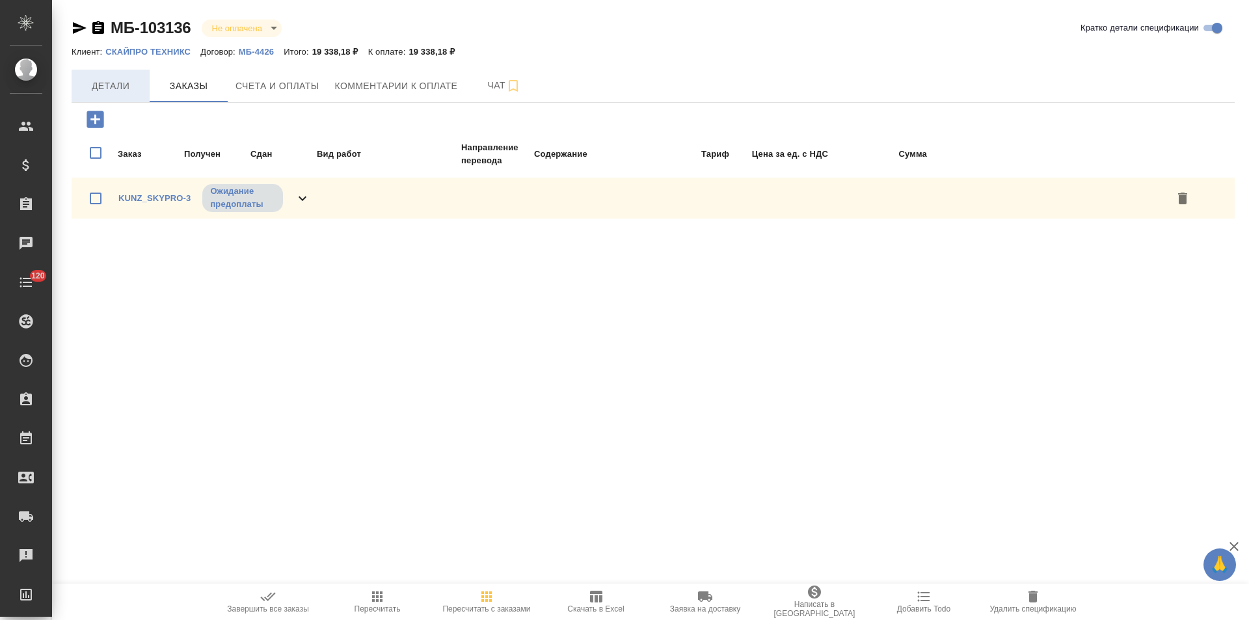
click at [126, 82] on span "Детали" at bounding box center [110, 86] width 62 height 16
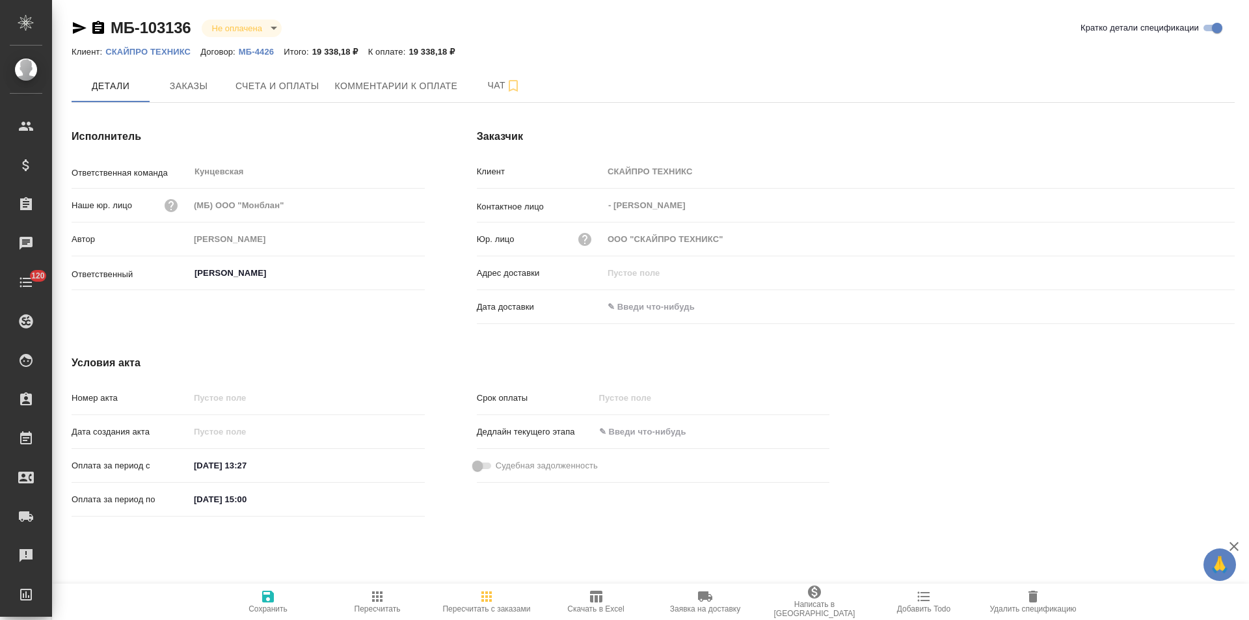
click at [100, 30] on icon "button" at bounding box center [98, 27] width 12 height 13
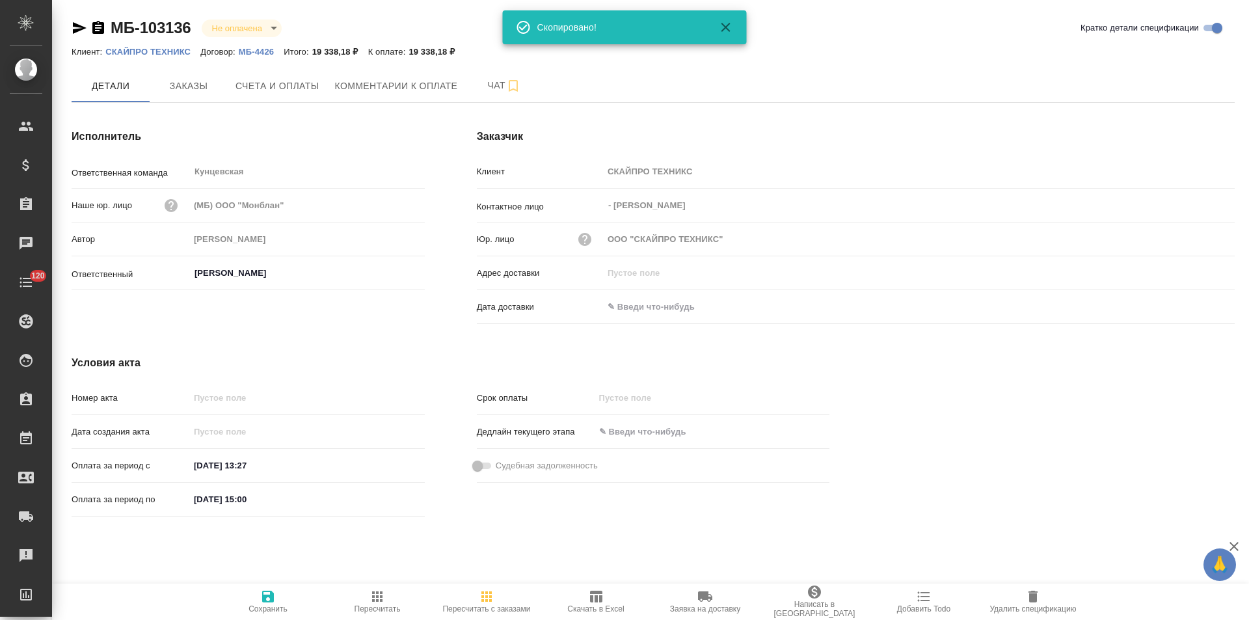
click at [248, 51] on p "МБ-4426" at bounding box center [261, 52] width 45 height 10
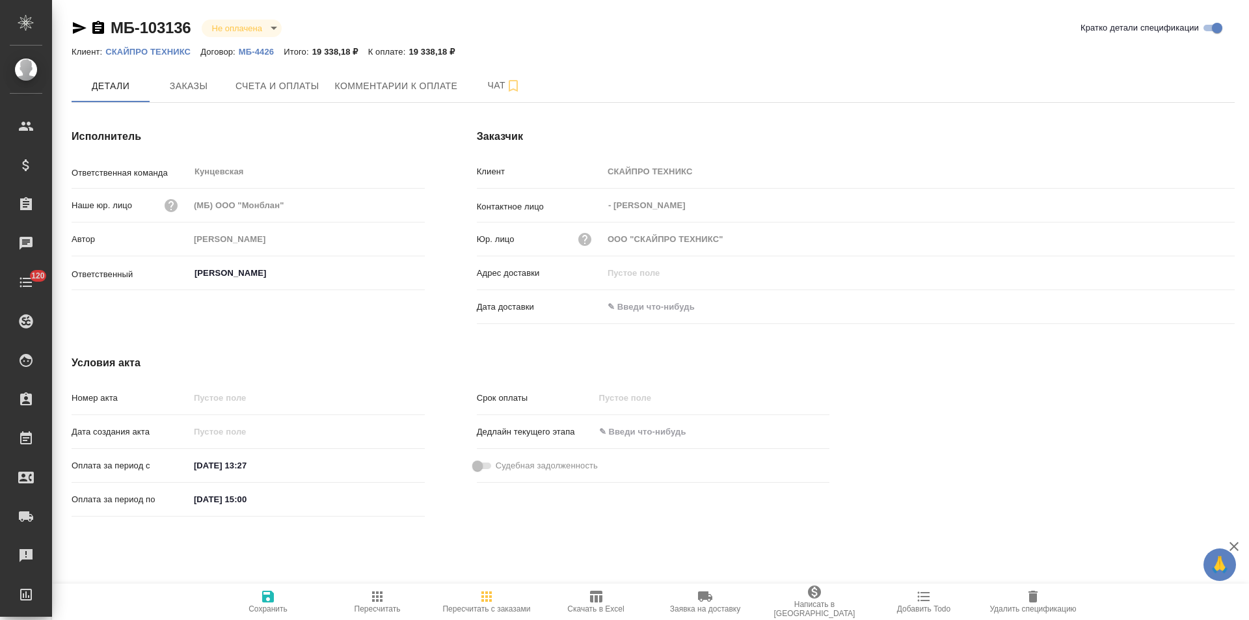
click at [172, 50] on p "СКАЙПРО ТЕХНИКС" at bounding box center [152, 52] width 95 height 10
click at [271, 81] on span "Счета и оплаты" at bounding box center [277, 86] width 84 height 16
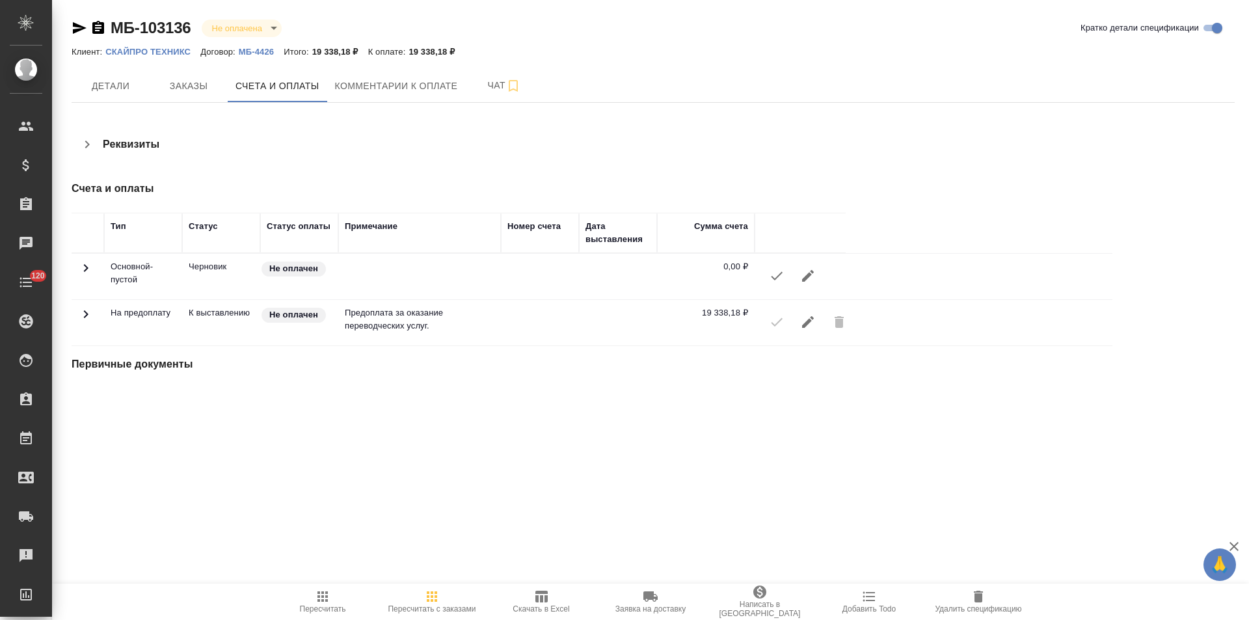
click at [89, 142] on icon "button" at bounding box center [87, 145] width 16 height 16
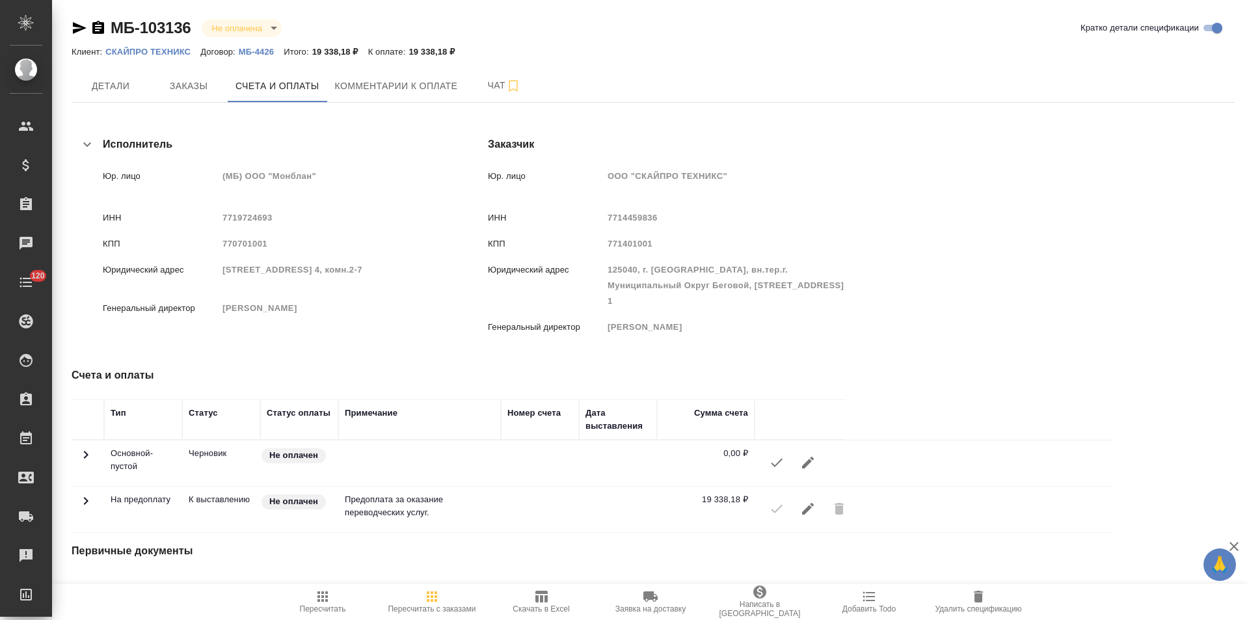
click at [537, 602] on icon "button" at bounding box center [541, 597] width 12 height 12
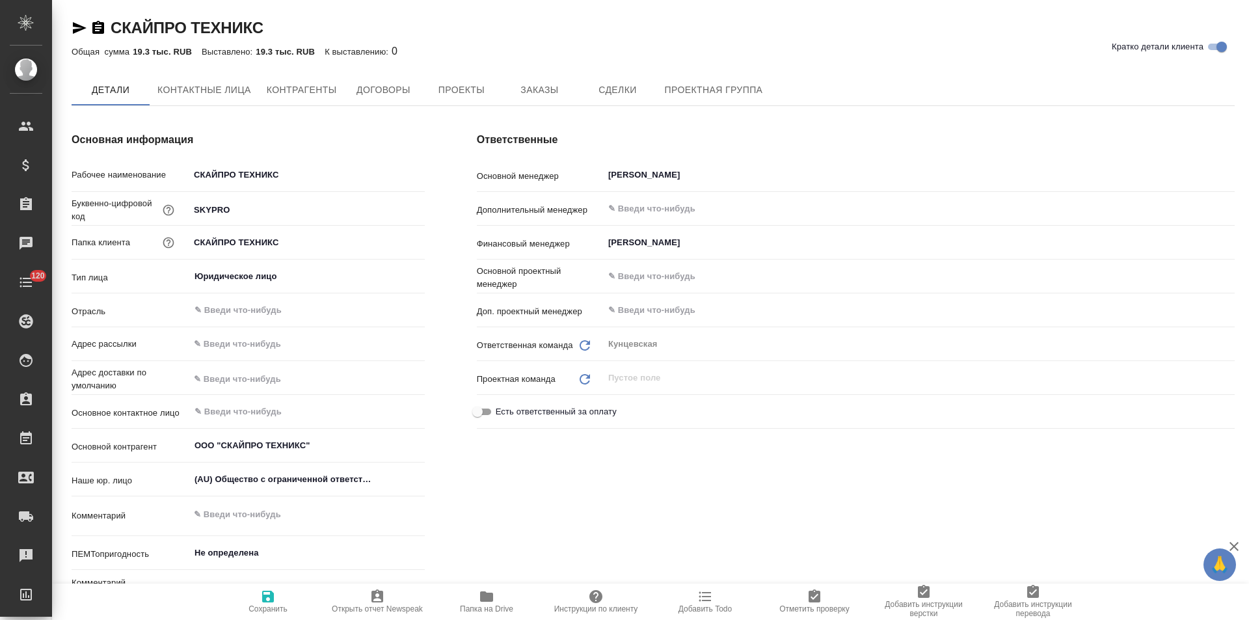
type textarea "x"
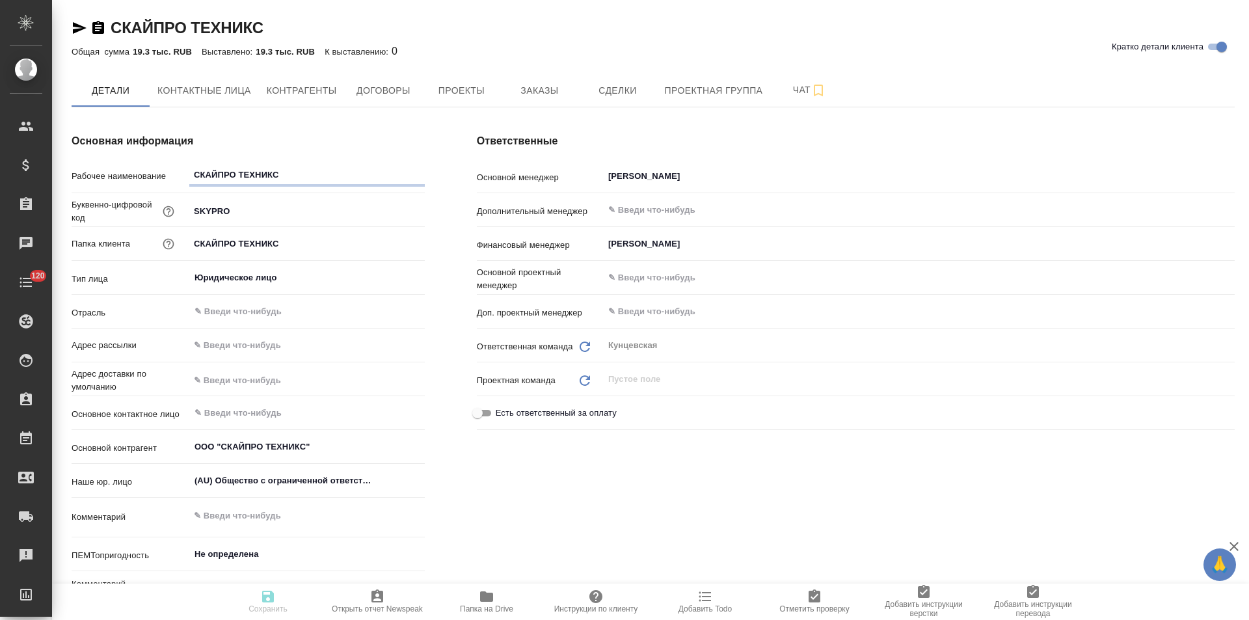
type textarea "x"
click at [330, 94] on span "Контрагенты" at bounding box center [302, 91] width 70 height 16
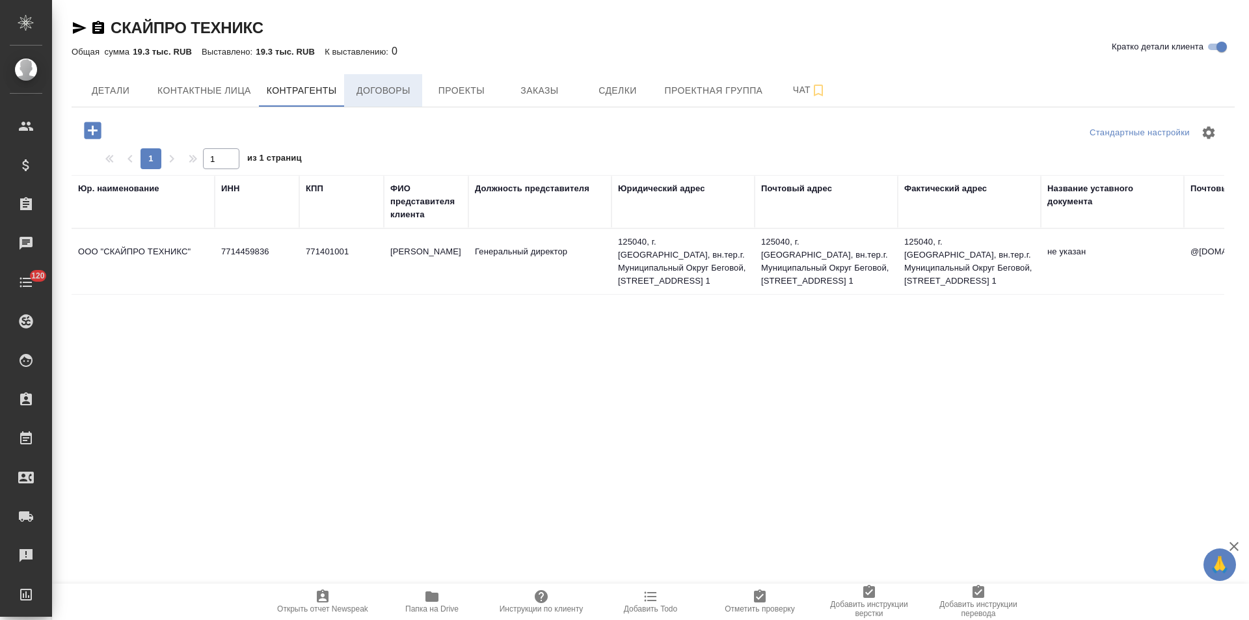
click at [388, 94] on span "Договоры" at bounding box center [383, 91] width 62 height 16
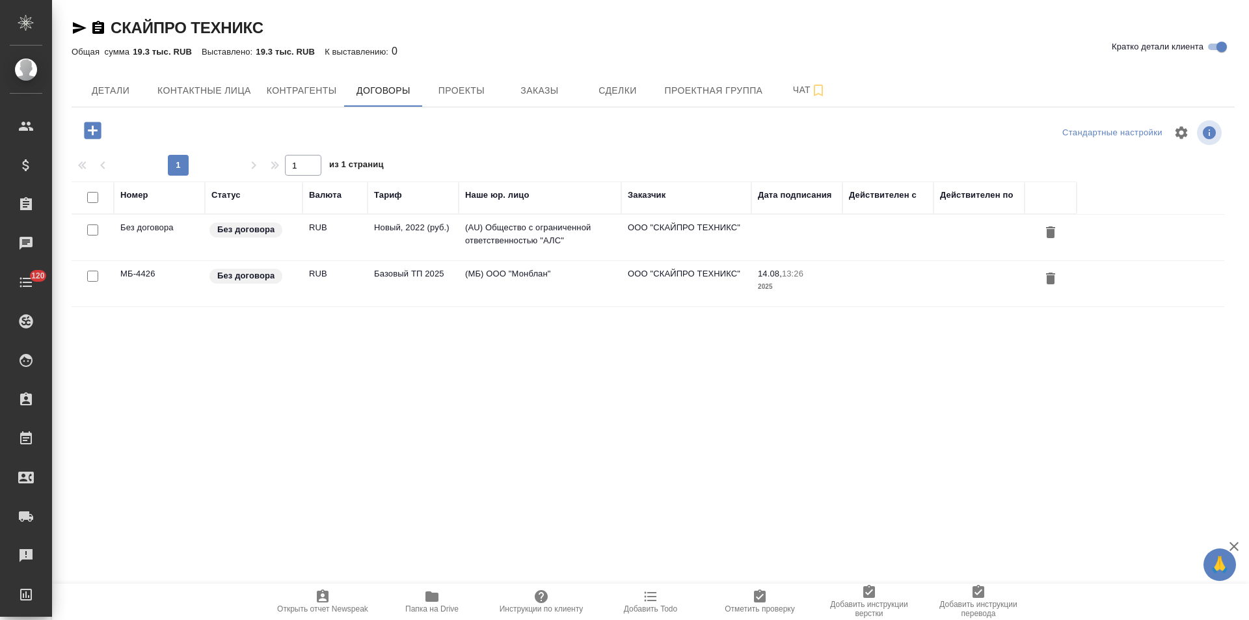
click at [484, 233] on td "(AU) Общество с ограниченной ответственностью "АЛС"" at bounding box center [540, 238] width 163 height 46
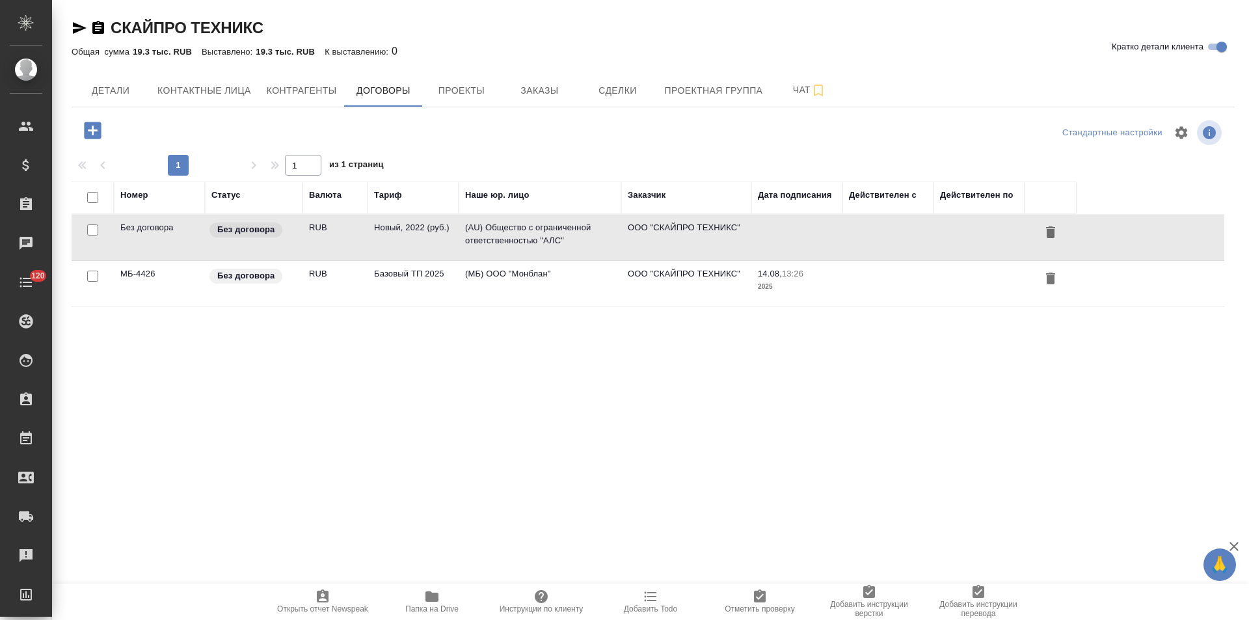
click at [484, 233] on td "(AU) Общество с ограниченной ответственностью "АЛС"" at bounding box center [540, 238] width 163 height 46
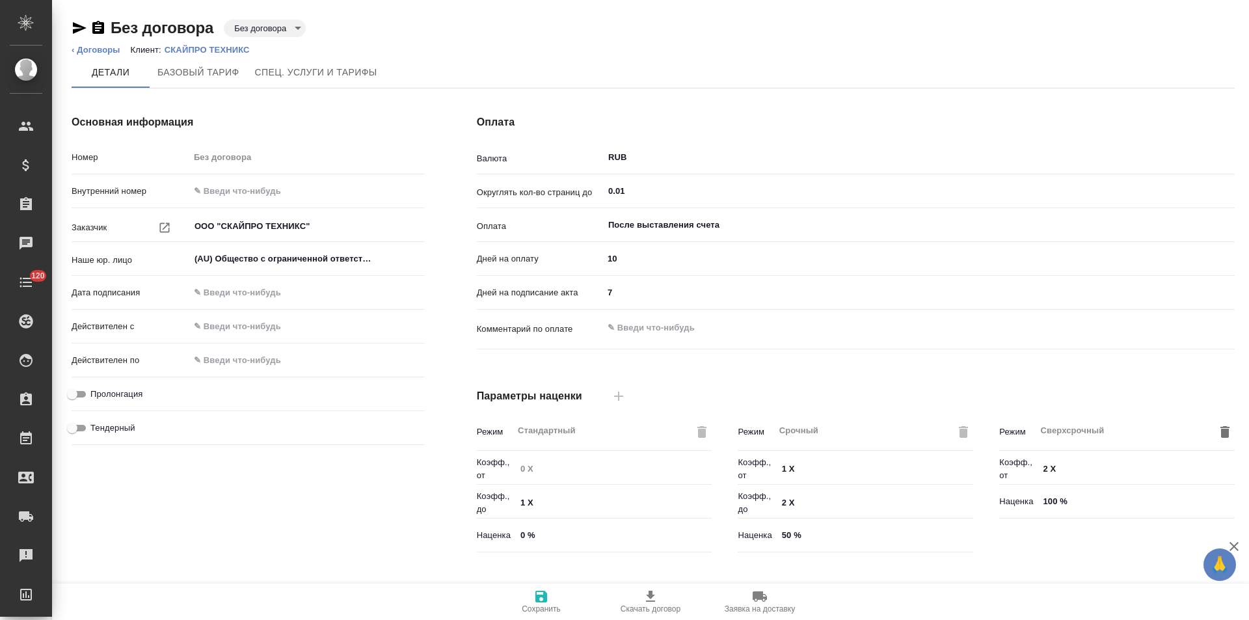
type input "Новый, 2022 (руб.)"
click at [264, 27] on body "🙏 .cls-1 fill:#fff; AWATERA Левченко Юлия Клиенты Спецификации Заказы Чаты 120 …" at bounding box center [624, 310] width 1249 height 620
click at [312, 92] on li "Не активен" at bounding box center [281, 93] width 115 height 22
type input "Новый, 2022 (руб.)"
click at [103, 48] on link "‹ Договоры" at bounding box center [96, 50] width 49 height 10
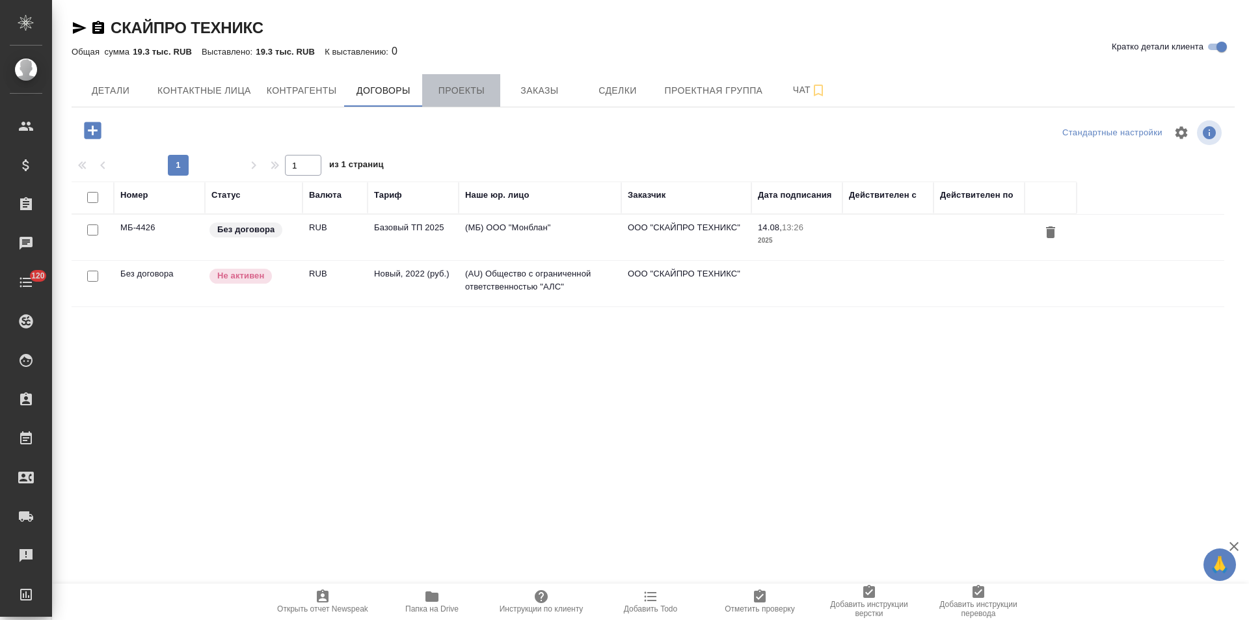
click at [475, 100] on button "Проекты" at bounding box center [461, 90] width 78 height 33
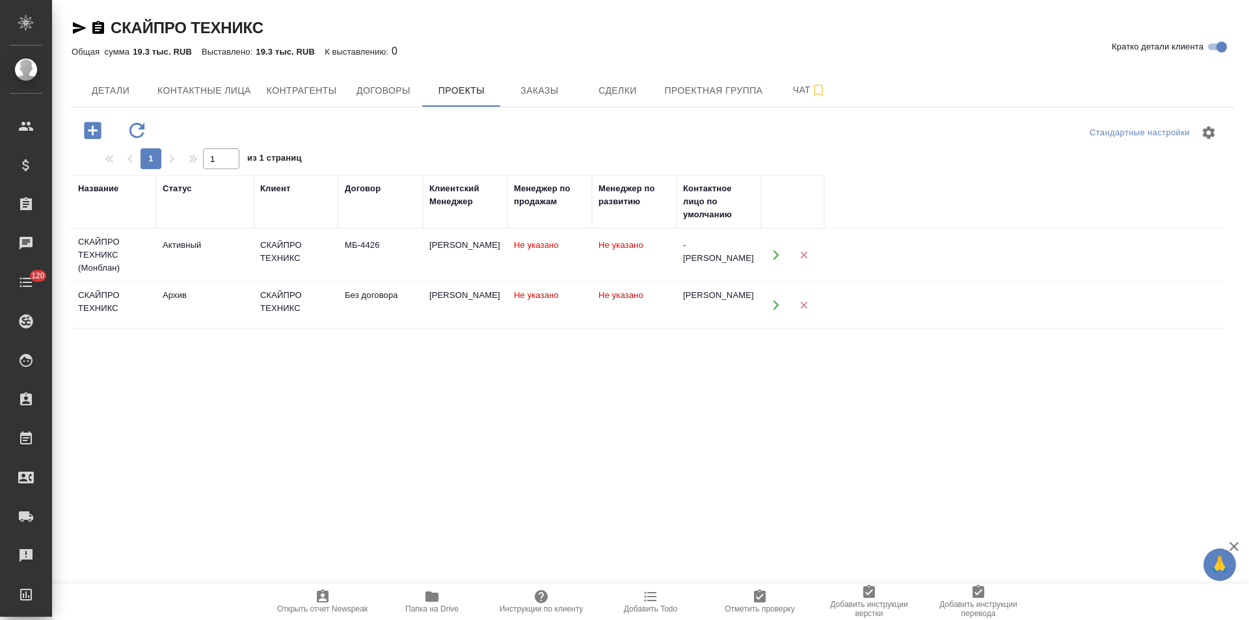
click at [527, 94] on span "Заказы" at bounding box center [539, 91] width 62 height 16
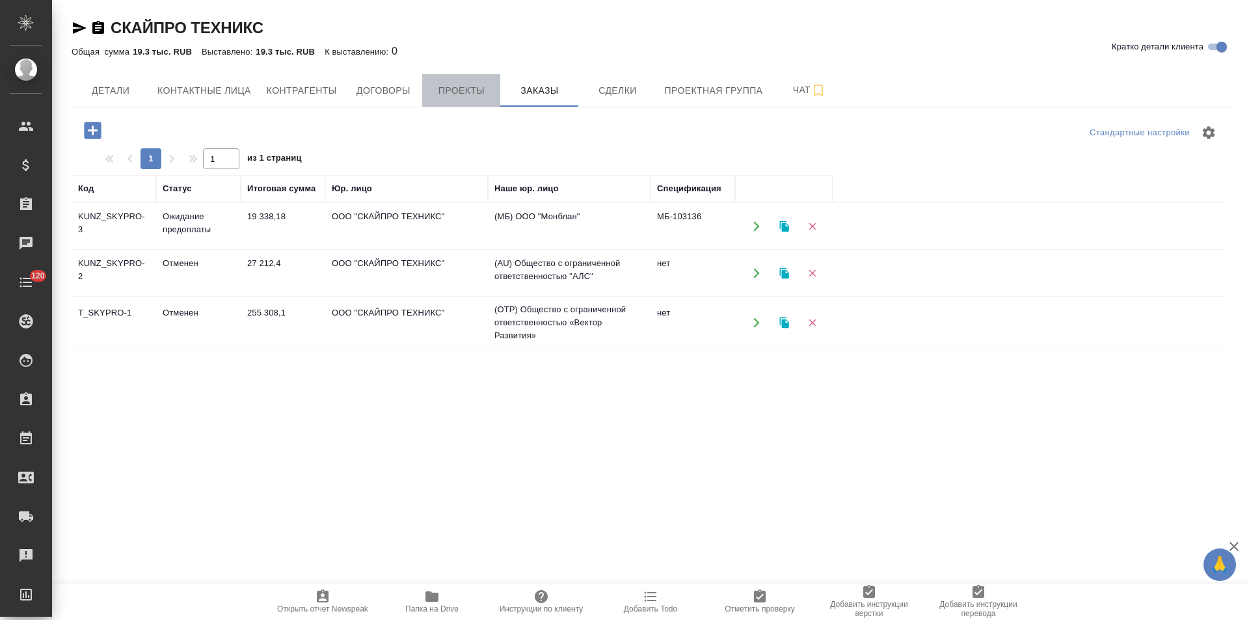
click at [468, 94] on span "Проекты" at bounding box center [461, 91] width 62 height 16
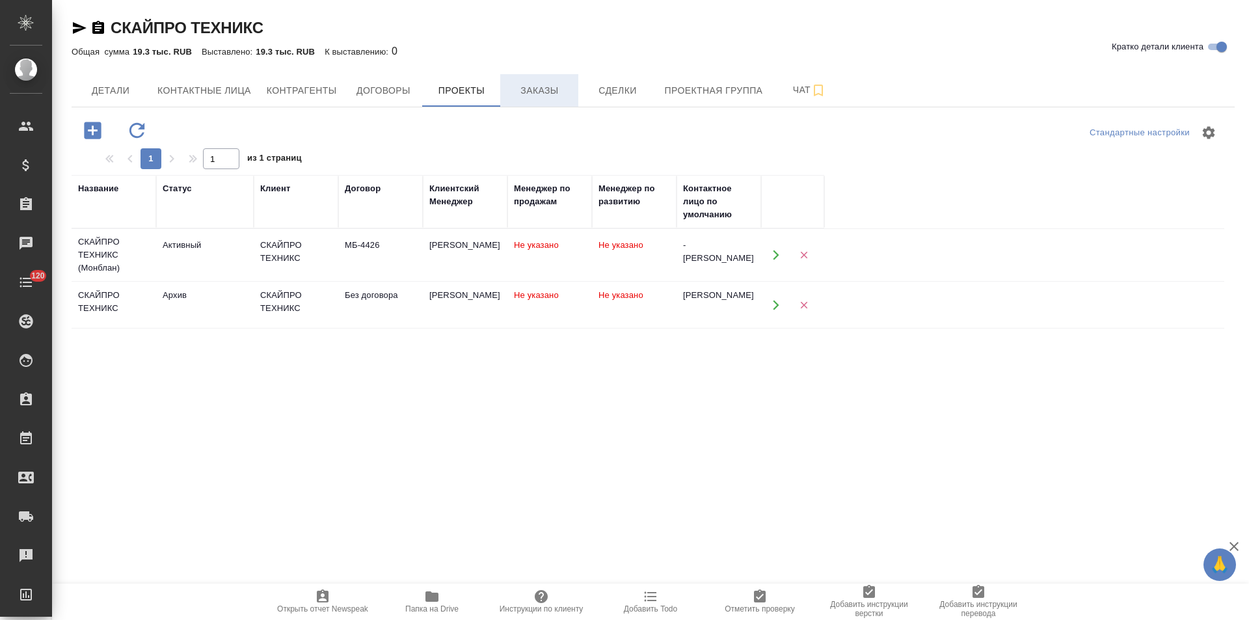
click at [534, 100] on button "Заказы" at bounding box center [539, 90] width 78 height 33
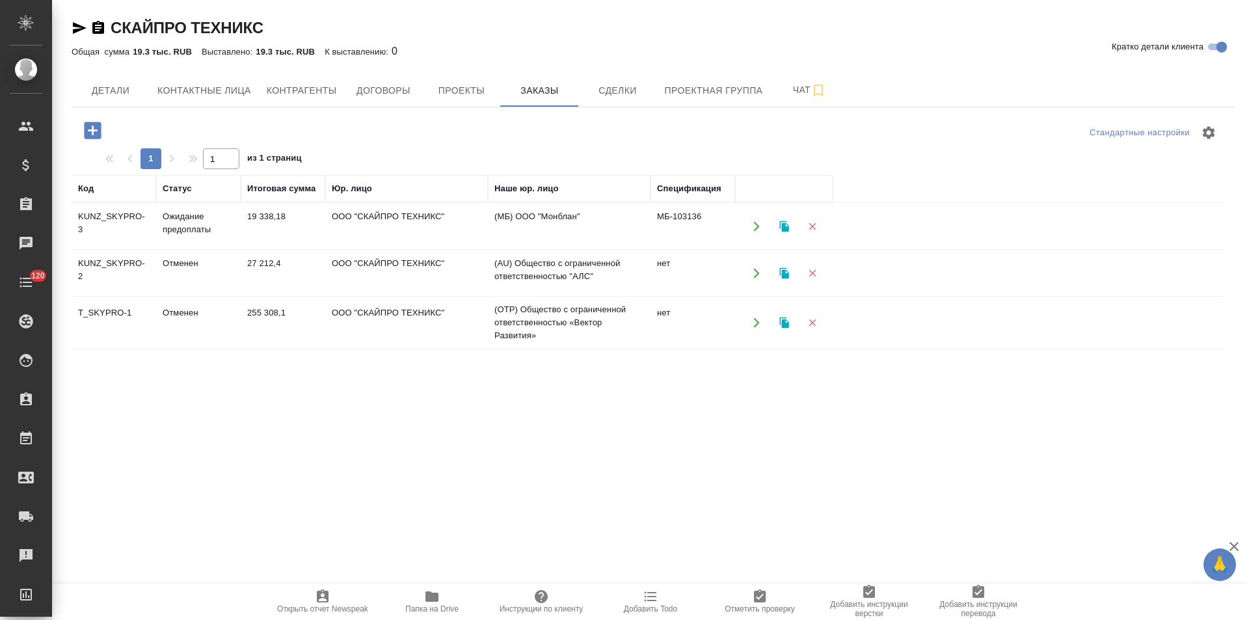
click at [516, 249] on td "(OTP) Общество с ограниченной ответственностью «Вектор Развития»" at bounding box center [569, 227] width 163 height 46
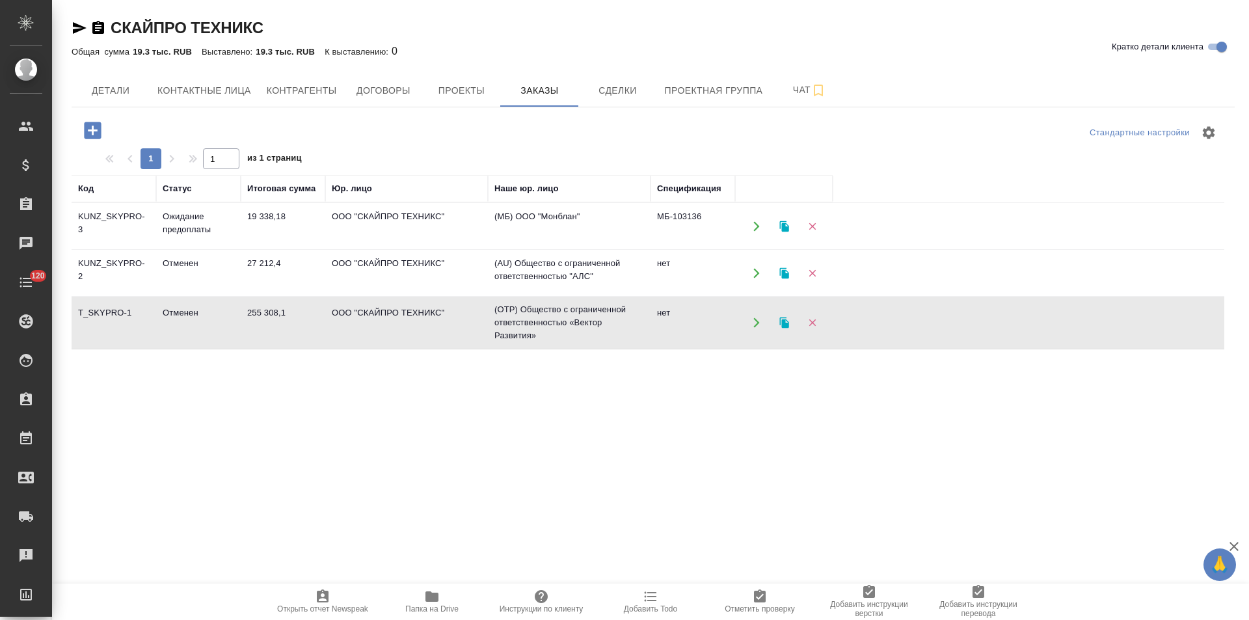
click at [527, 249] on td "(OTP) Общество с ограниченной ответственностью «Вектор Развития»" at bounding box center [569, 227] width 163 height 46
click at [492, 249] on td "(AU) Общество с ограниченной ответственностью "АЛС"" at bounding box center [569, 227] width 163 height 46
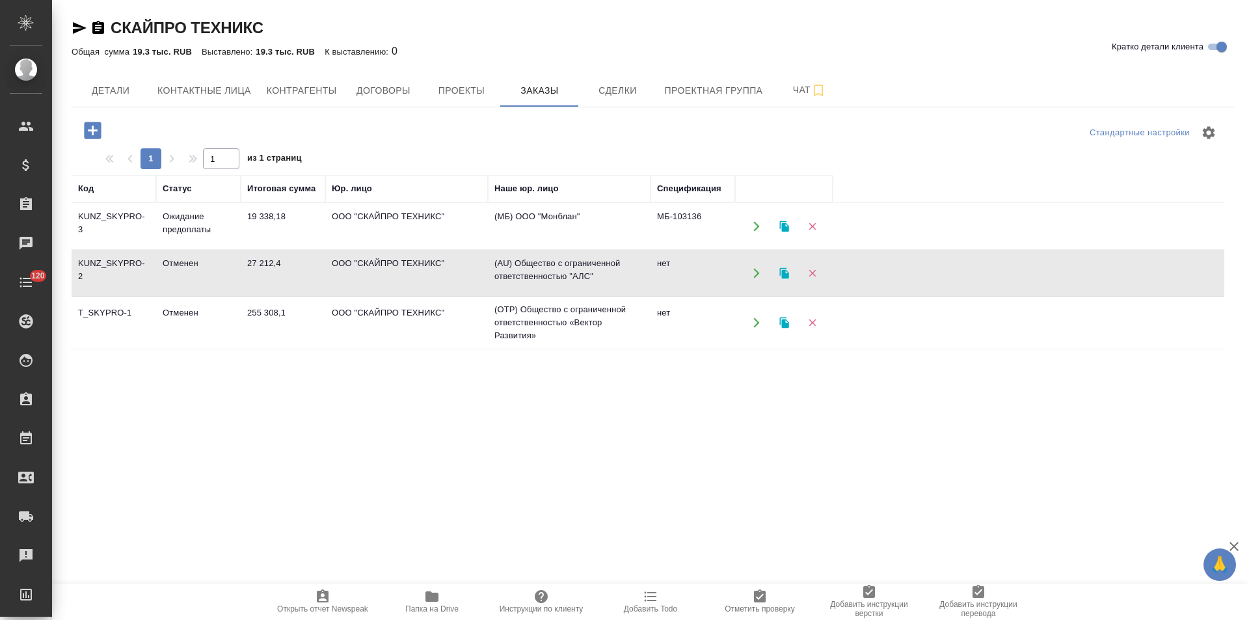
click at [492, 249] on td "(AU) Общество с ограниченной ответственностью "АЛС"" at bounding box center [569, 227] width 163 height 46
click at [566, 249] on td "(OTP) Общество с ограниченной ответственностью «Вектор Развития»" at bounding box center [569, 227] width 163 height 46
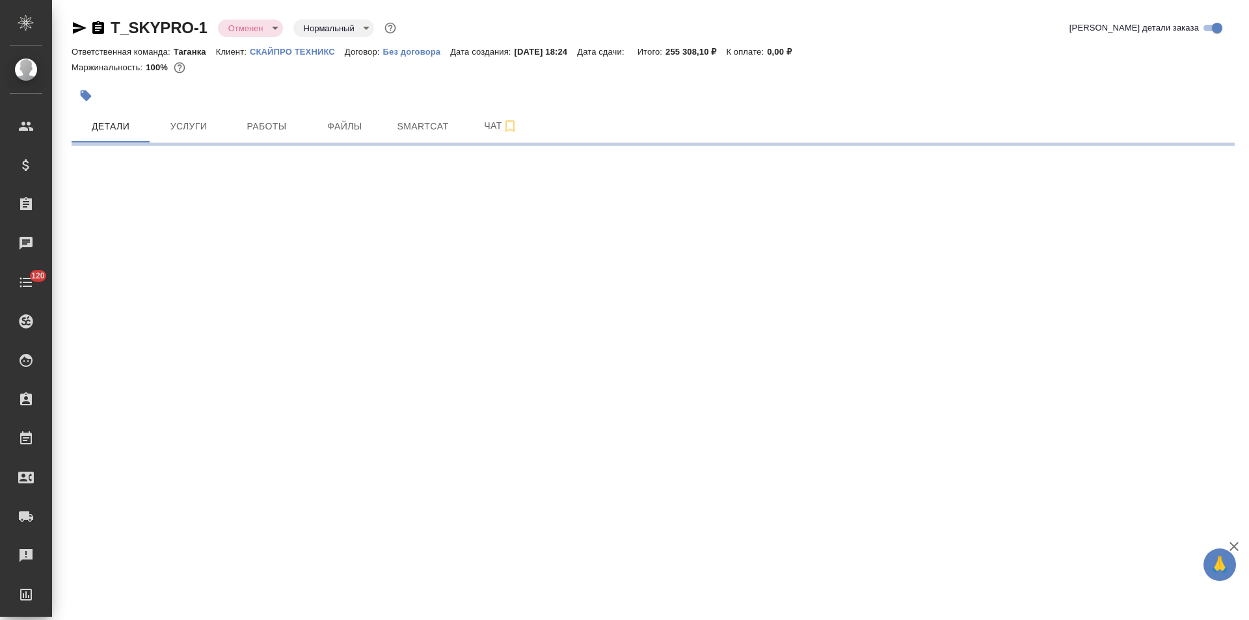
select select "RU"
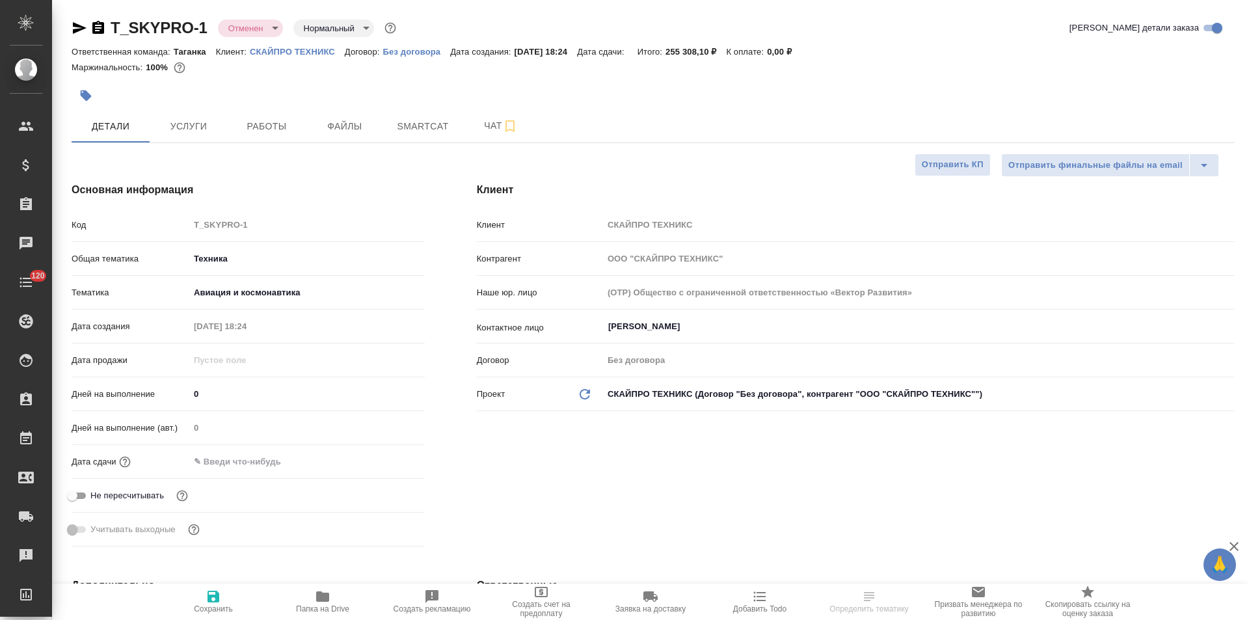
type textarea "x"
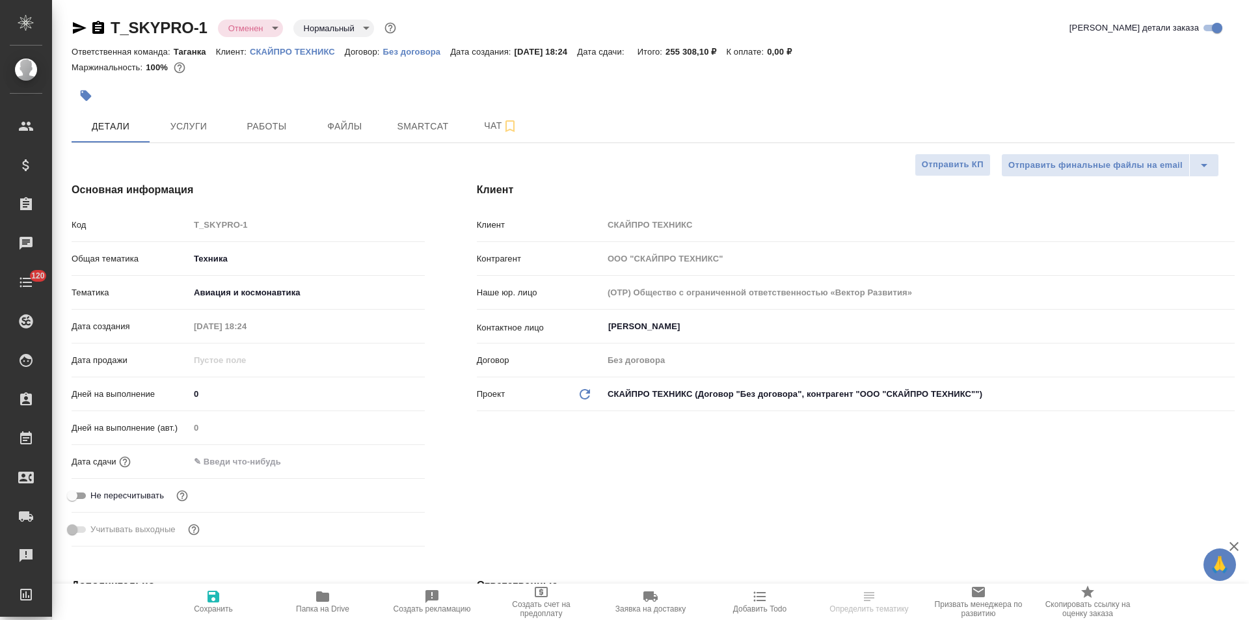
type textarea "x"
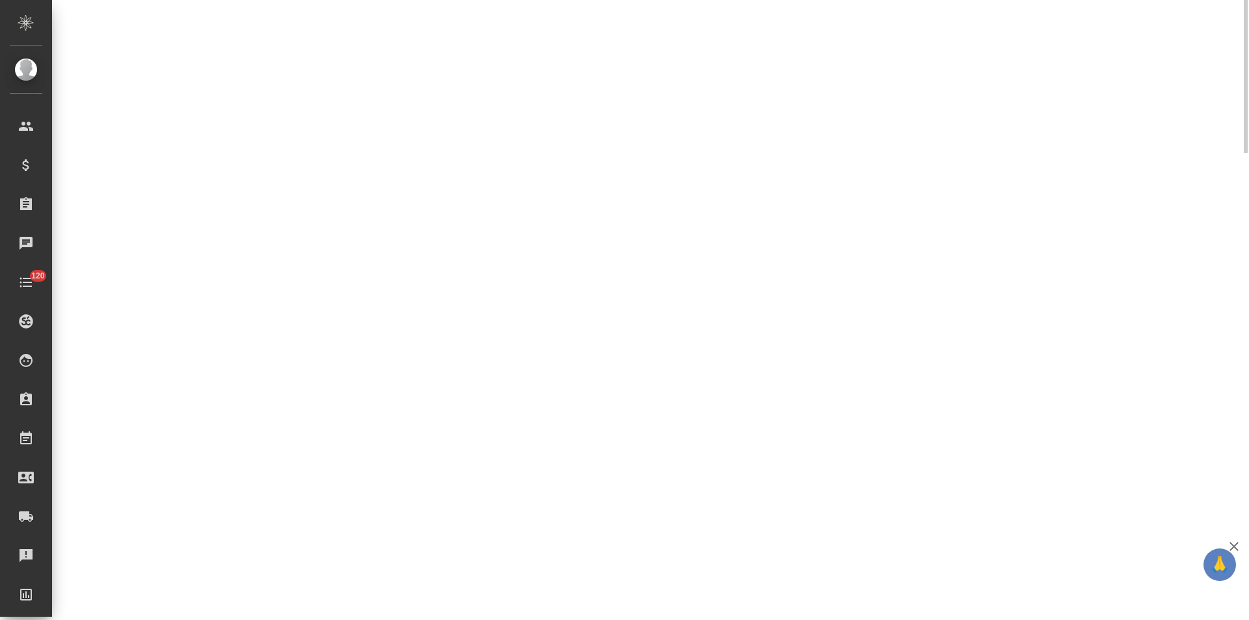
scroll to position [139, 0]
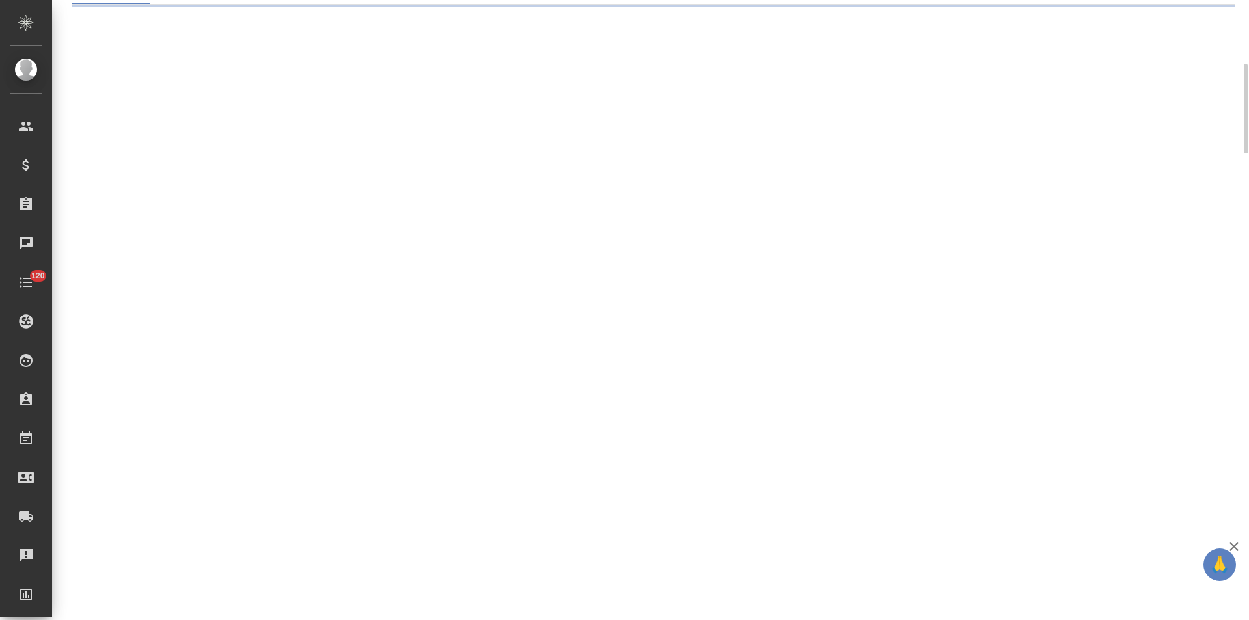
select select "RU"
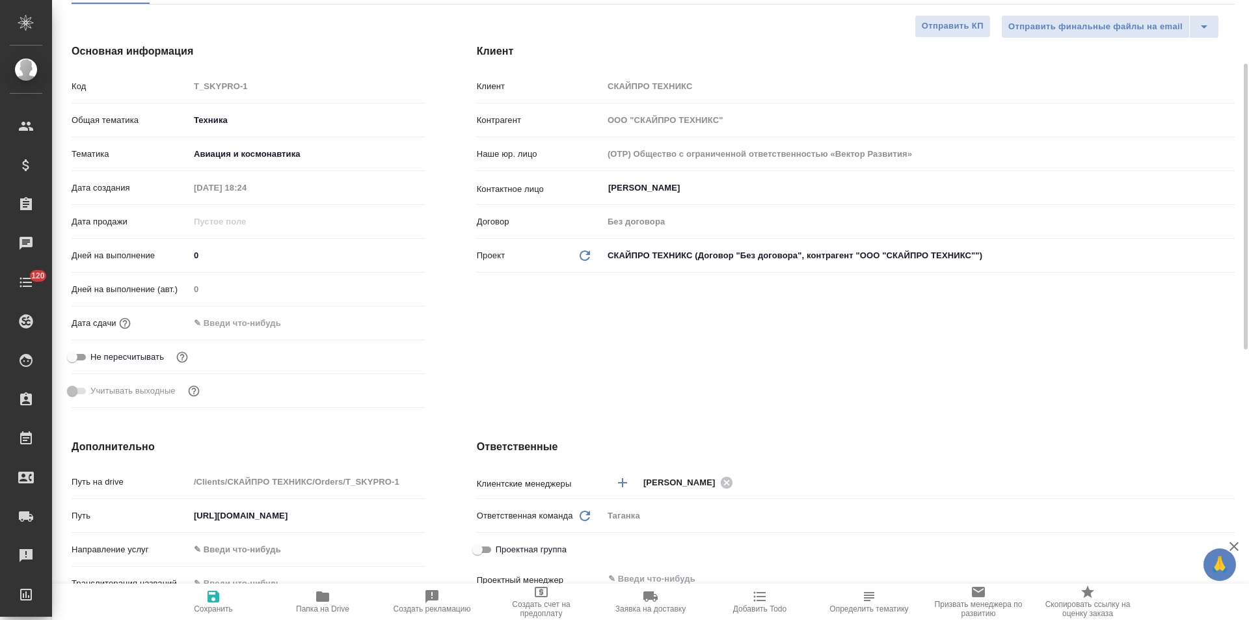
type textarea "x"
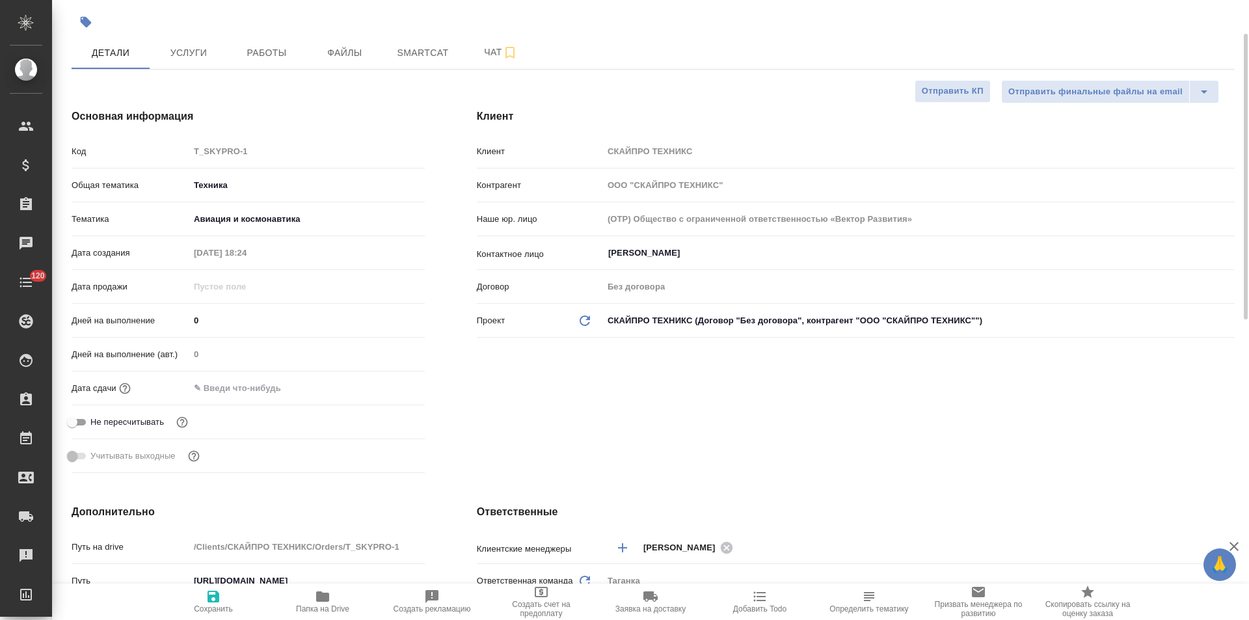
scroll to position [0, 0]
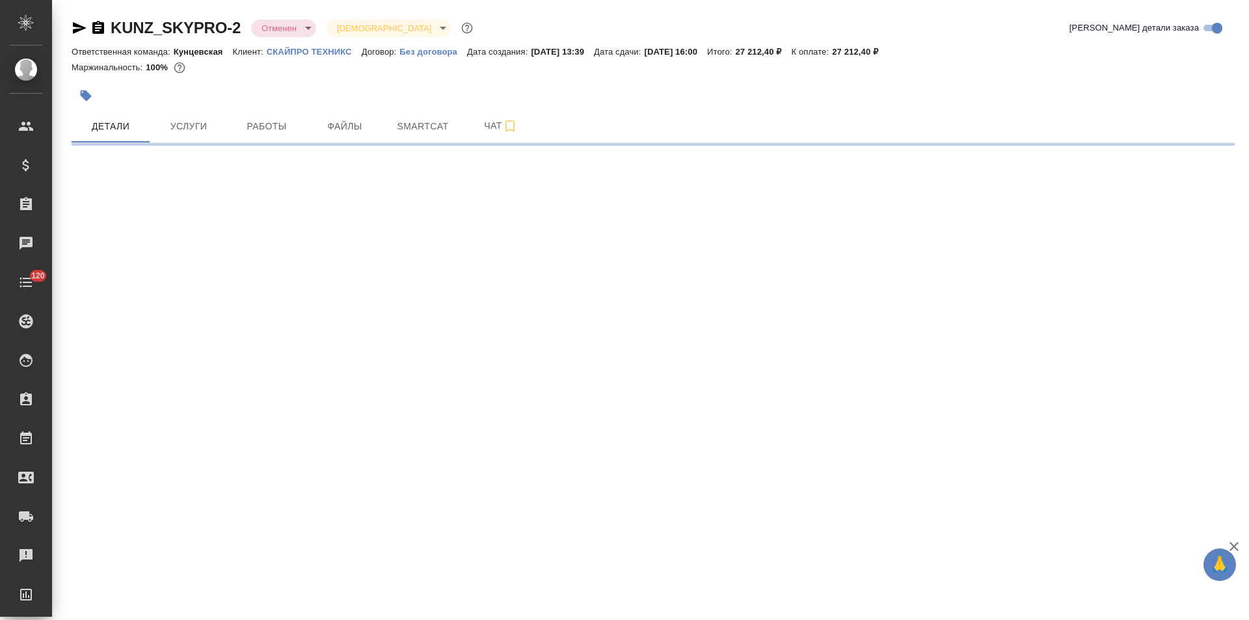
select select "RU"
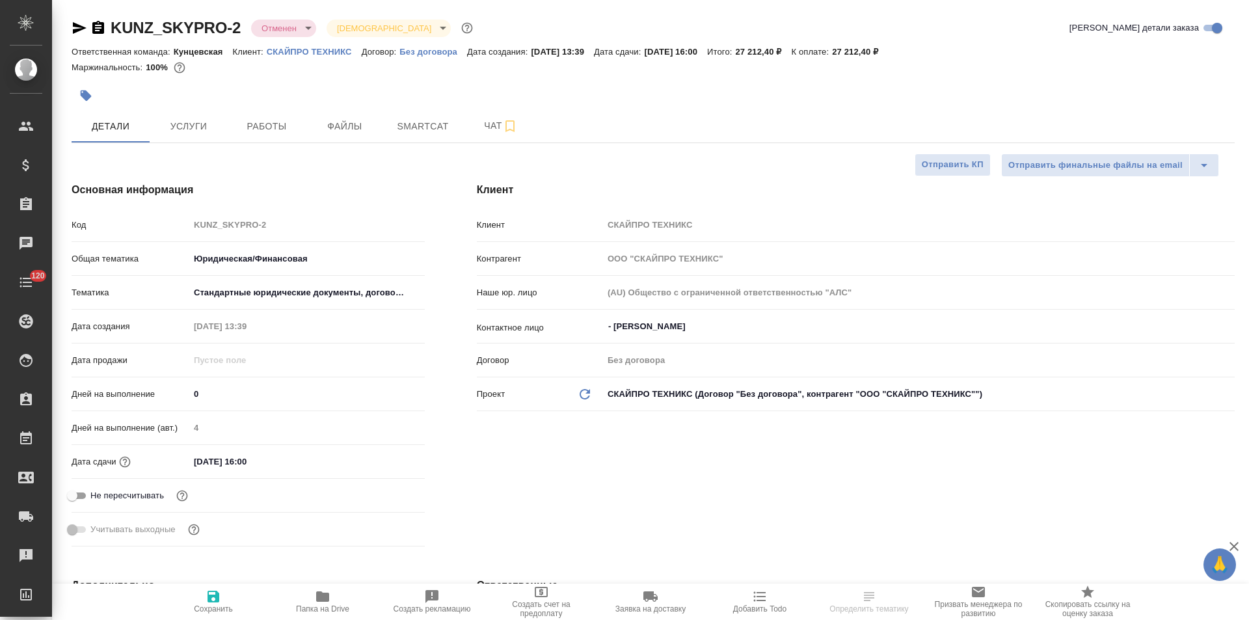
type textarea "x"
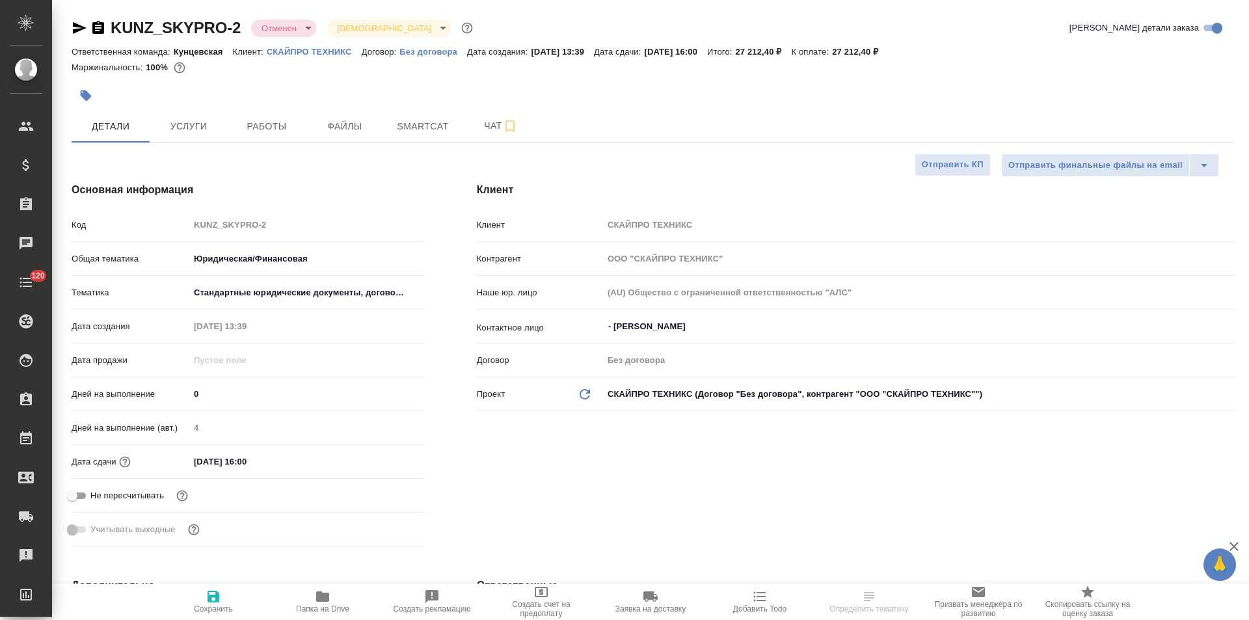
type textarea "x"
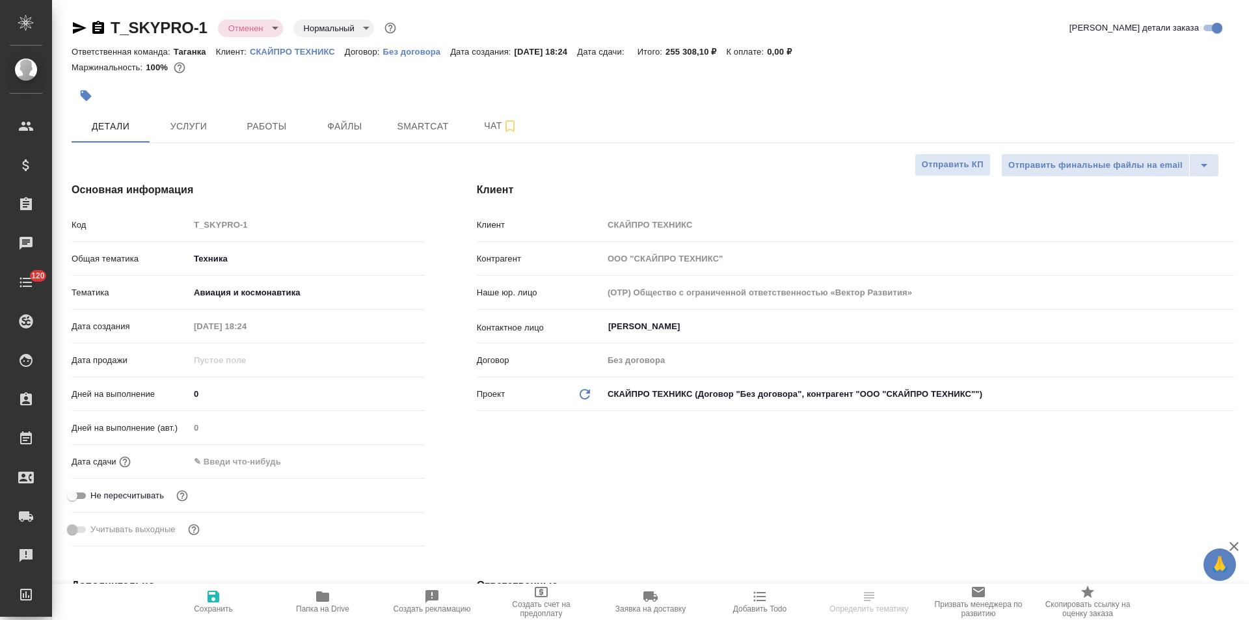
select select "RU"
click at [474, 135] on button "Чат" at bounding box center [501, 126] width 78 height 33
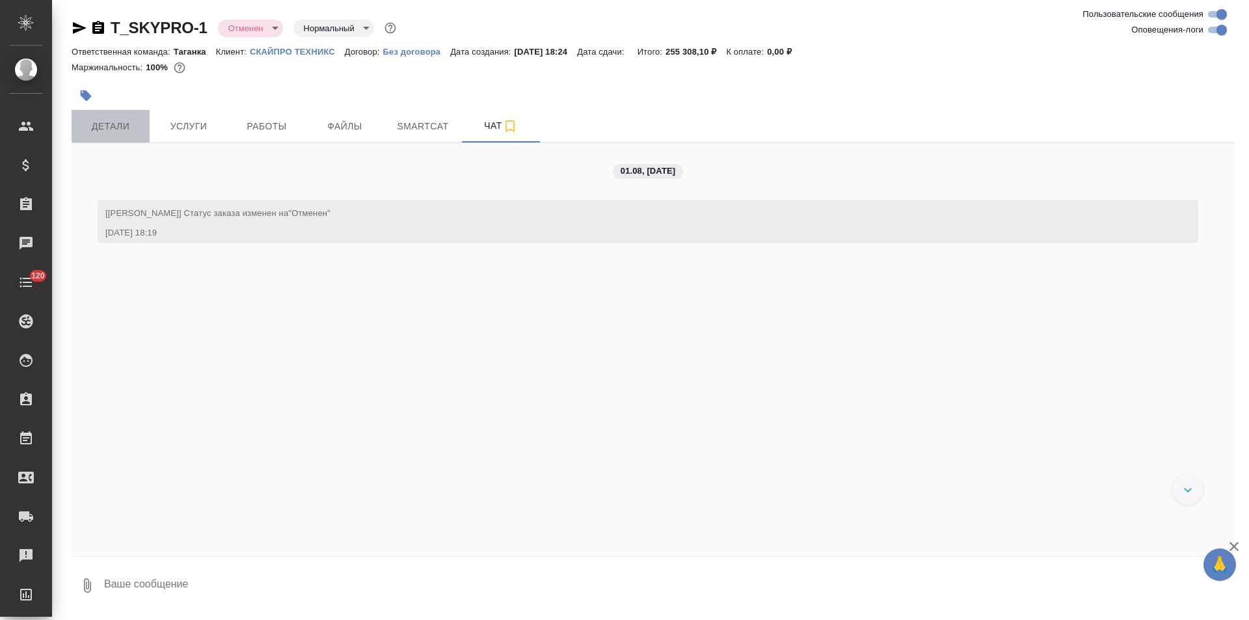
click at [126, 127] on span "Детали" at bounding box center [110, 126] width 62 height 16
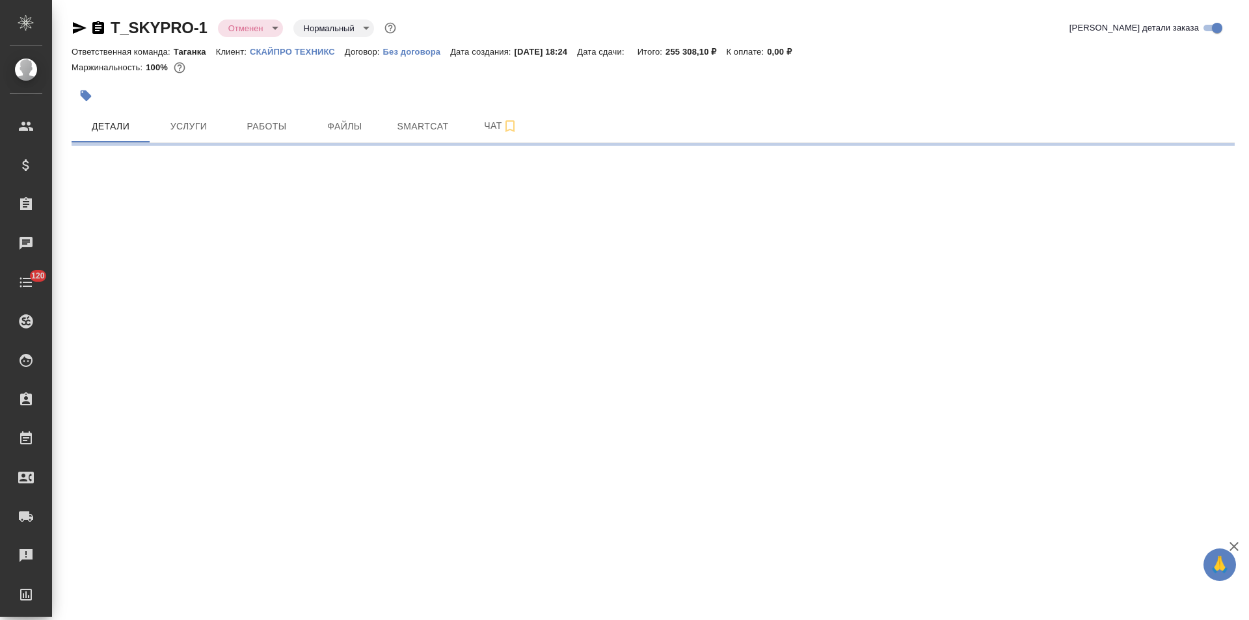
select select "RU"
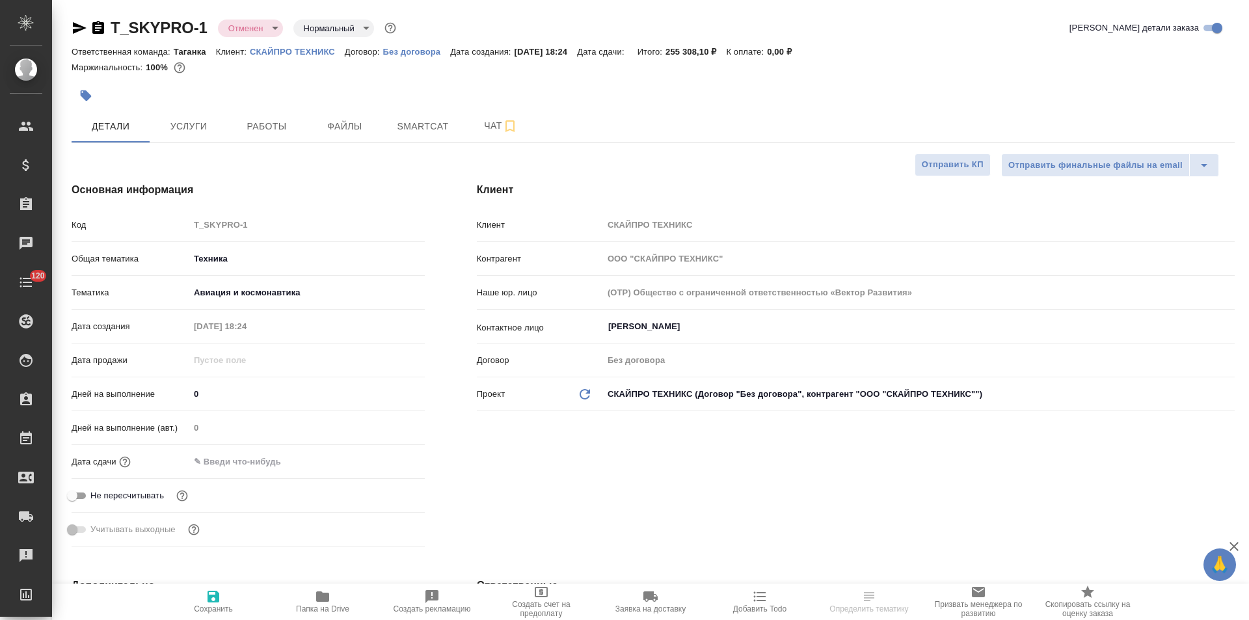
type textarea "x"
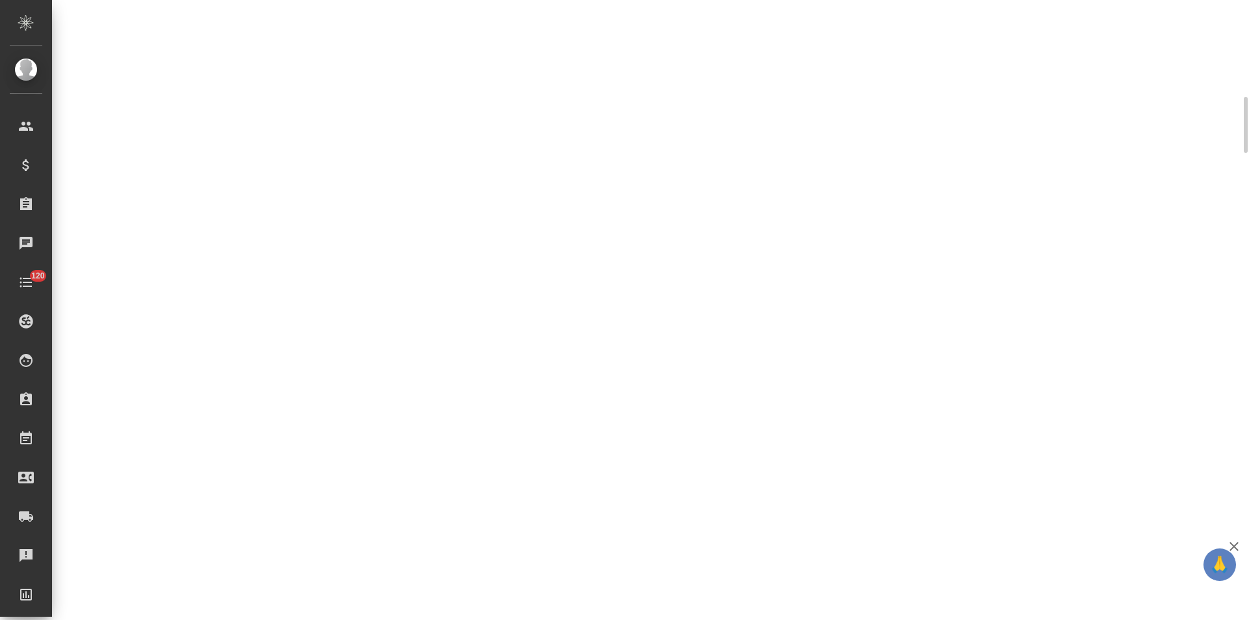
select select "RU"
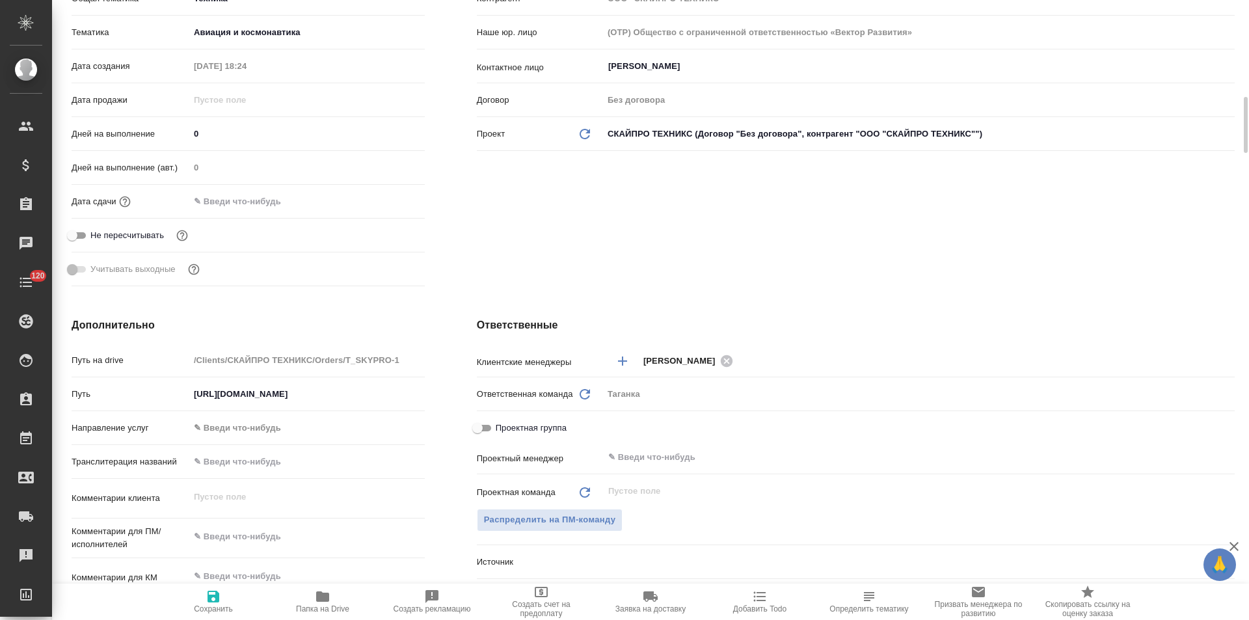
type textarea "x"
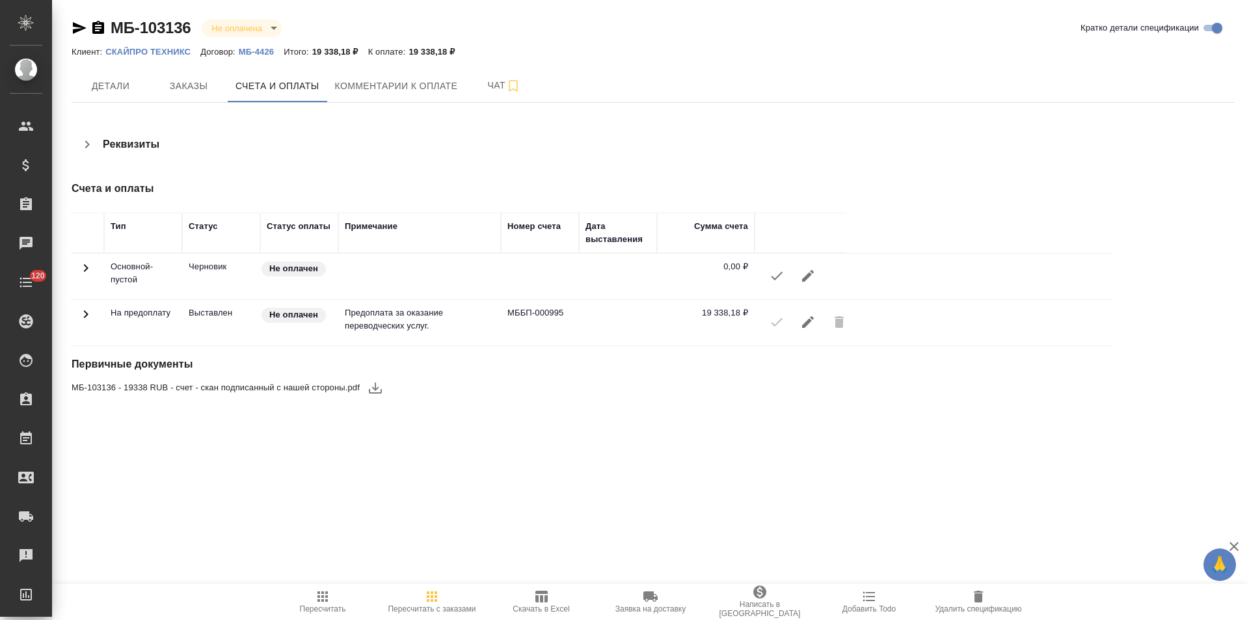
click at [159, 51] on p "СКАЙПРО ТЕХНИКС" at bounding box center [152, 52] width 95 height 10
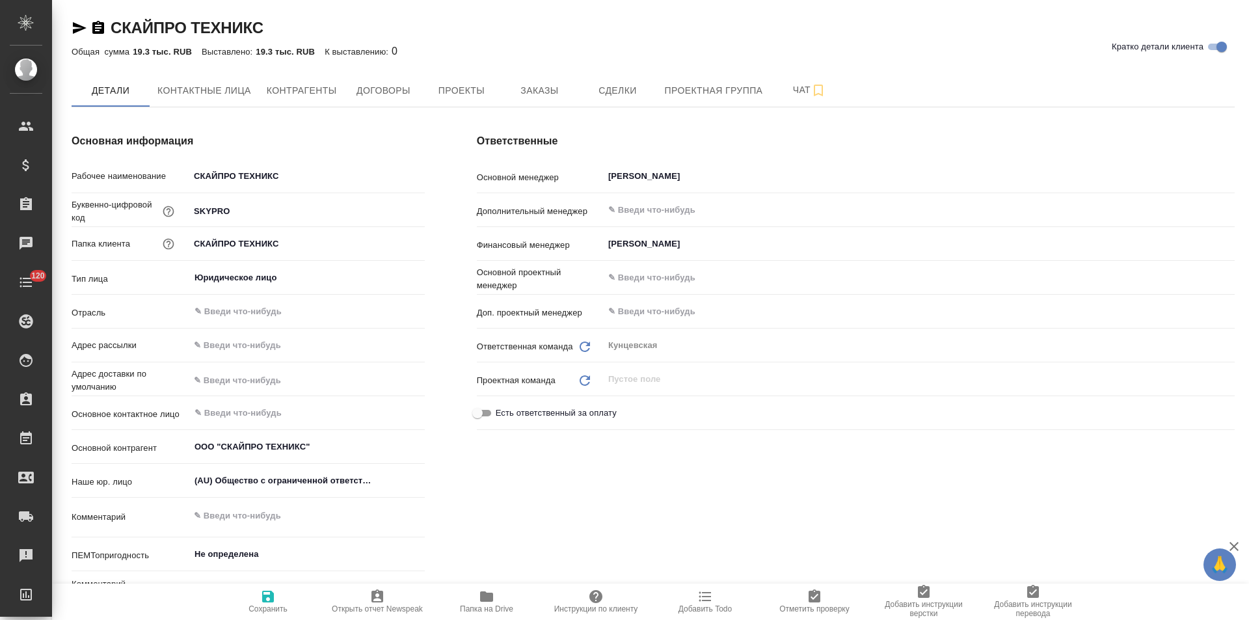
scroll to position [195, 0]
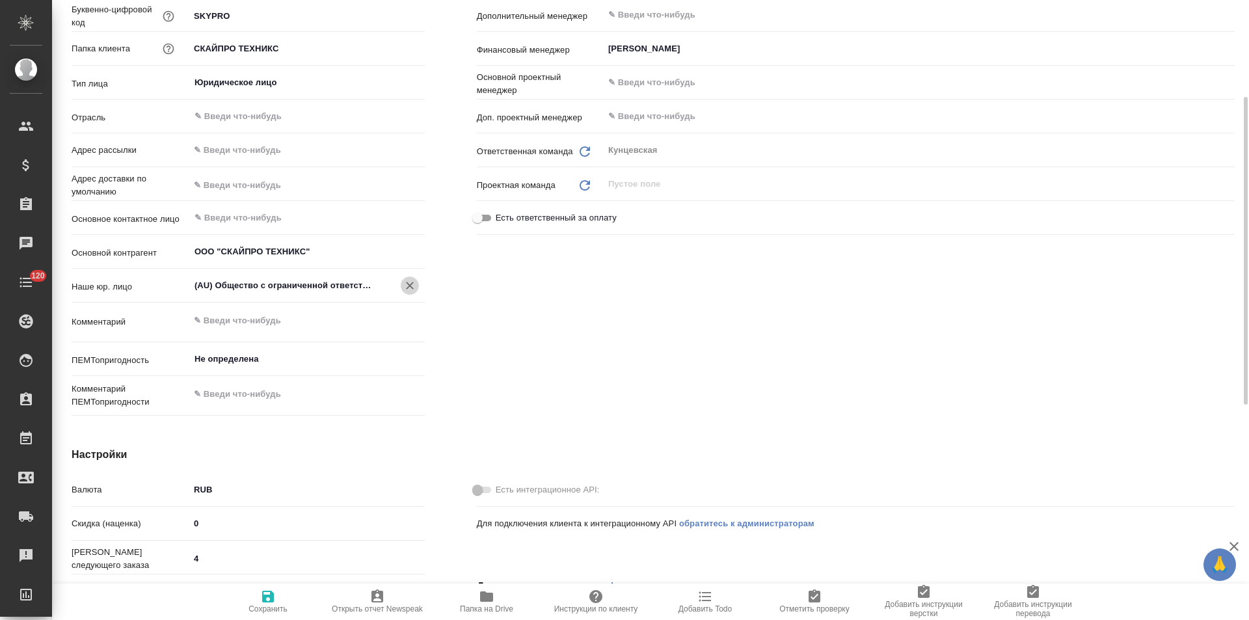
click at [412, 286] on icon "Очистить" at bounding box center [409, 285] width 13 height 13
click at [275, 606] on span "Сохранить" at bounding box center [267, 608] width 39 height 9
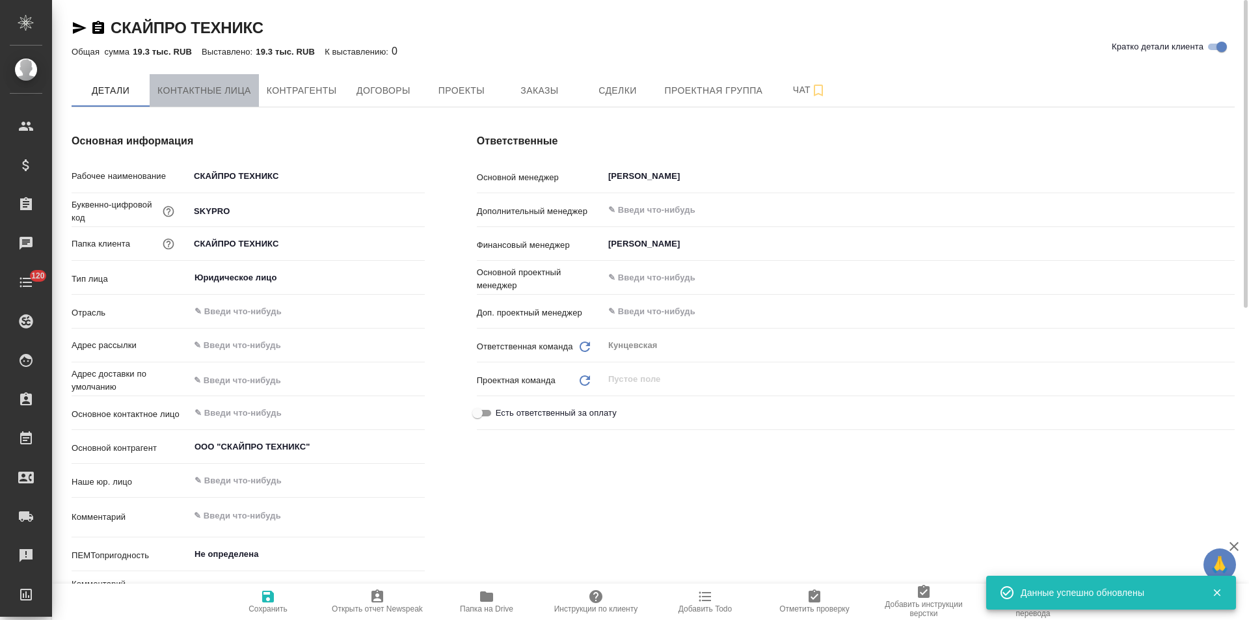
click at [224, 96] on span "Контактные лица" at bounding box center [204, 91] width 94 height 16
select select "RU"
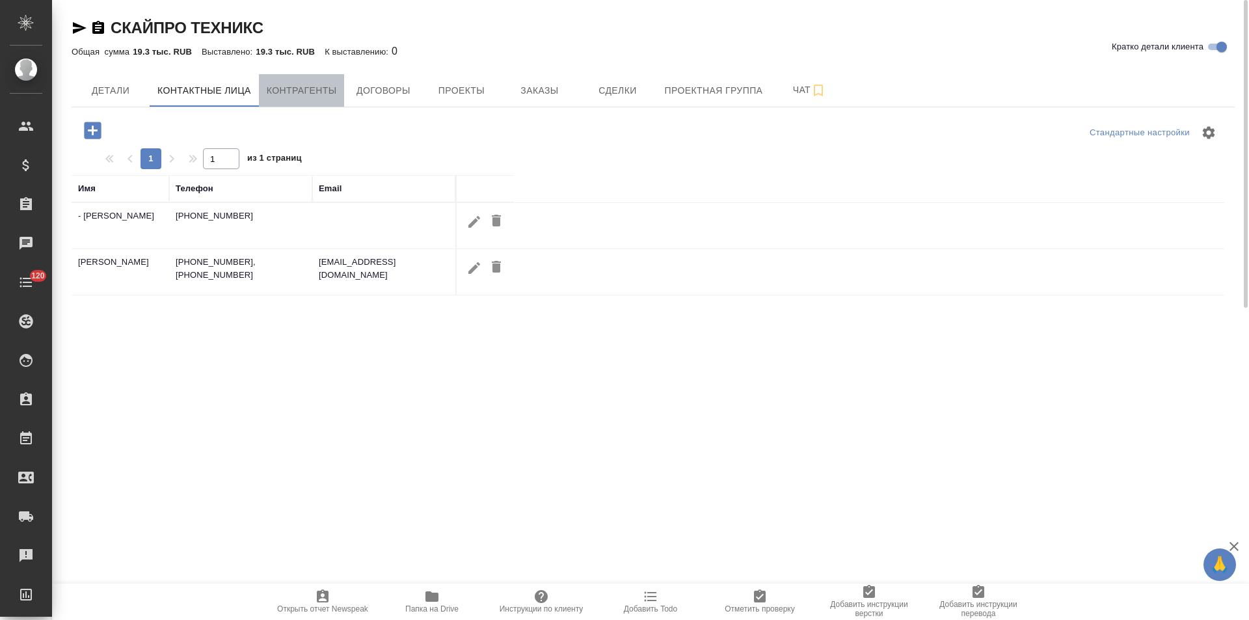
click at [278, 96] on span "Контрагенты" at bounding box center [302, 91] width 70 height 16
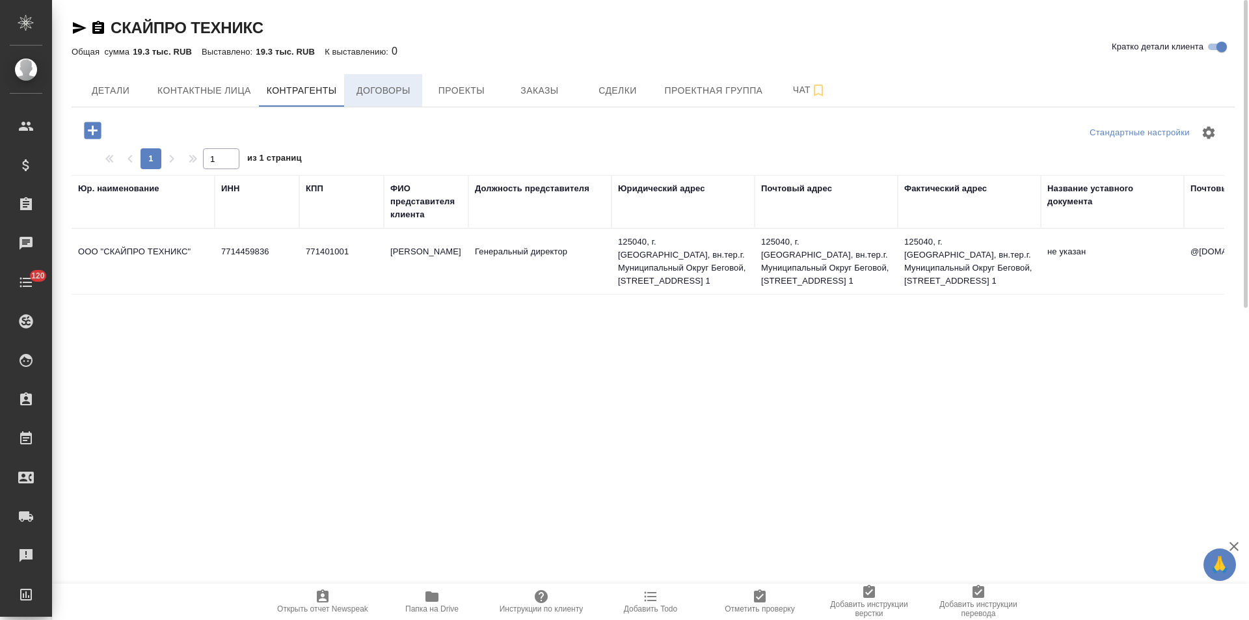
click at [378, 95] on span "Договоры" at bounding box center [383, 91] width 62 height 16
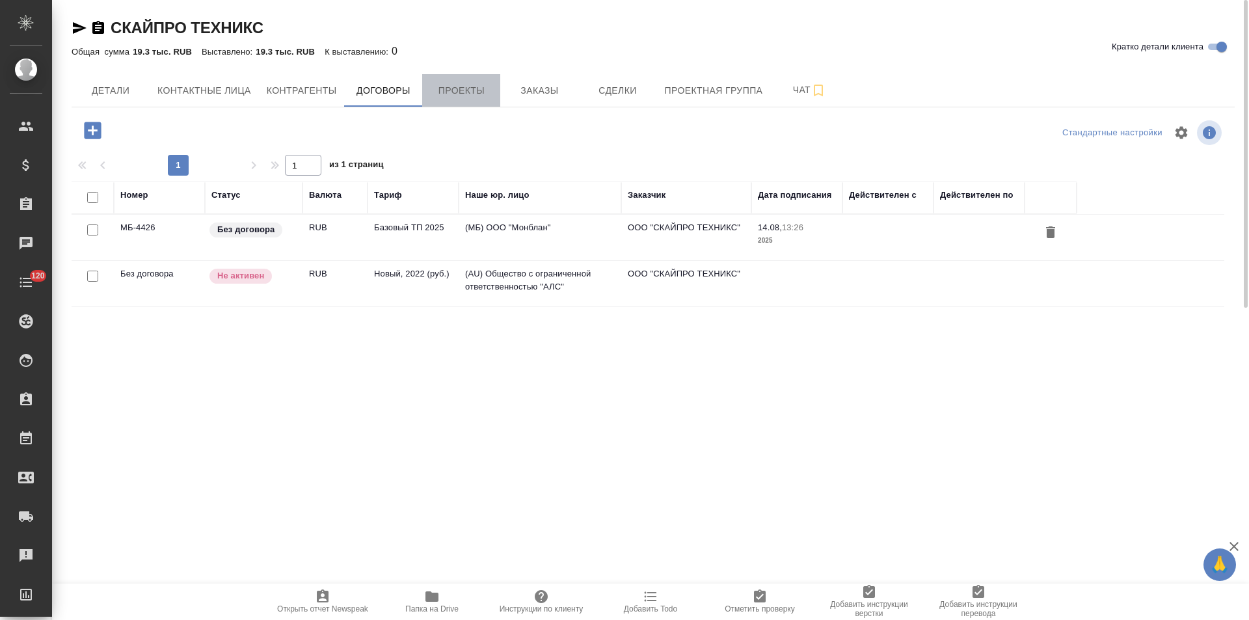
click at [464, 102] on button "Проекты" at bounding box center [461, 90] width 78 height 33
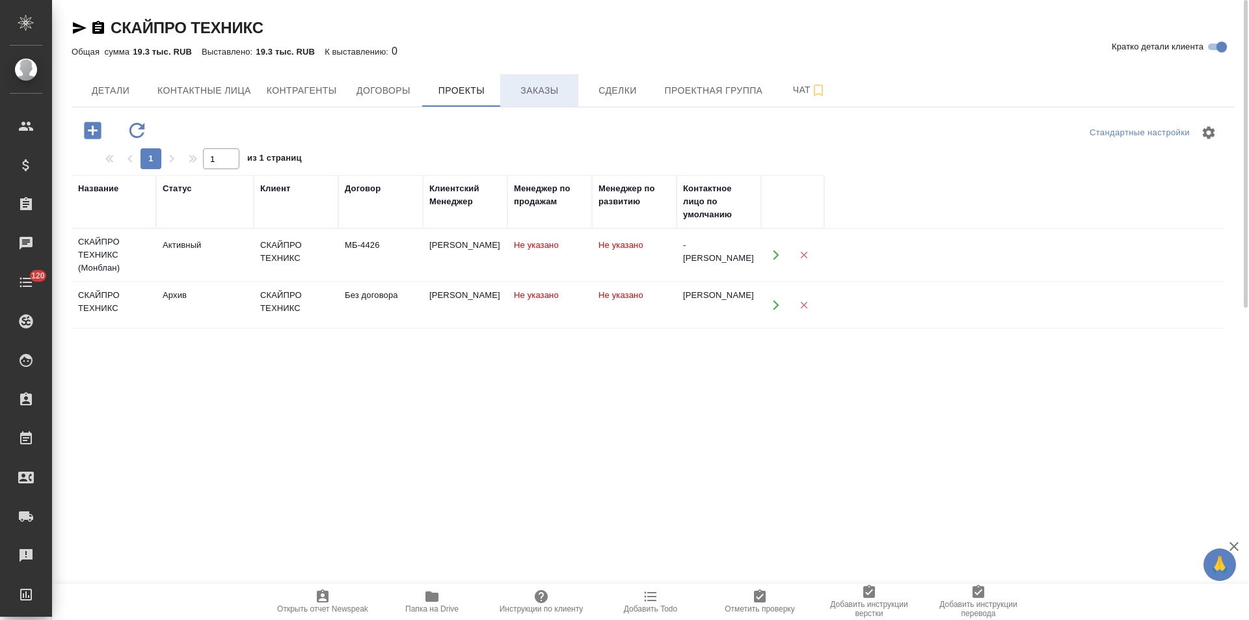
click at [537, 97] on span "Заказы" at bounding box center [539, 91] width 62 height 16
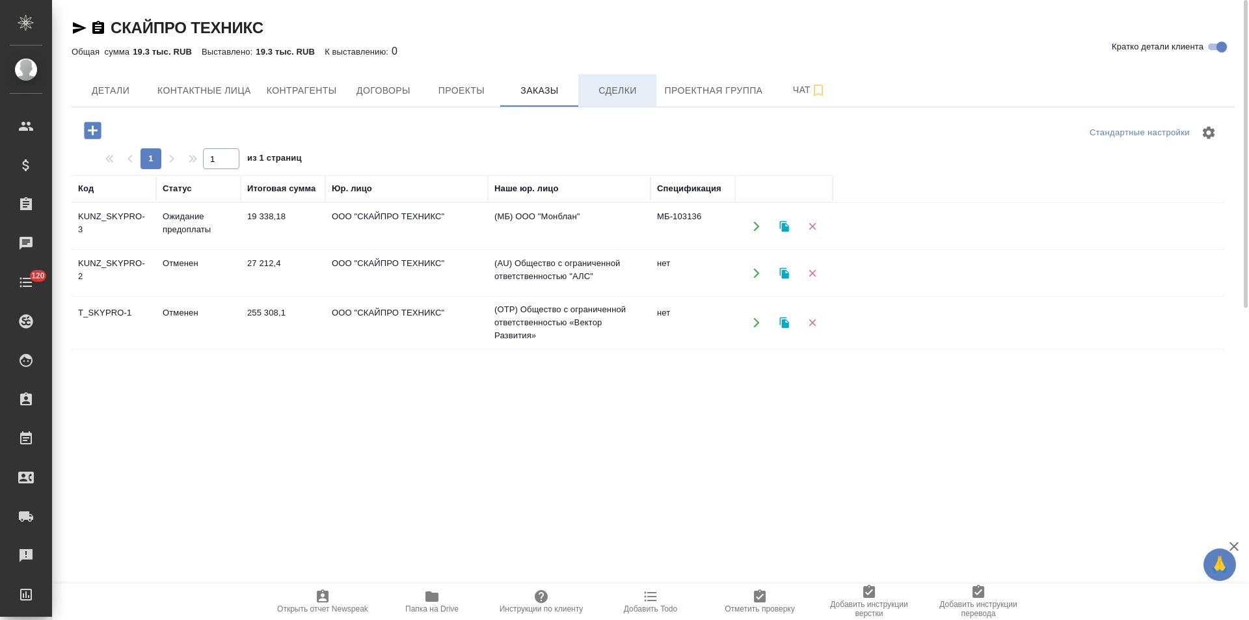
click at [609, 105] on button "Сделки" at bounding box center [617, 90] width 78 height 33
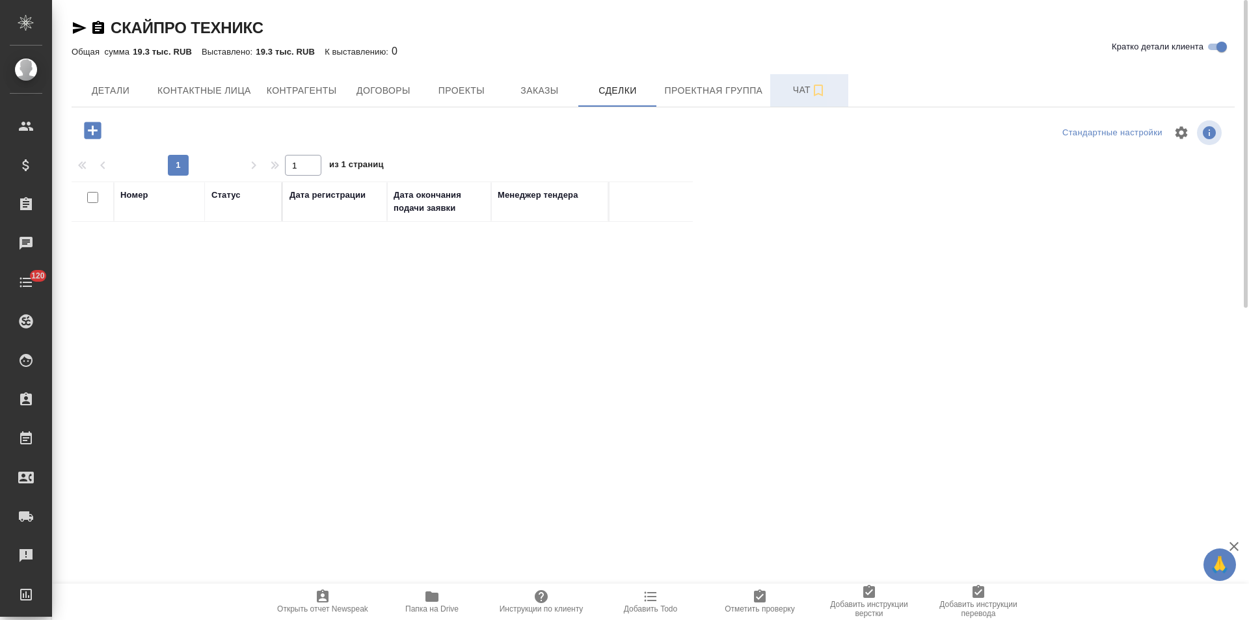
click at [788, 96] on span "Чат" at bounding box center [809, 90] width 62 height 16
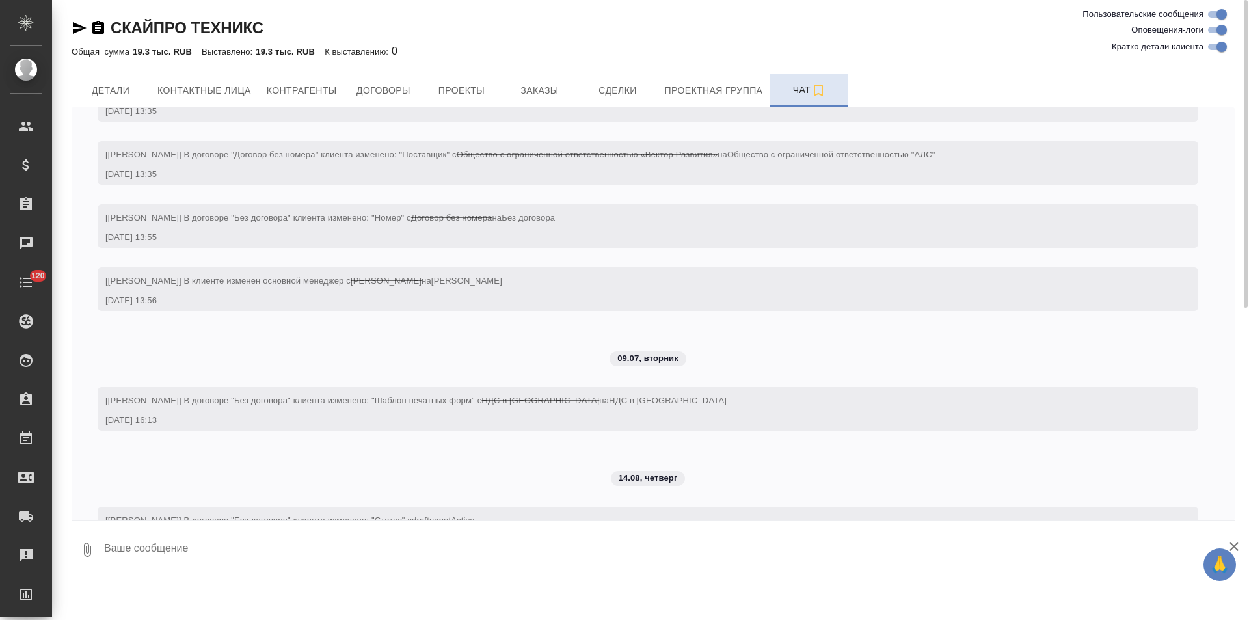
scroll to position [261, 0]
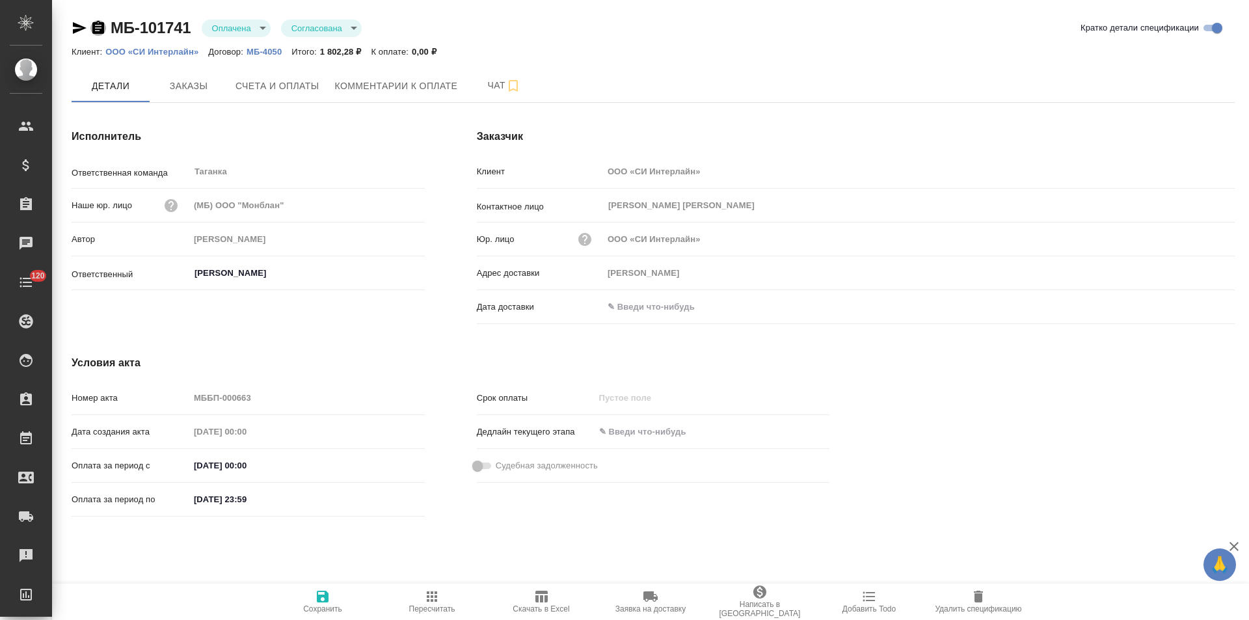
click at [100, 29] on icon "button" at bounding box center [98, 27] width 12 height 13
